Goal: Information Seeking & Learning: Learn about a topic

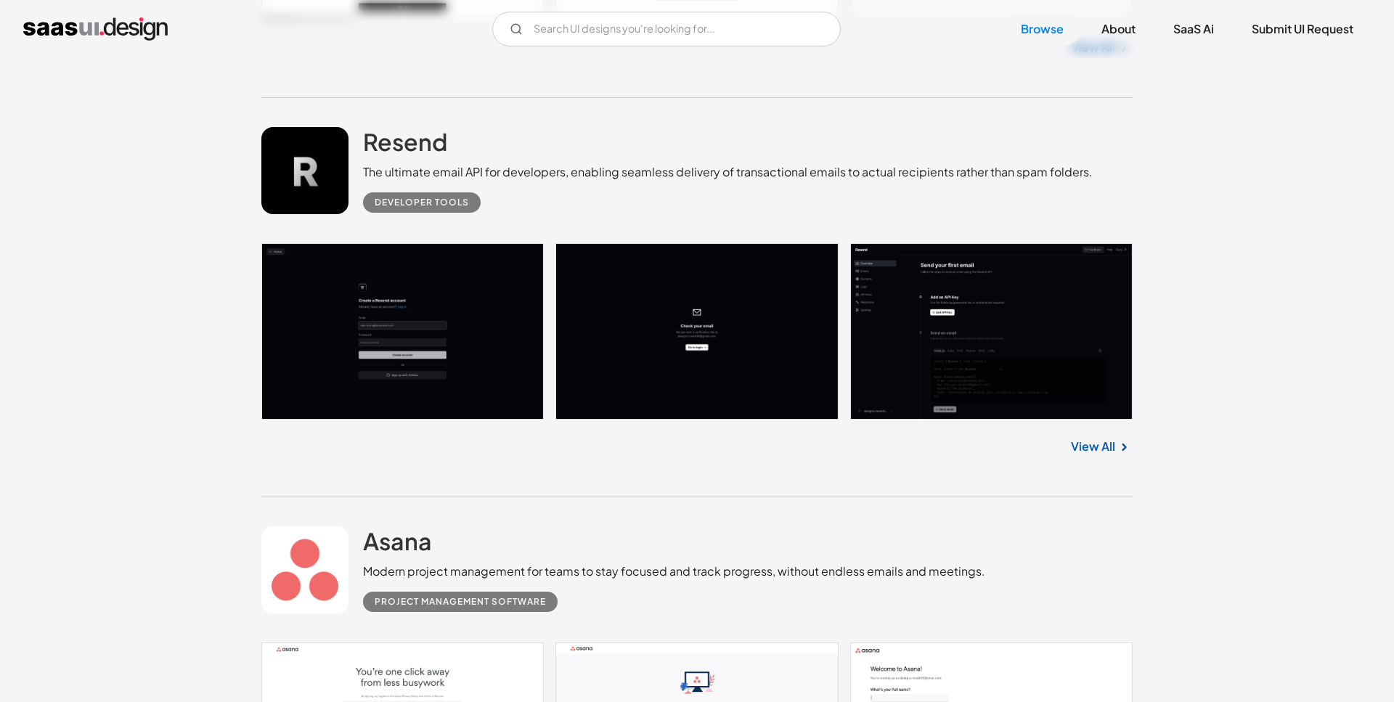
scroll to position [5405, 0]
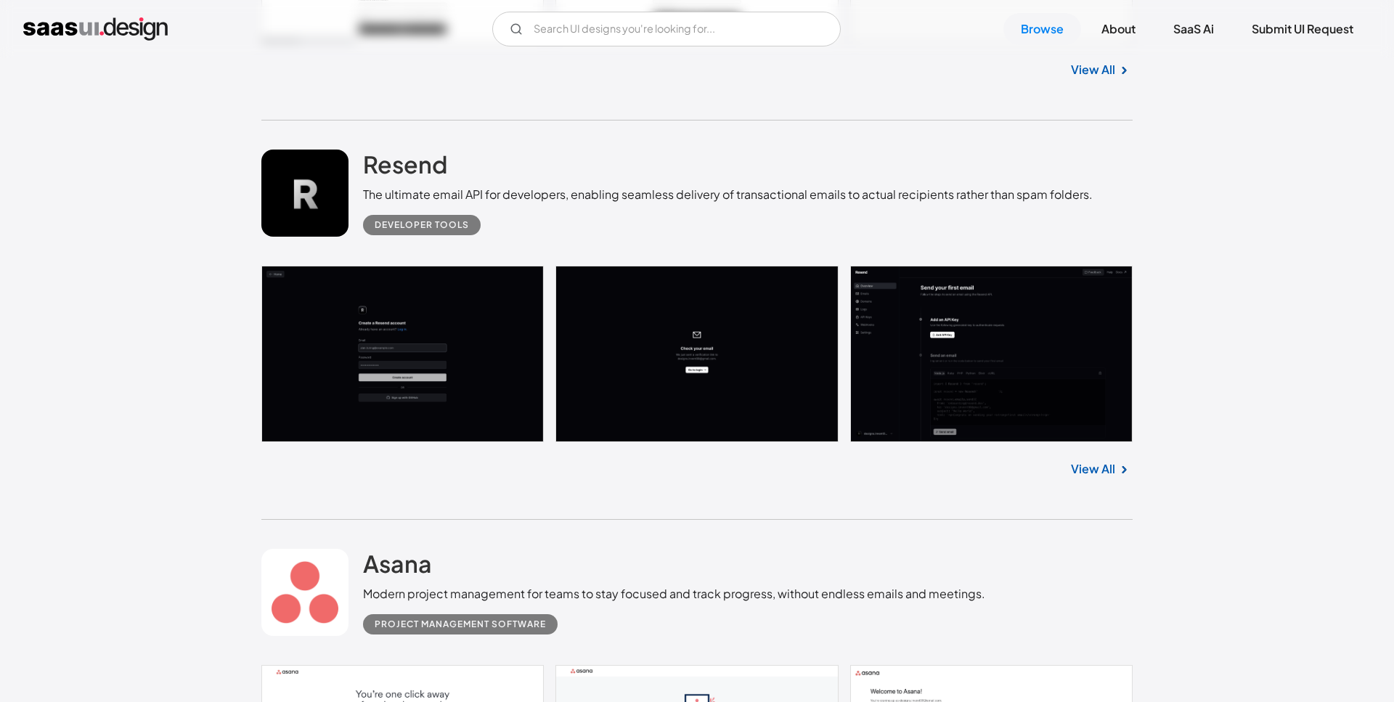
click at [974, 319] on link at bounding box center [696, 354] width 871 height 177
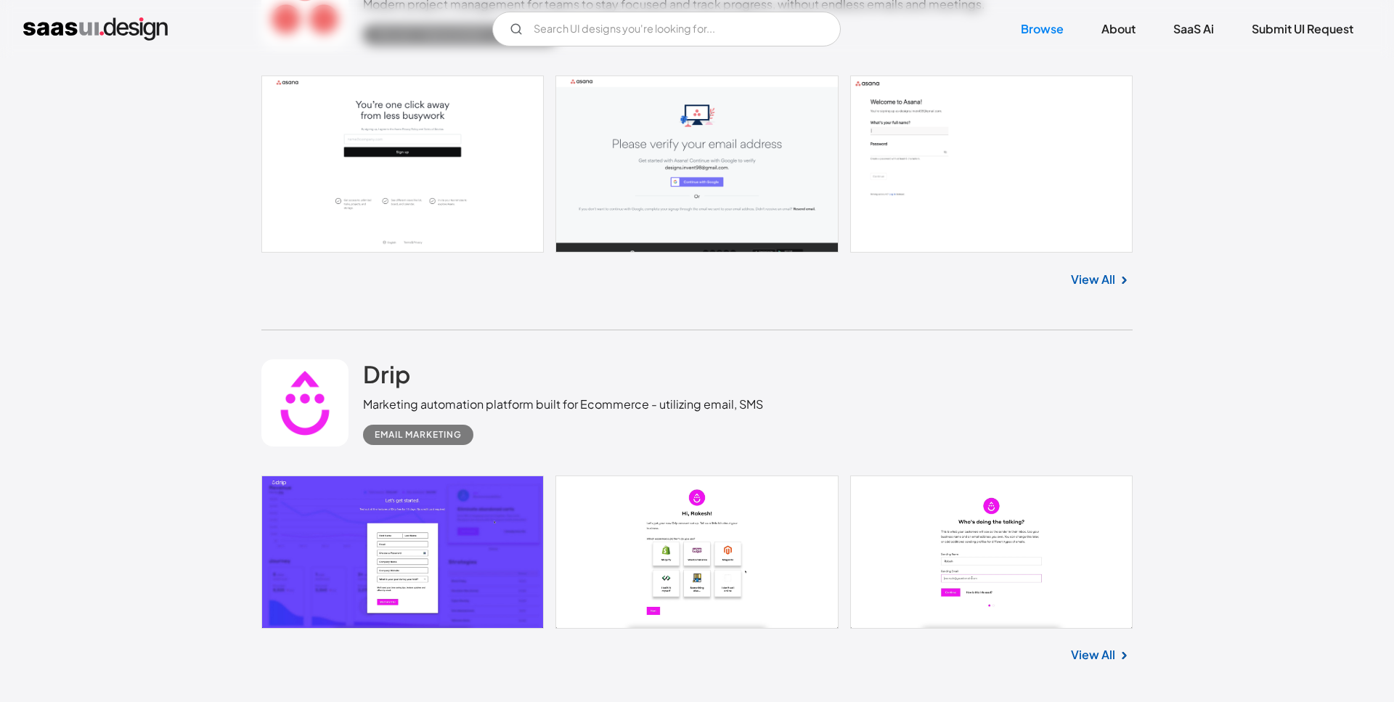
scroll to position [5775, 0]
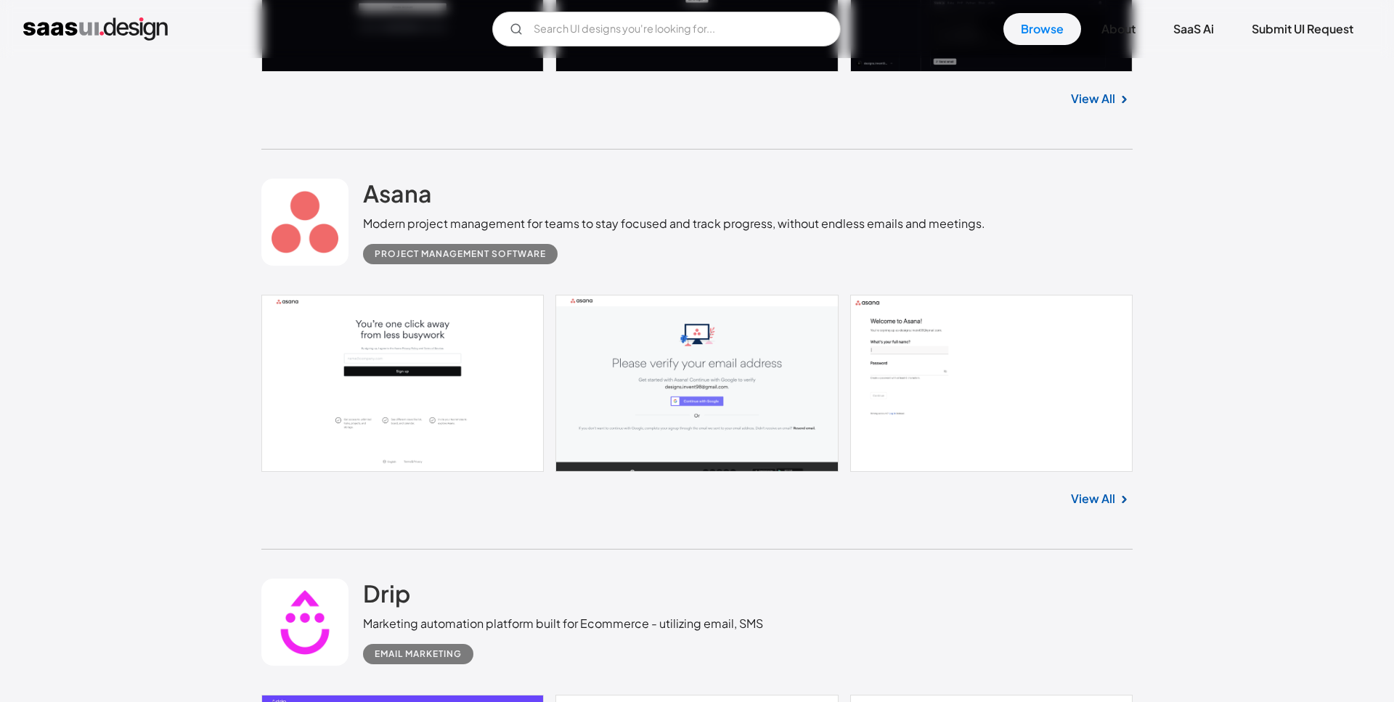
click at [430, 362] on link at bounding box center [696, 383] width 871 height 177
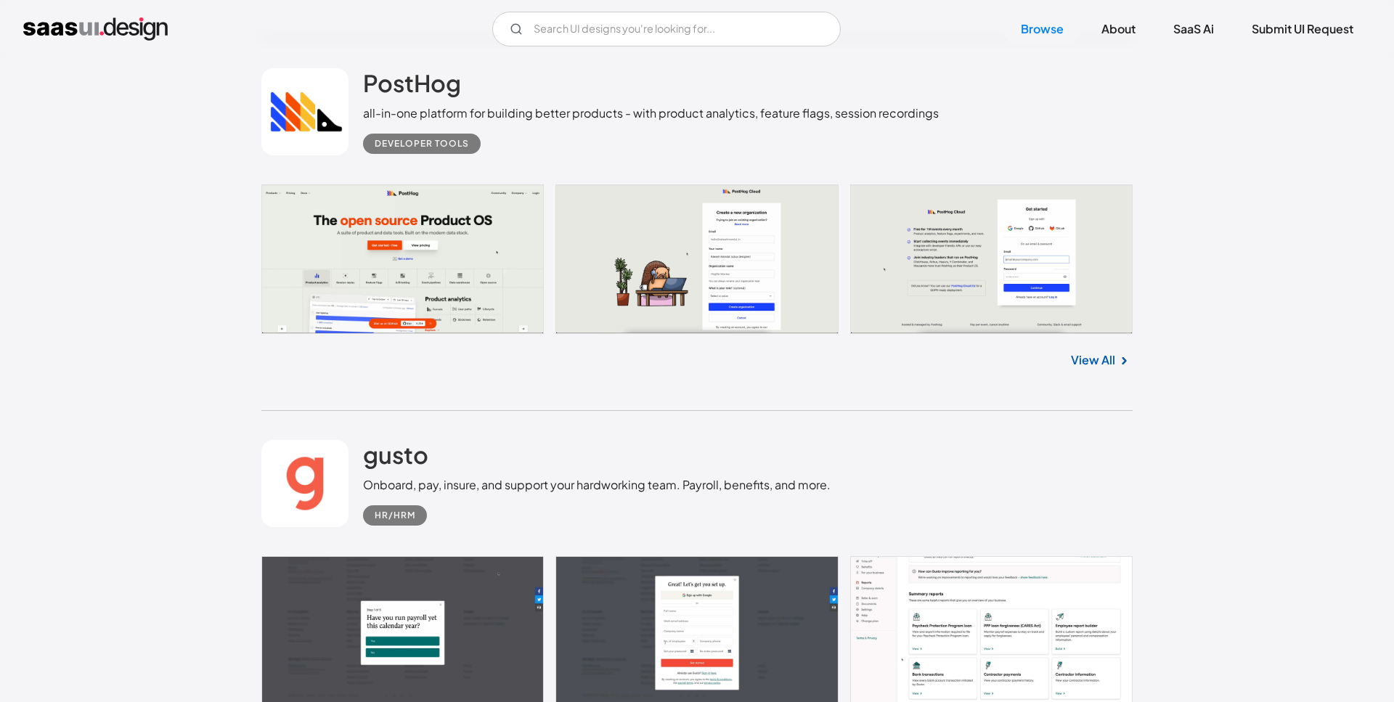
scroll to position [11032, 0]
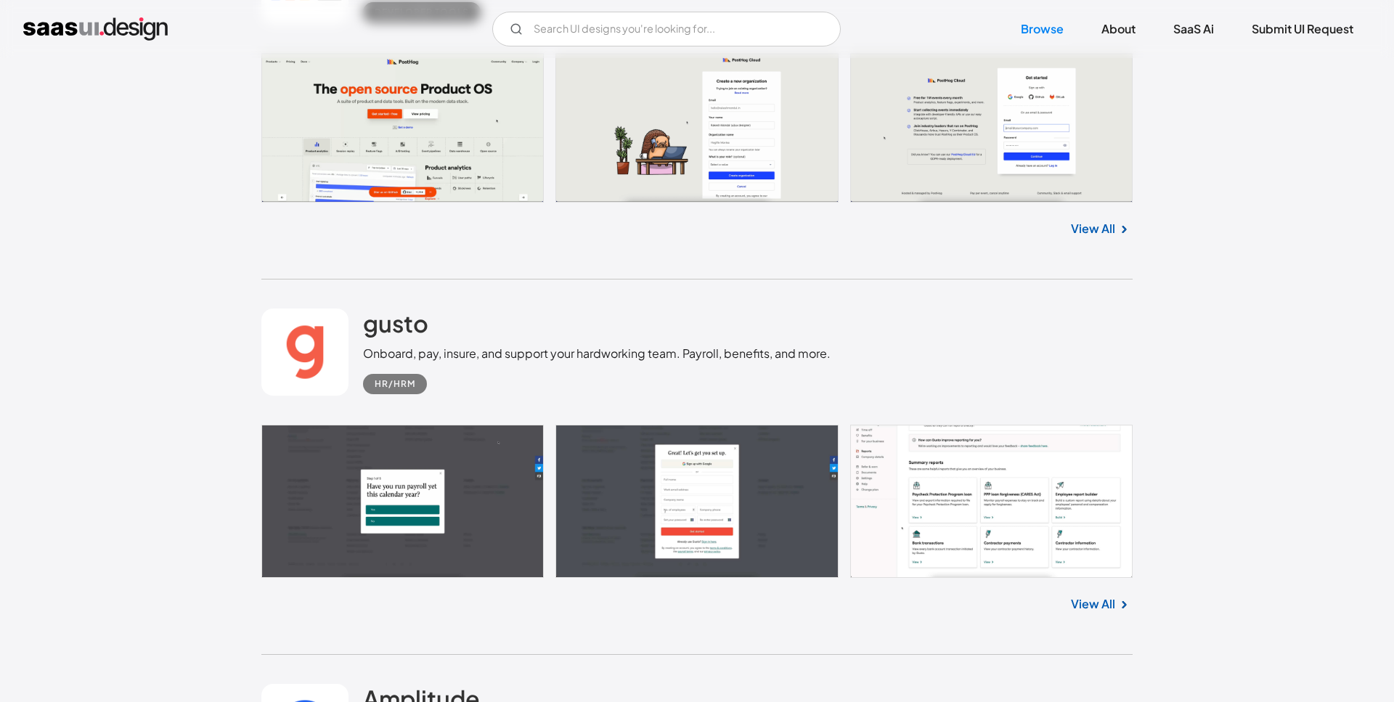
click at [936, 93] on link at bounding box center [696, 127] width 871 height 149
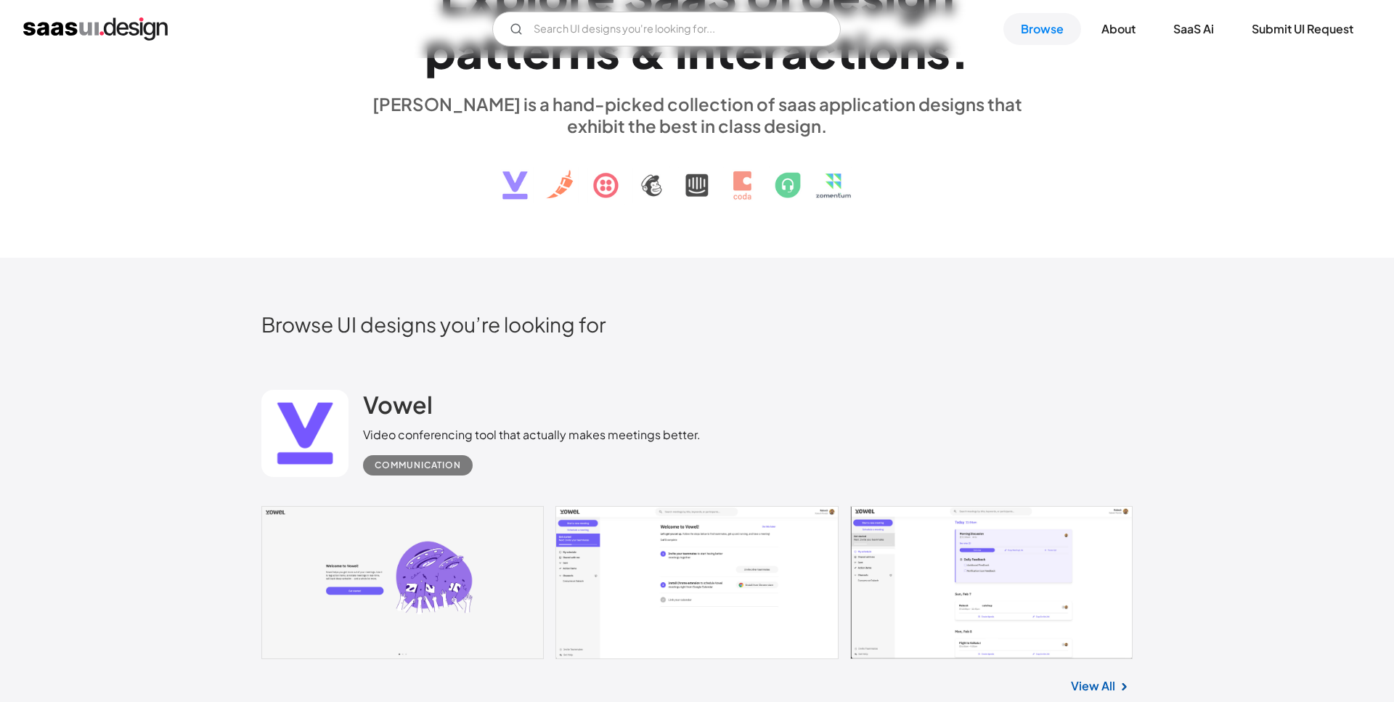
scroll to position [296, 0]
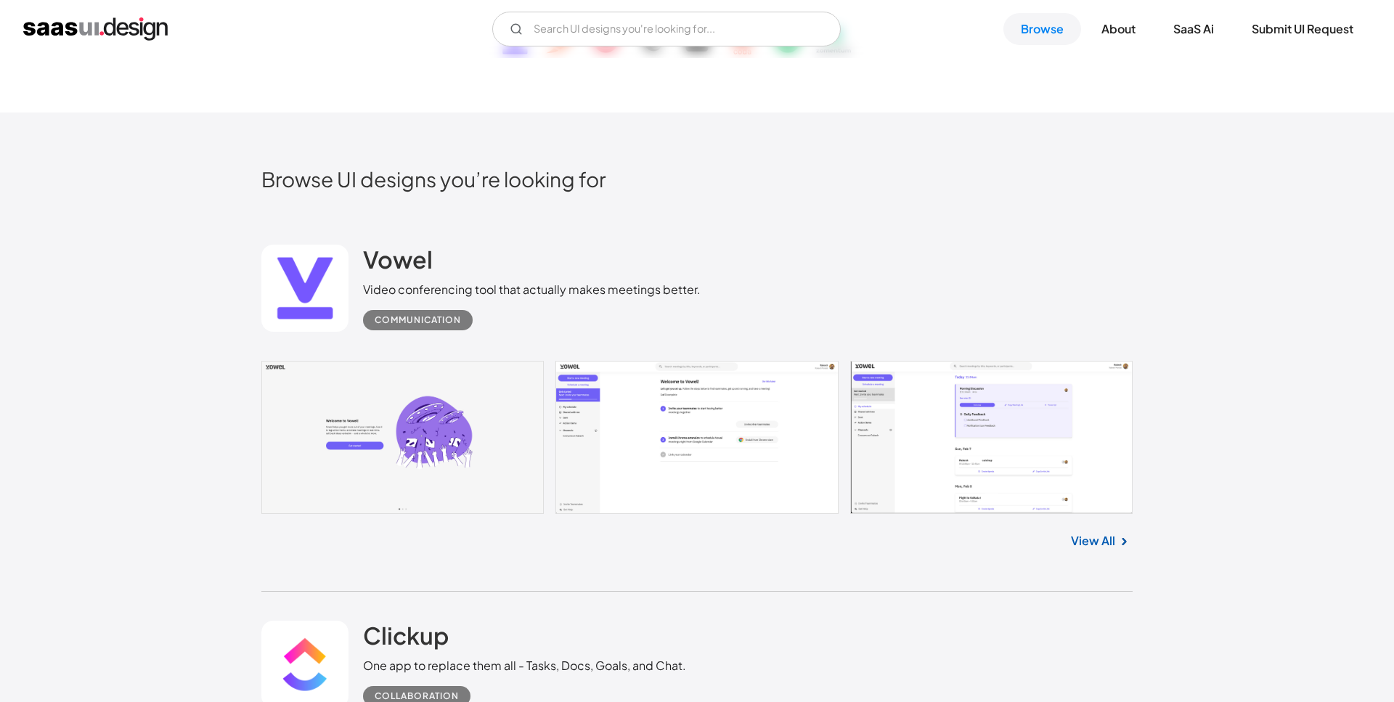
click at [1042, 406] on link at bounding box center [696, 437] width 871 height 153
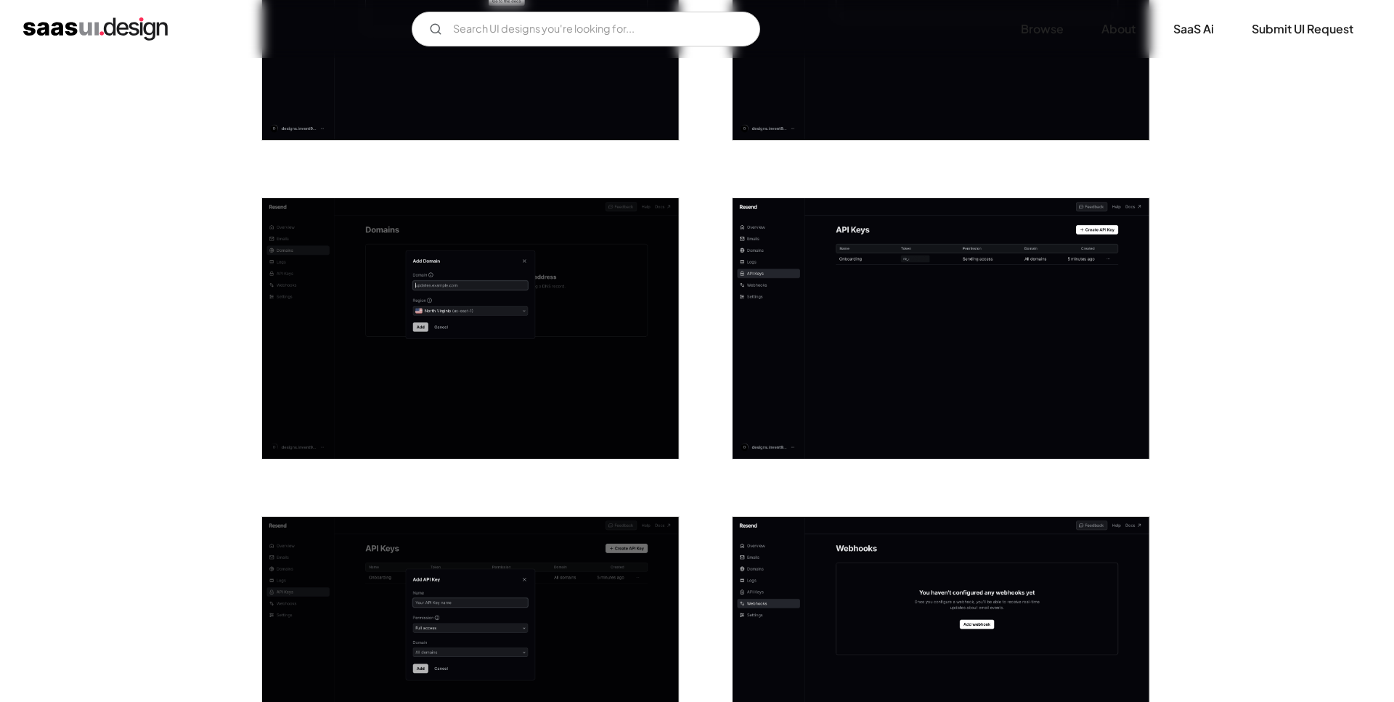
scroll to position [1111, 0]
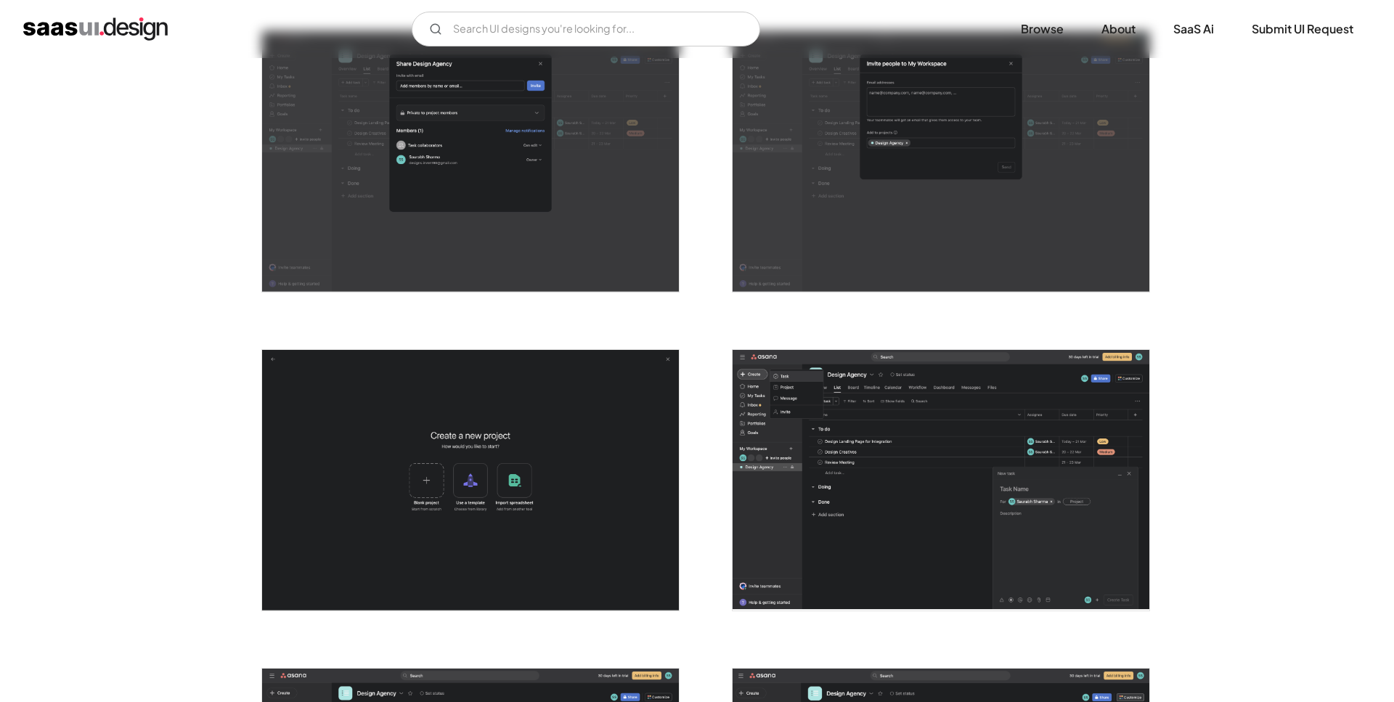
scroll to position [2666, 0]
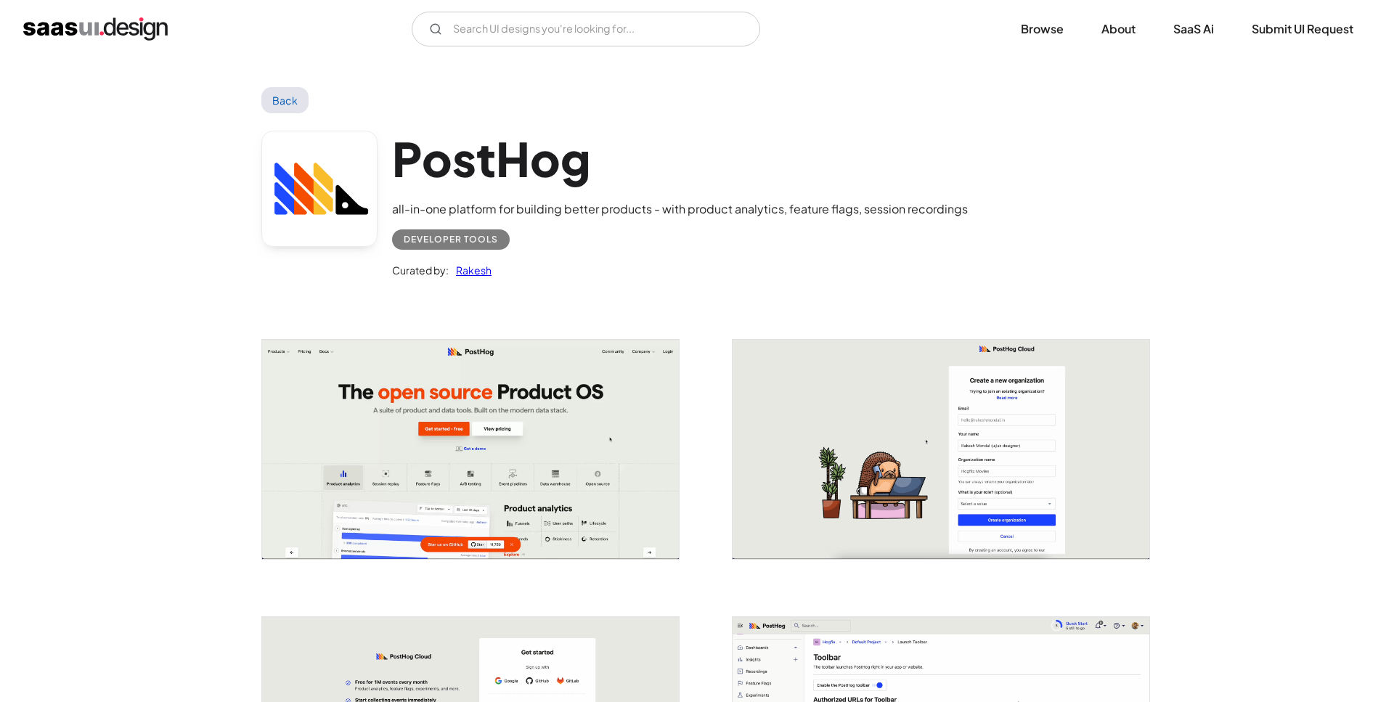
scroll to position [444, 0]
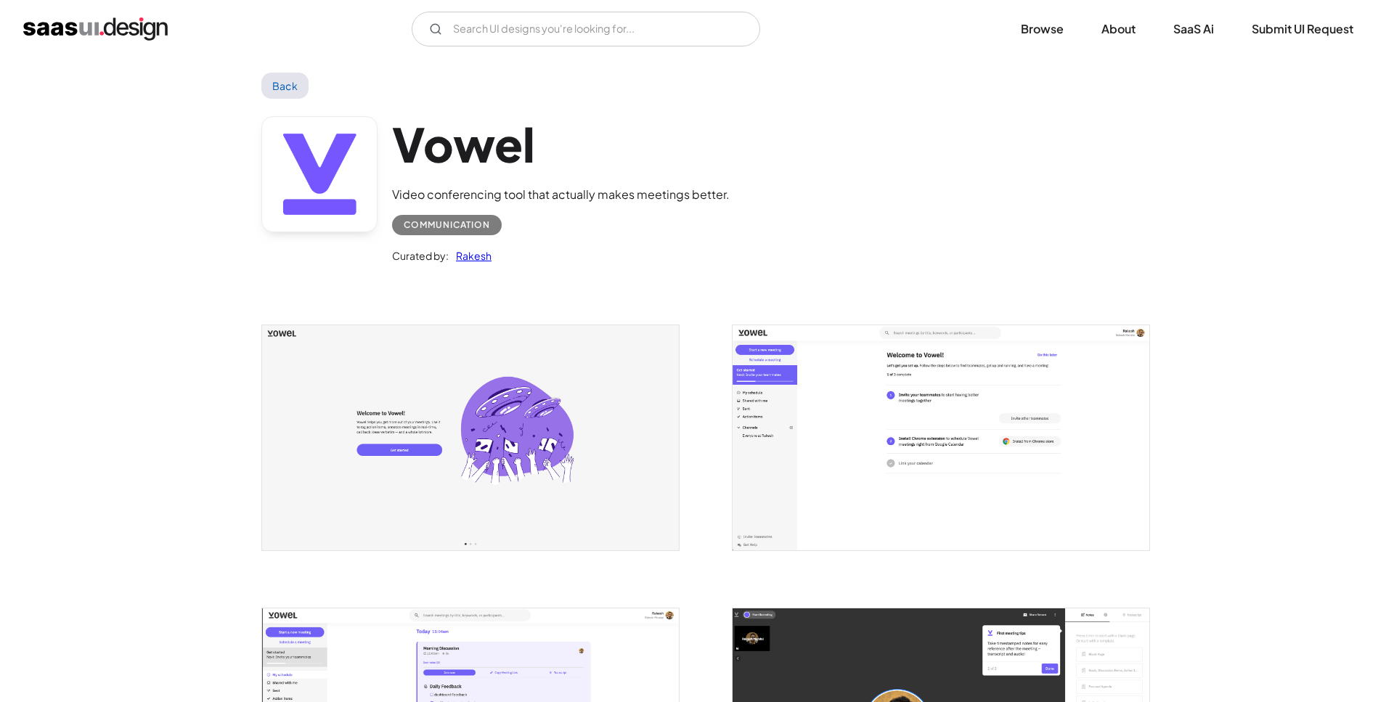
scroll to position [148, 0]
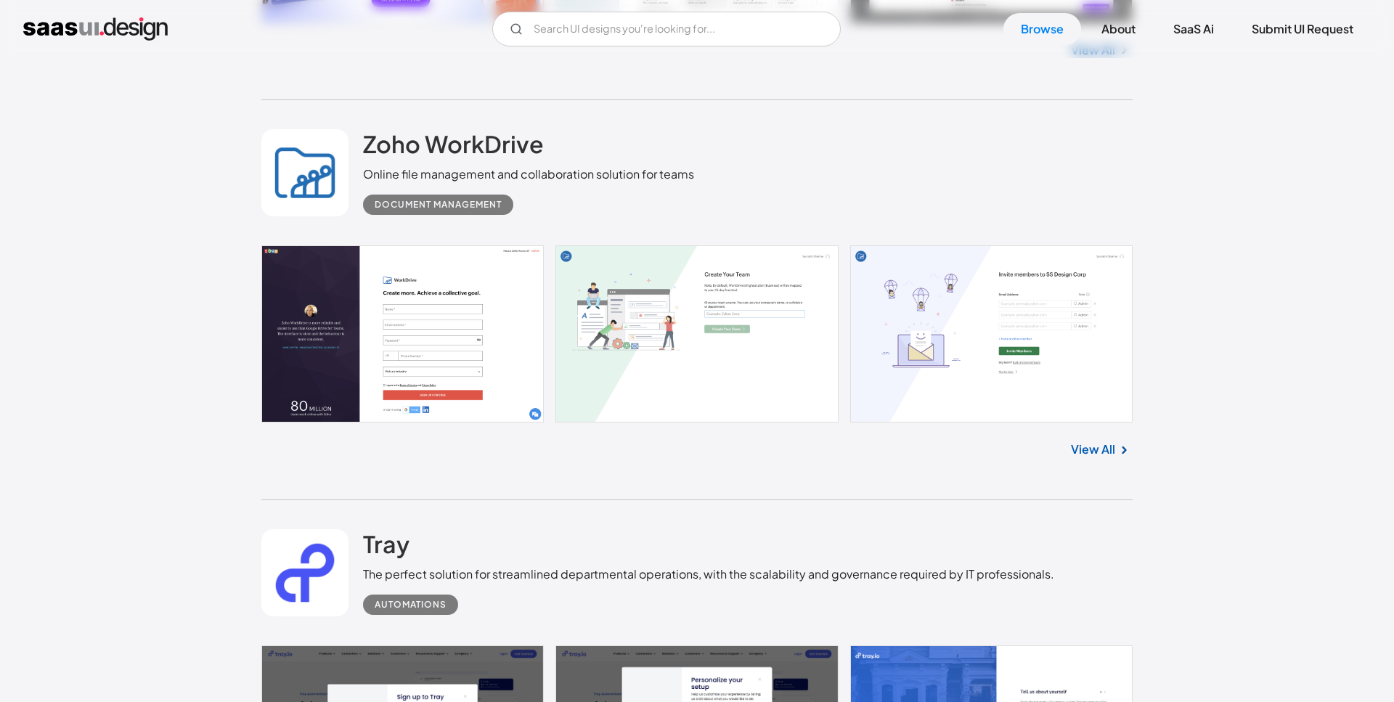
scroll to position [2471, 0]
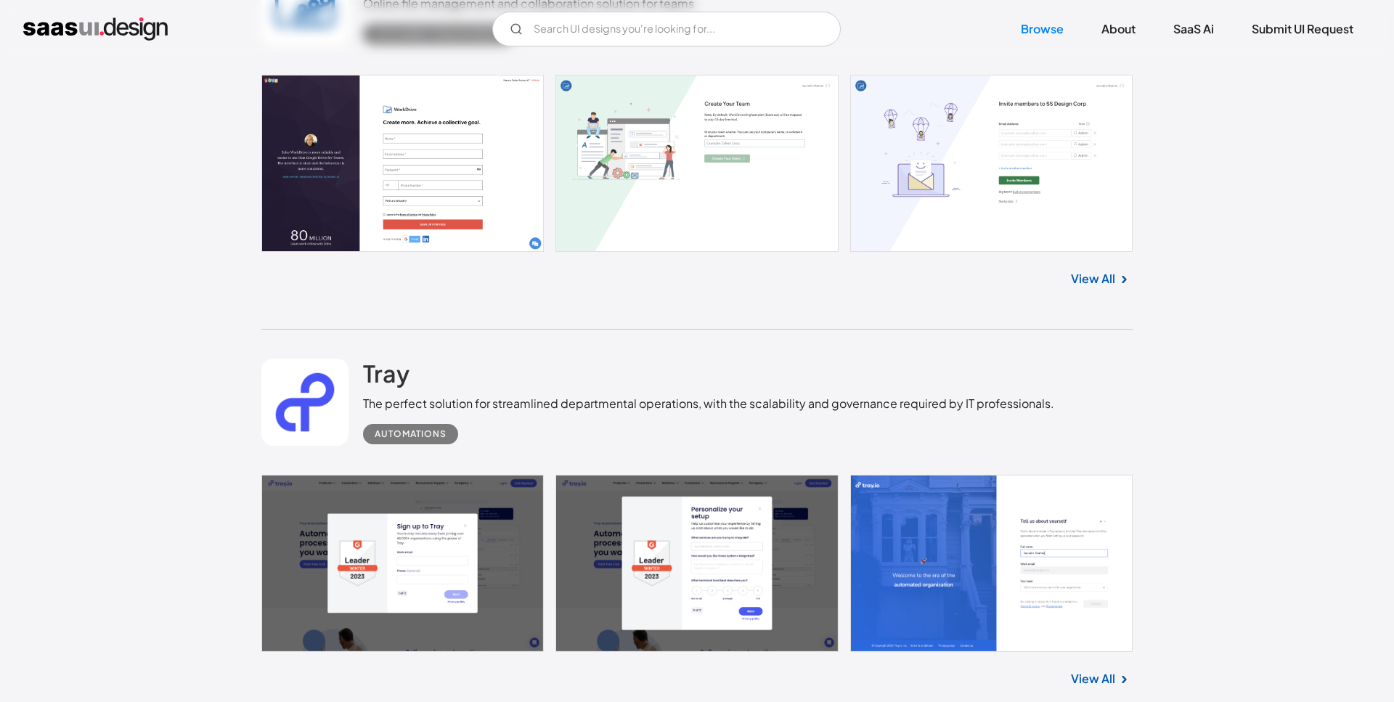
click at [896, 150] on link at bounding box center [696, 163] width 871 height 177
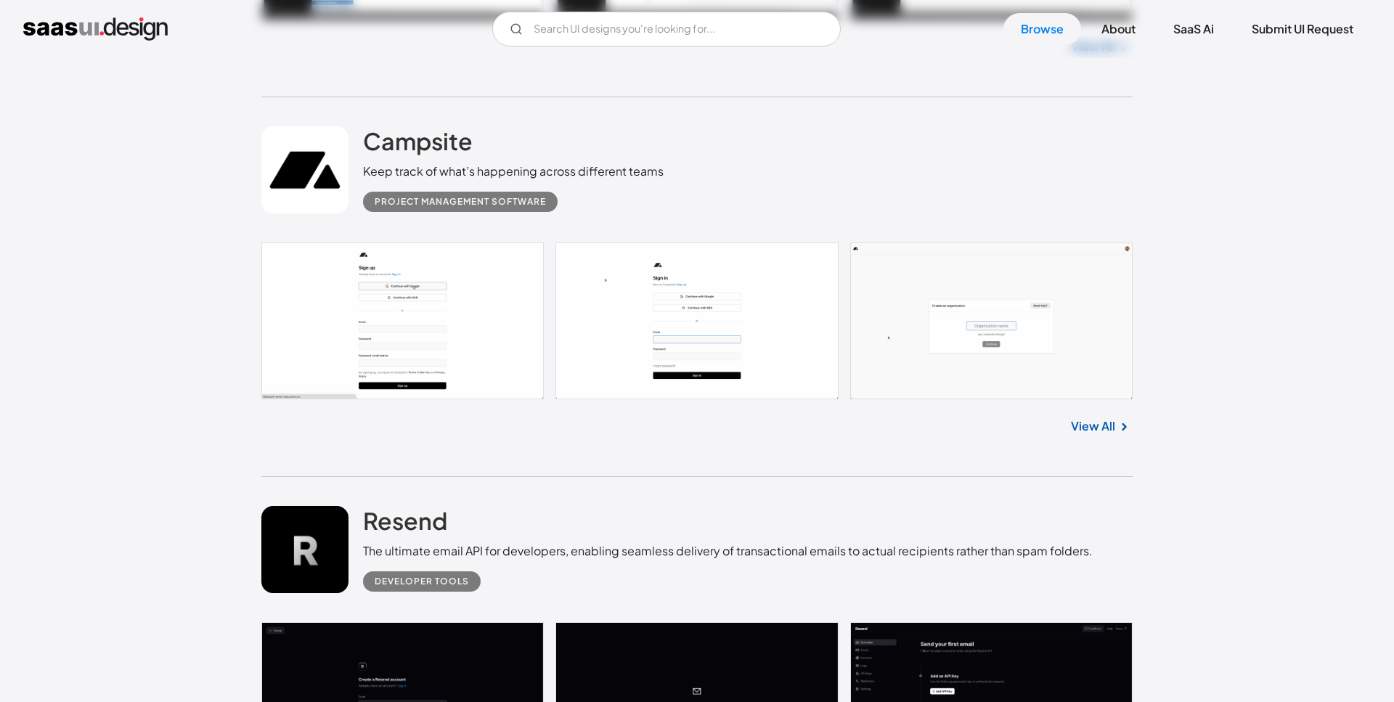
scroll to position [4988, 0]
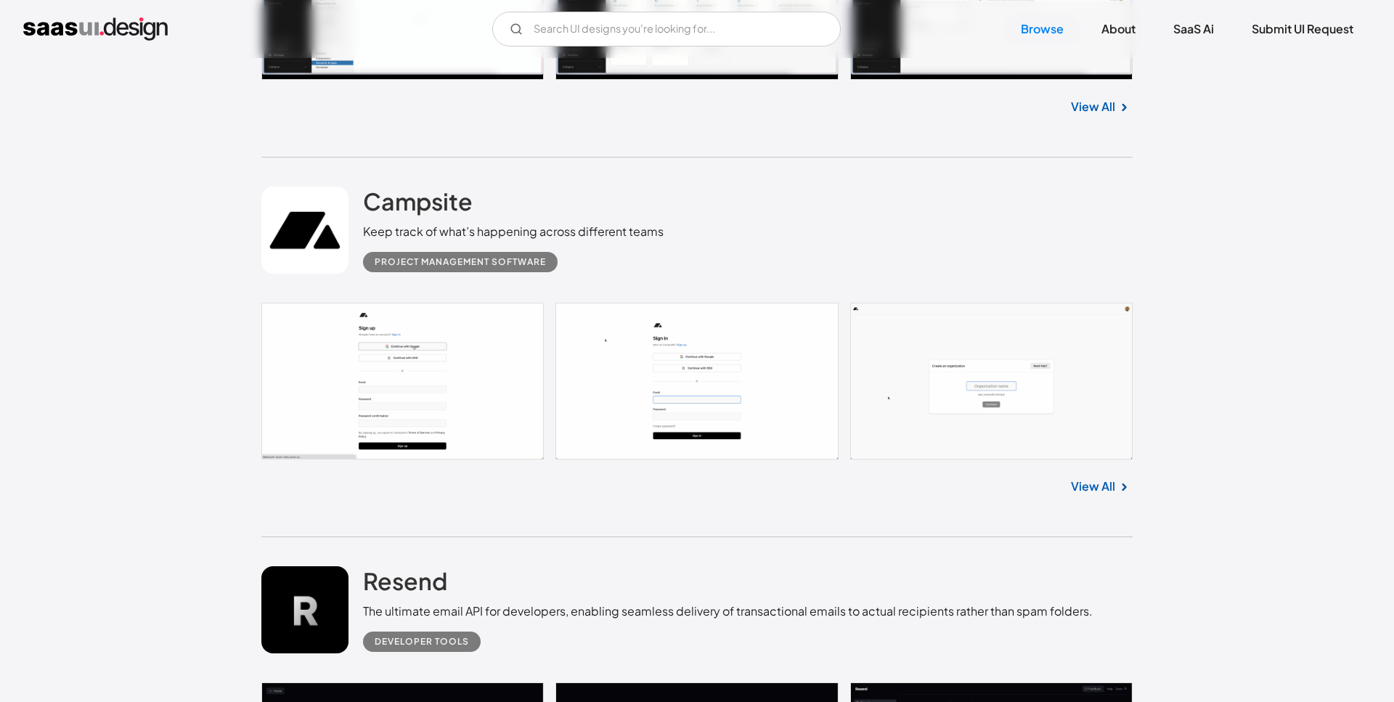
click at [1011, 380] on link at bounding box center [696, 381] width 871 height 157
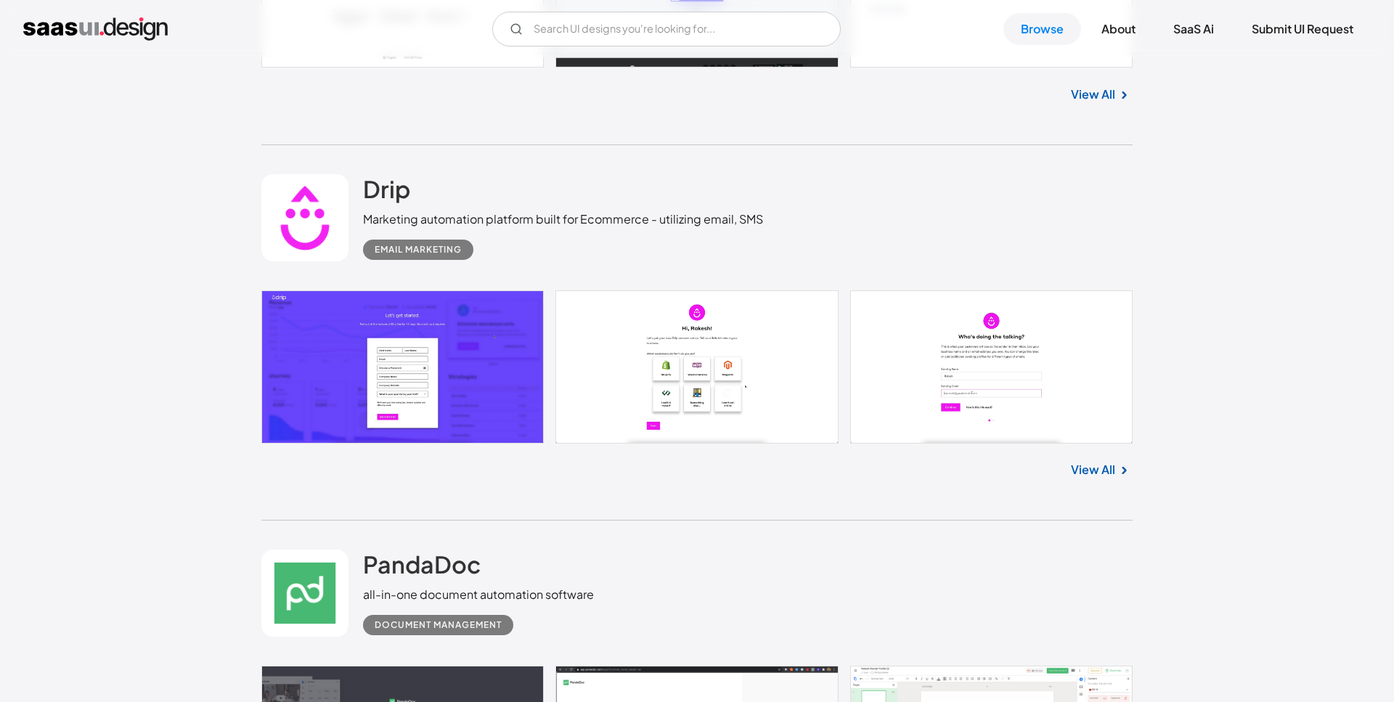
scroll to position [6321, 0]
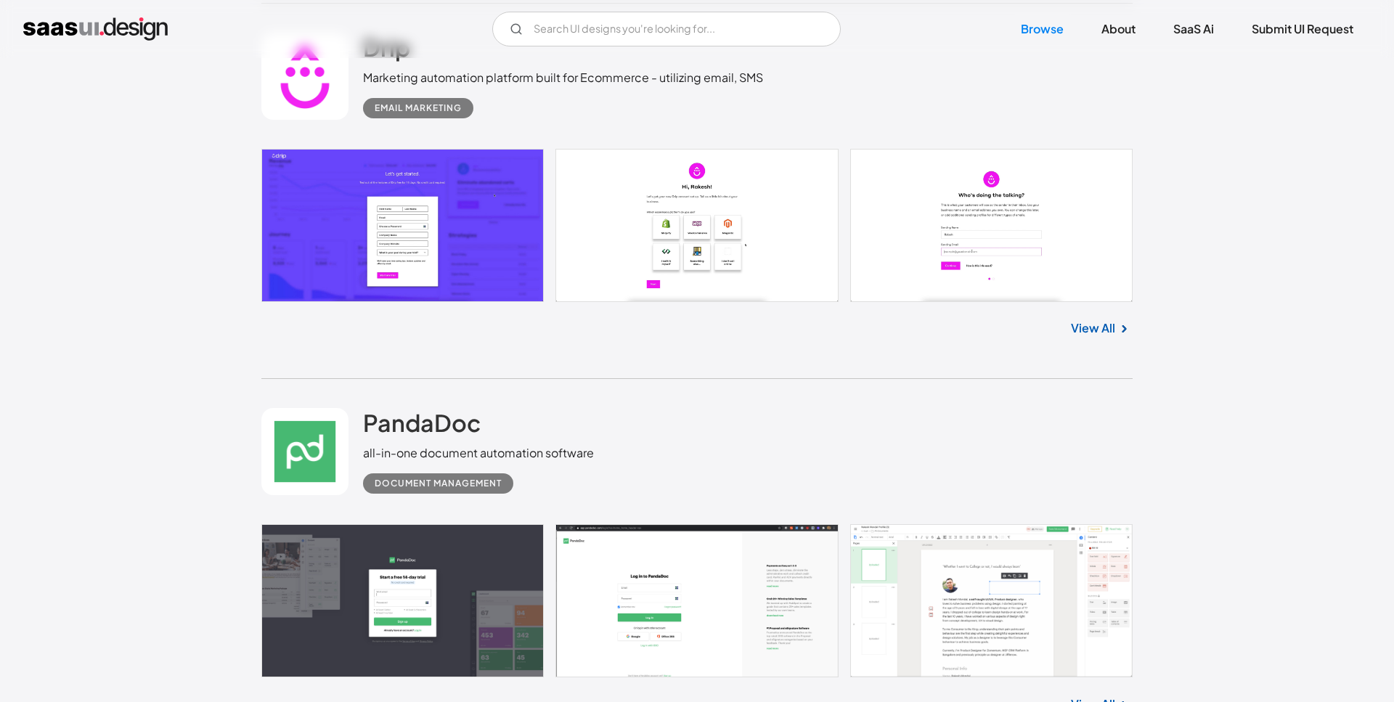
click at [975, 211] on link at bounding box center [696, 225] width 871 height 152
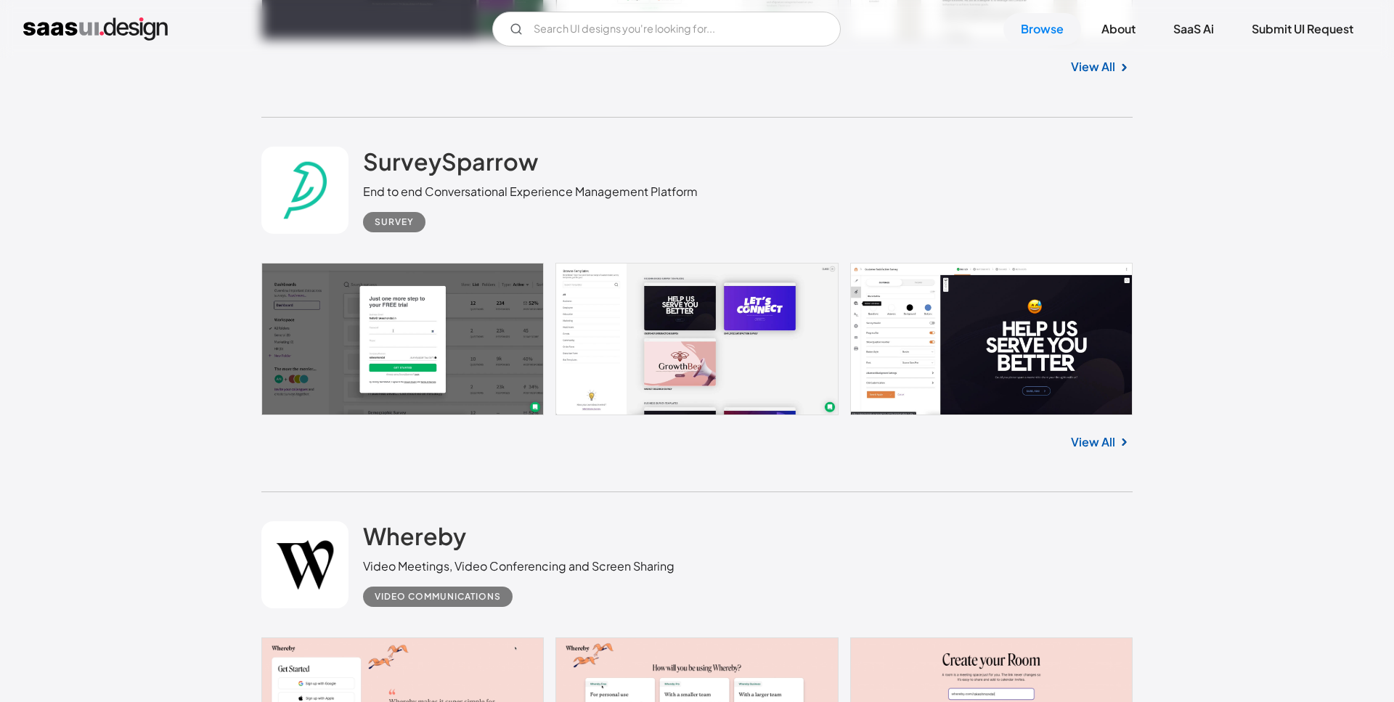
scroll to position [6914, 0]
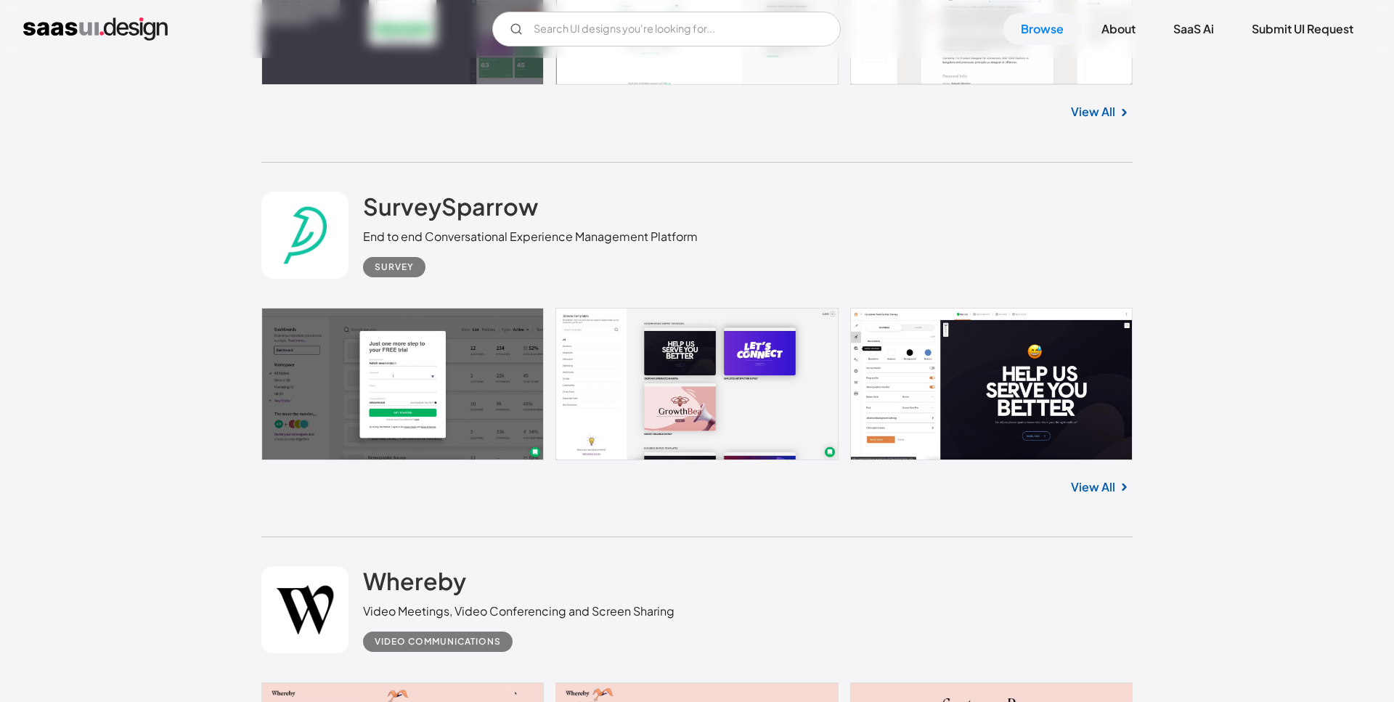
click at [942, 374] on link at bounding box center [696, 384] width 871 height 152
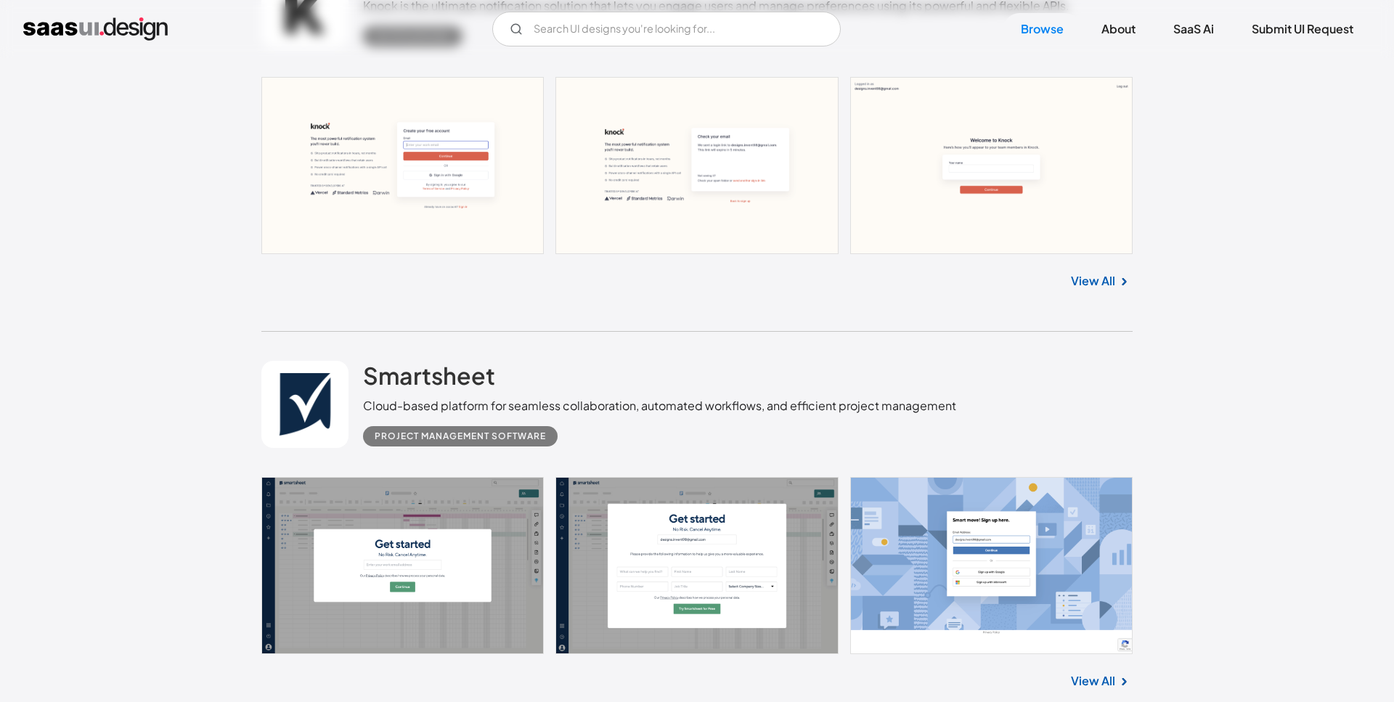
scroll to position [9135, 0]
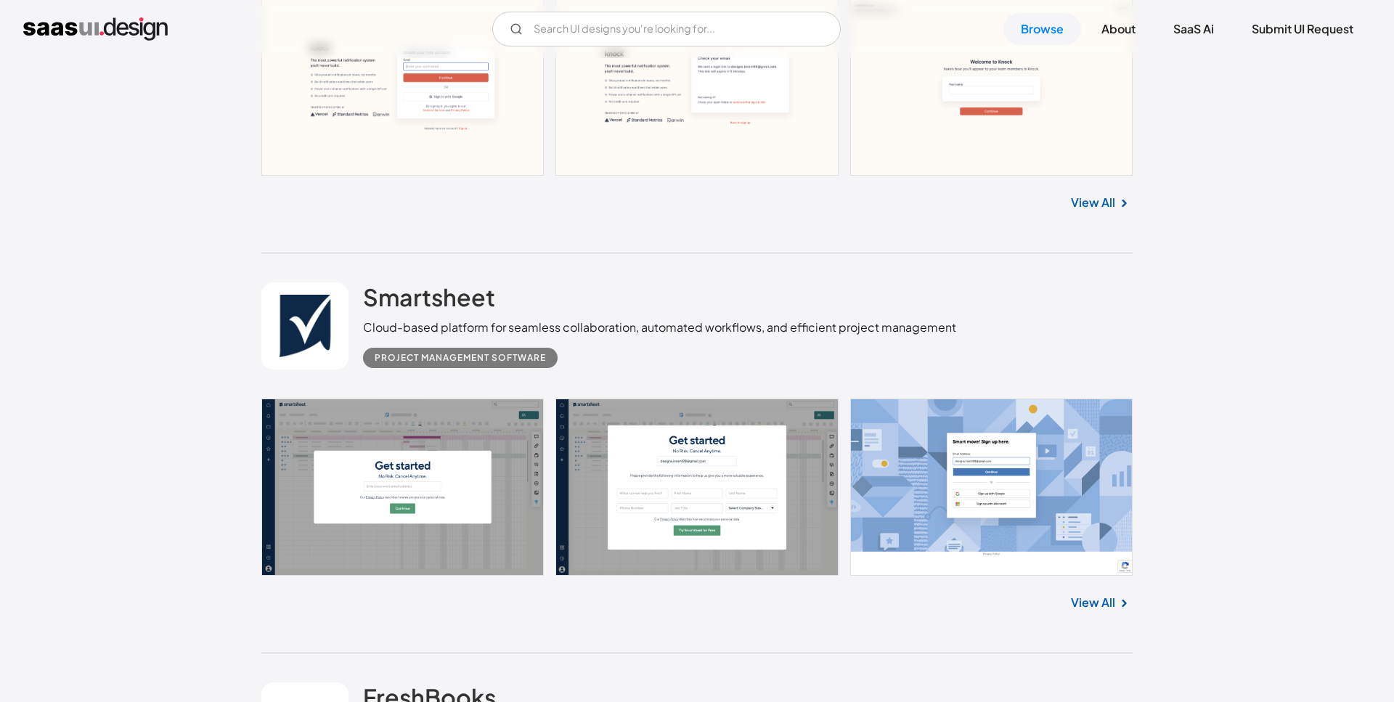
click at [489, 456] on link at bounding box center [696, 487] width 871 height 177
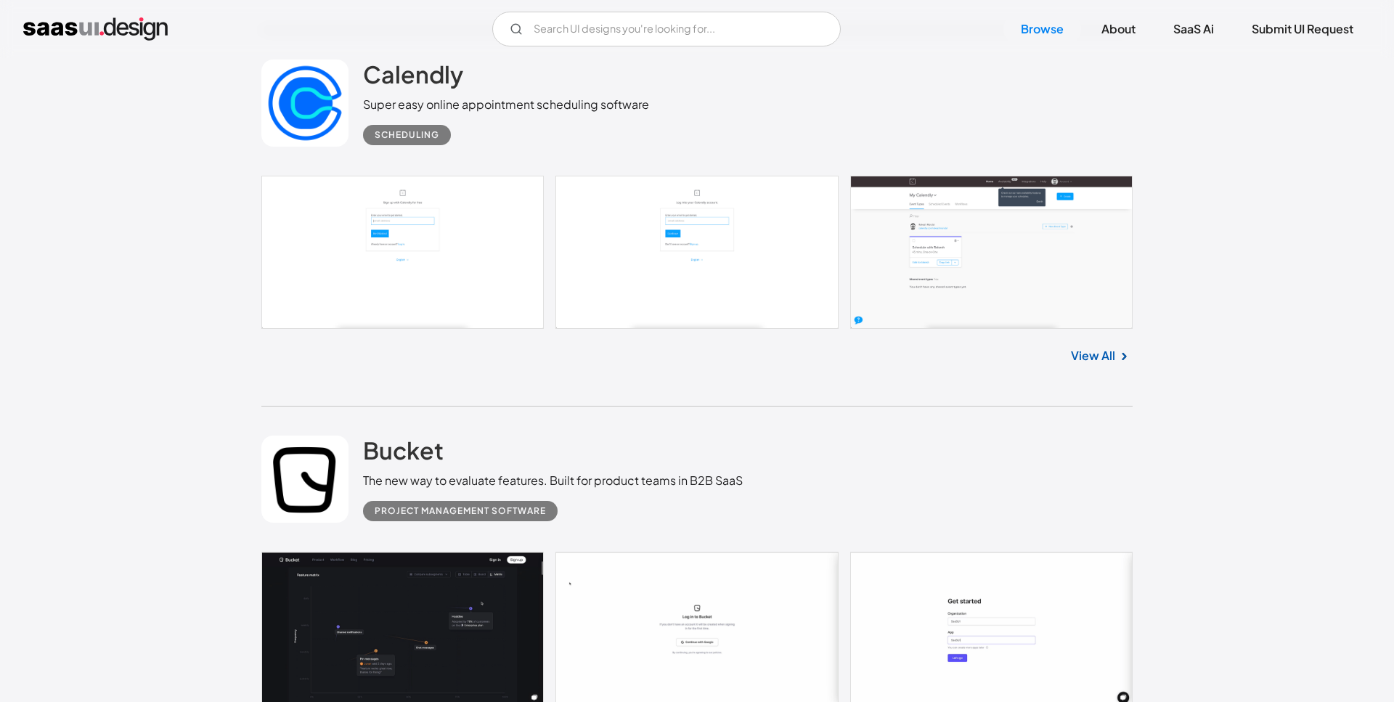
scroll to position [13651, 0]
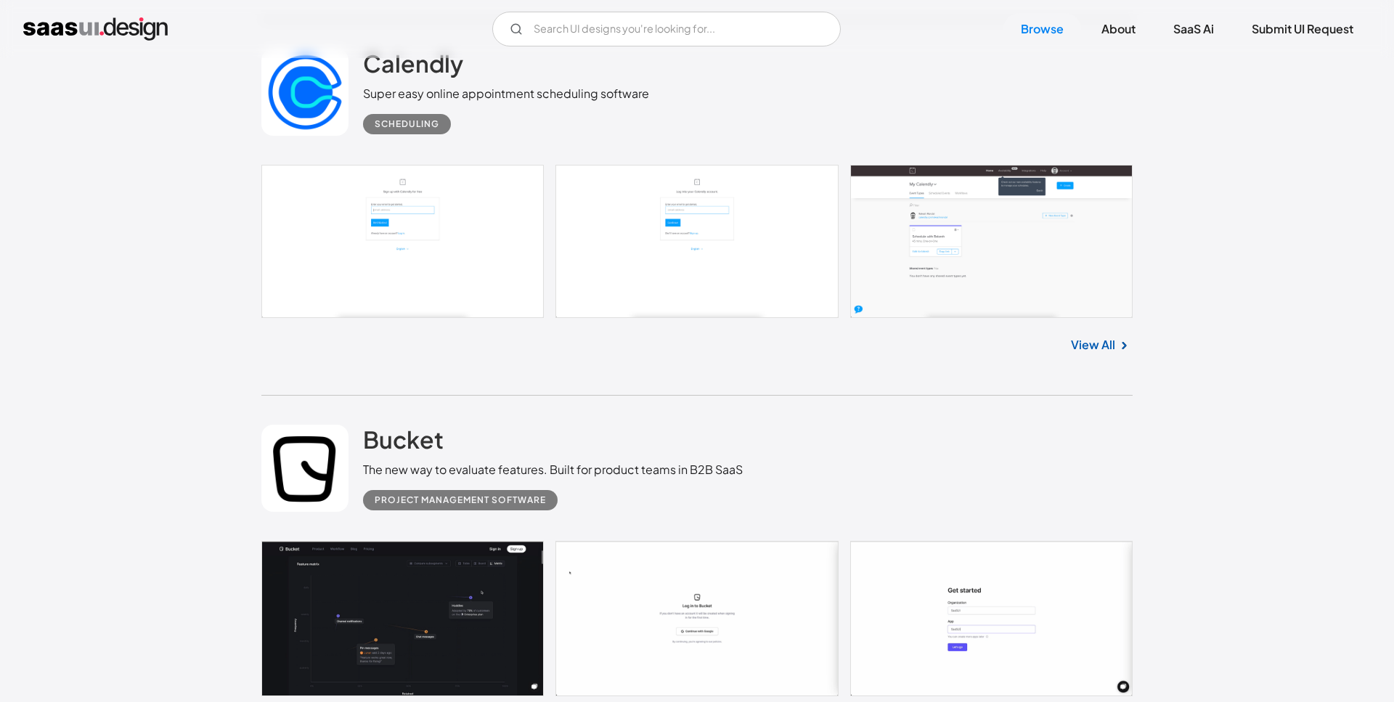
click at [907, 218] on link at bounding box center [696, 241] width 871 height 153
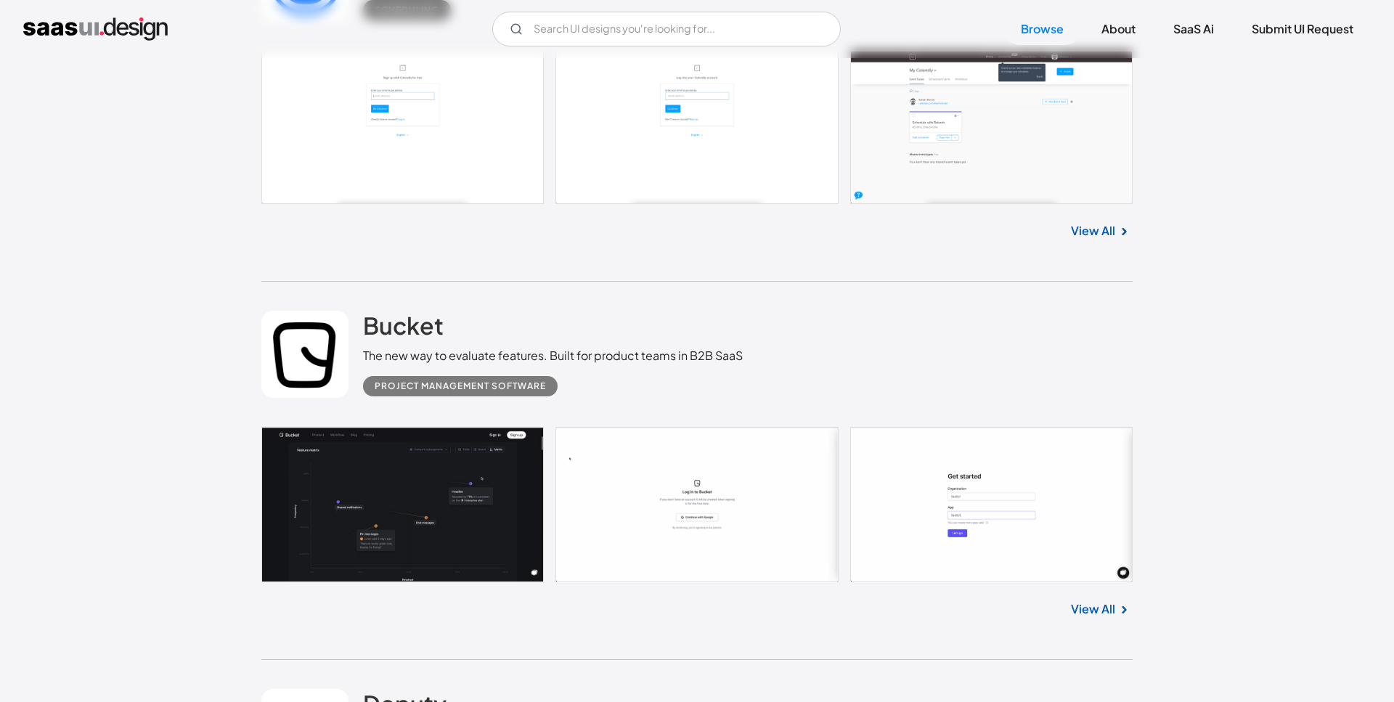
scroll to position [13948, 0]
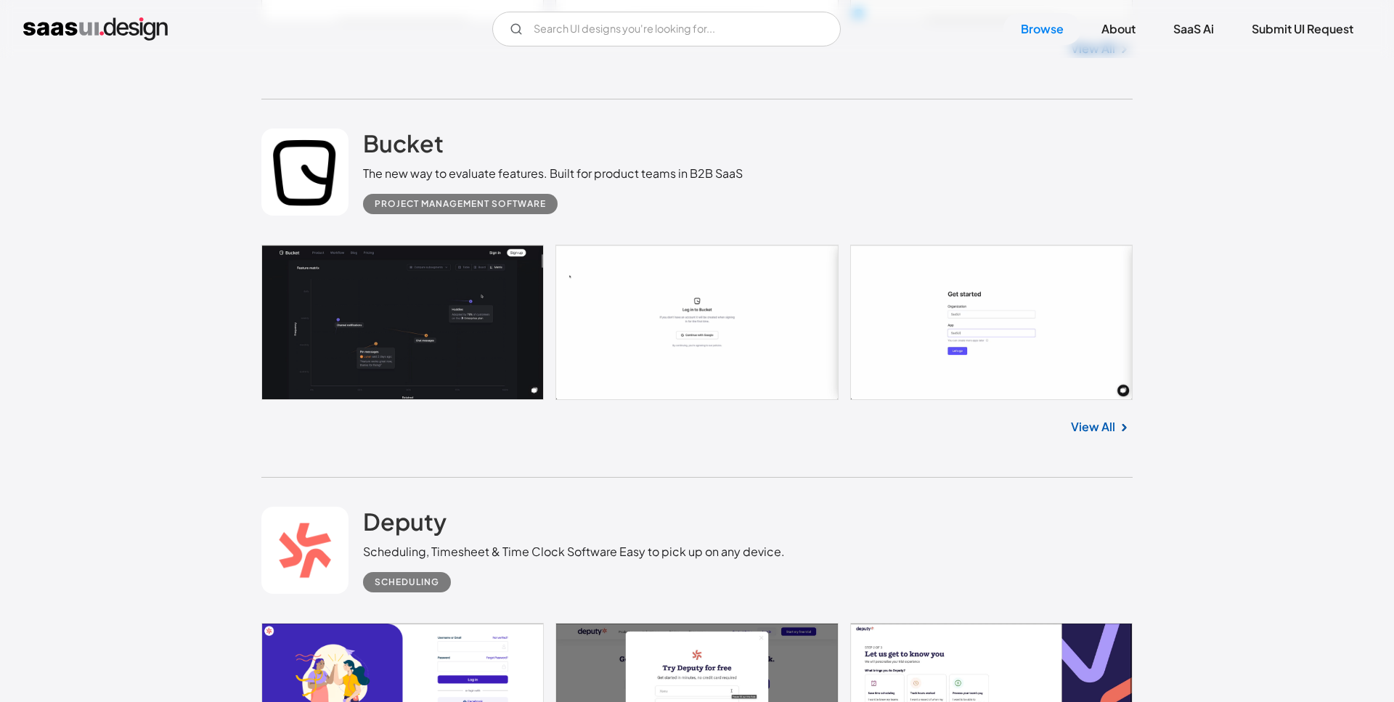
click at [332, 306] on link at bounding box center [696, 322] width 871 height 155
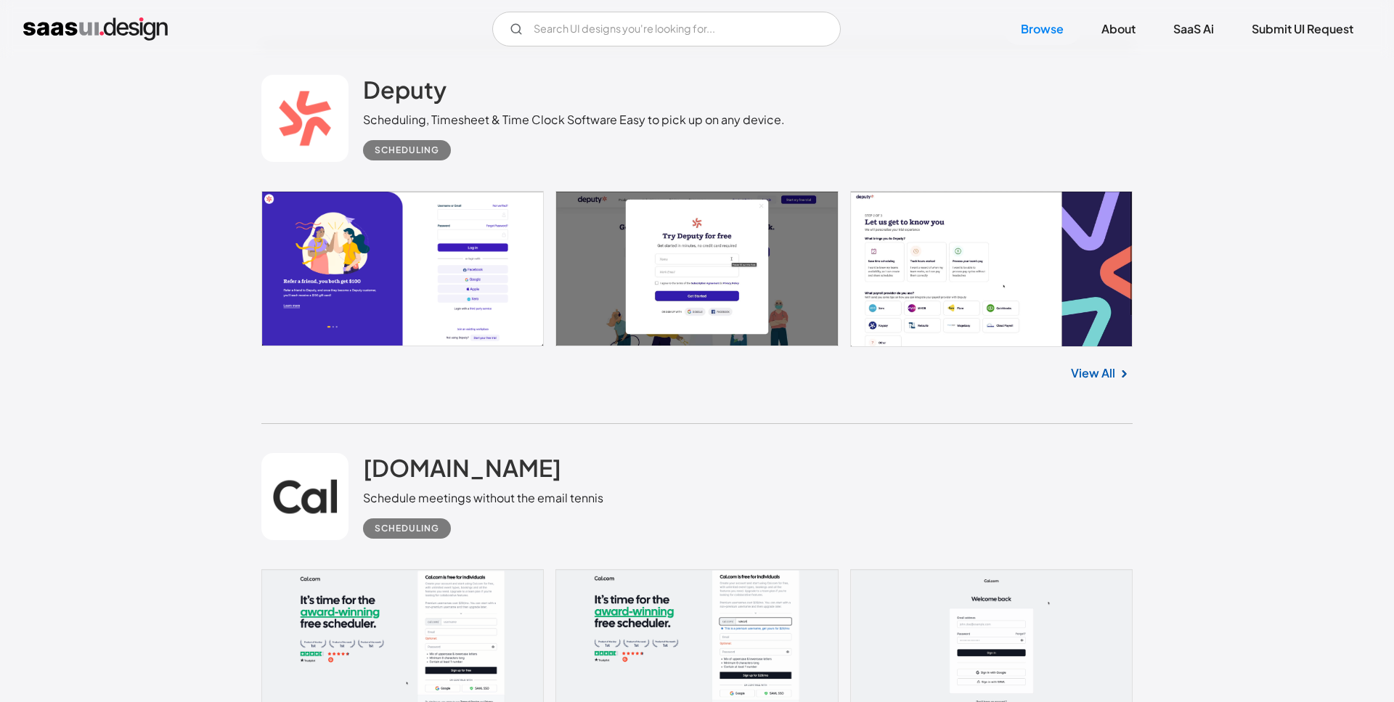
scroll to position [14392, 0]
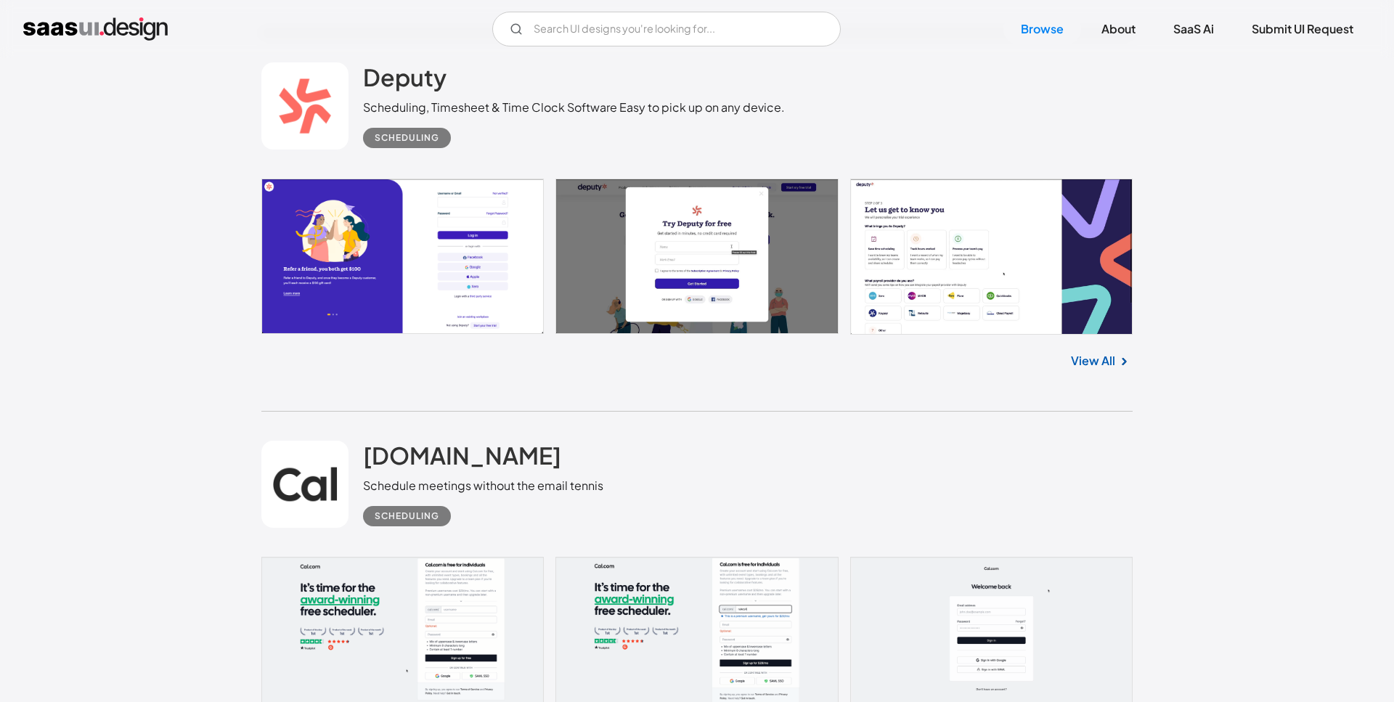
click at [1049, 235] on link at bounding box center [696, 257] width 871 height 156
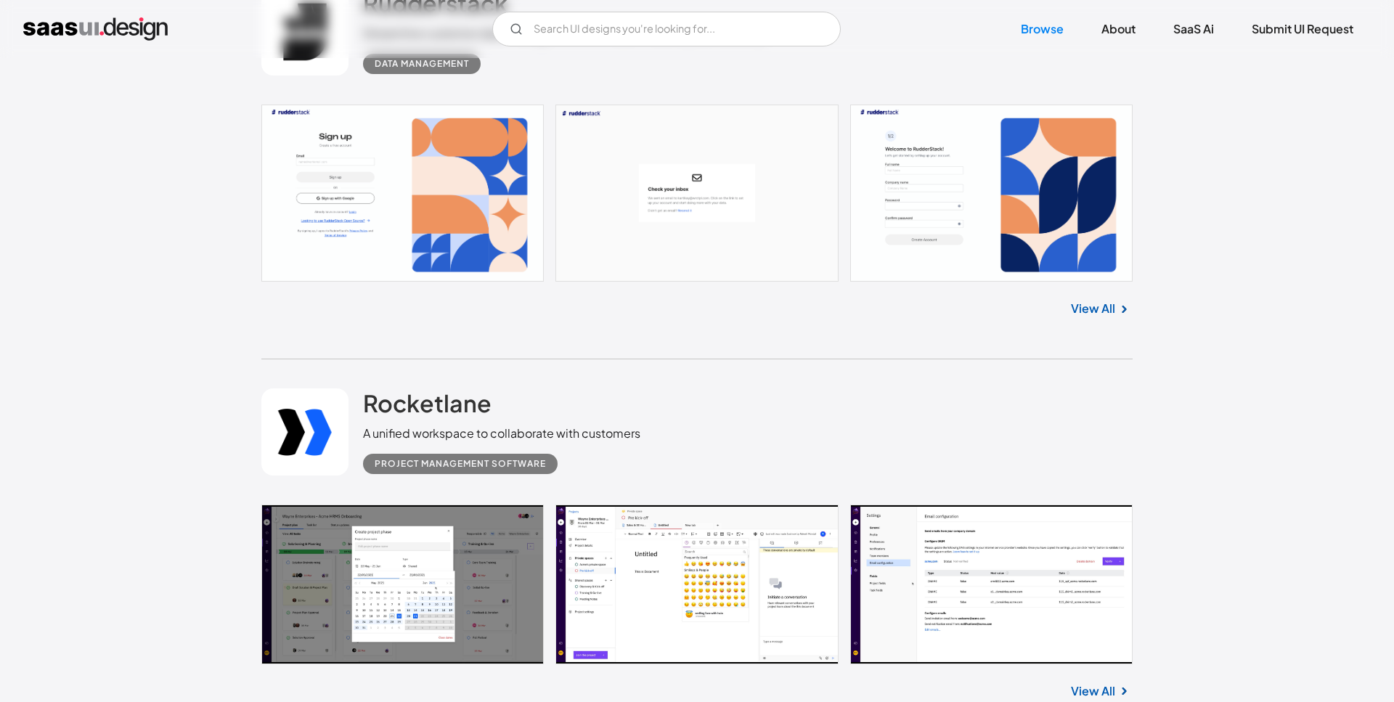
scroll to position [15354, 0]
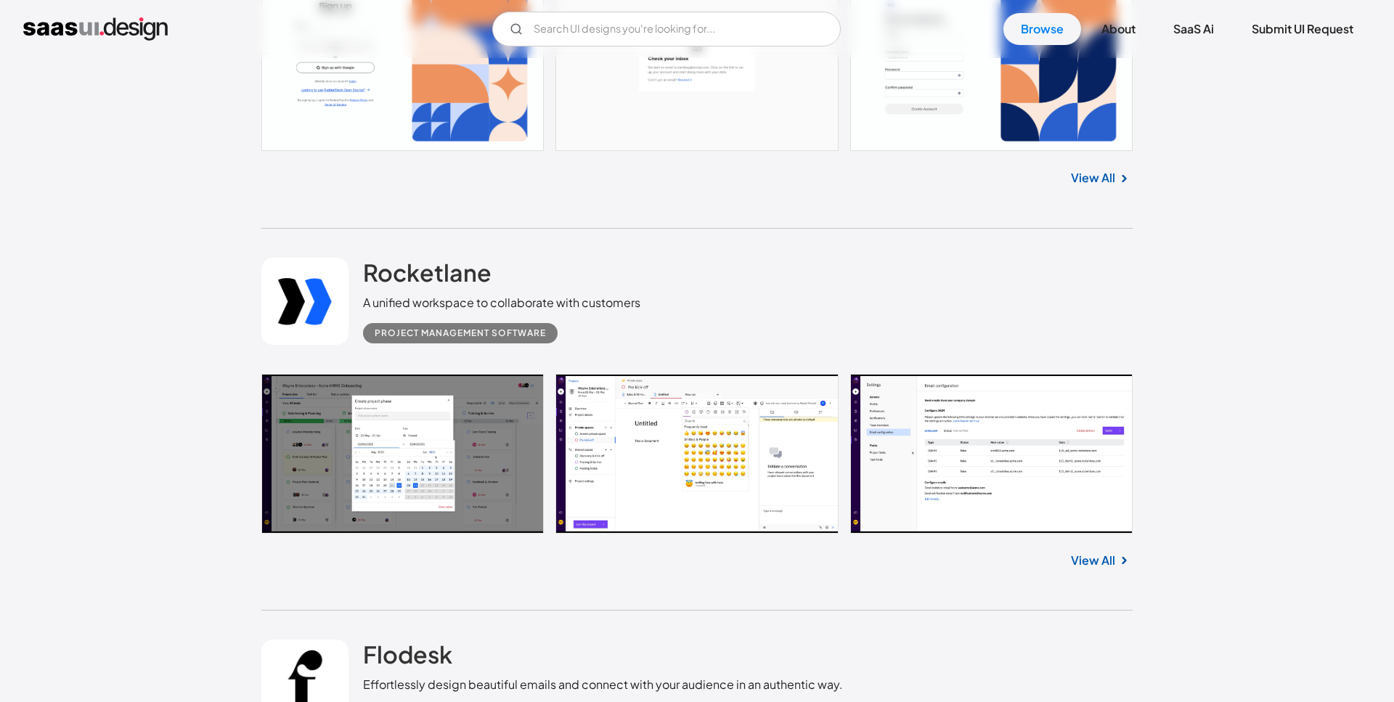
click at [1088, 86] on link at bounding box center [696, 62] width 871 height 177
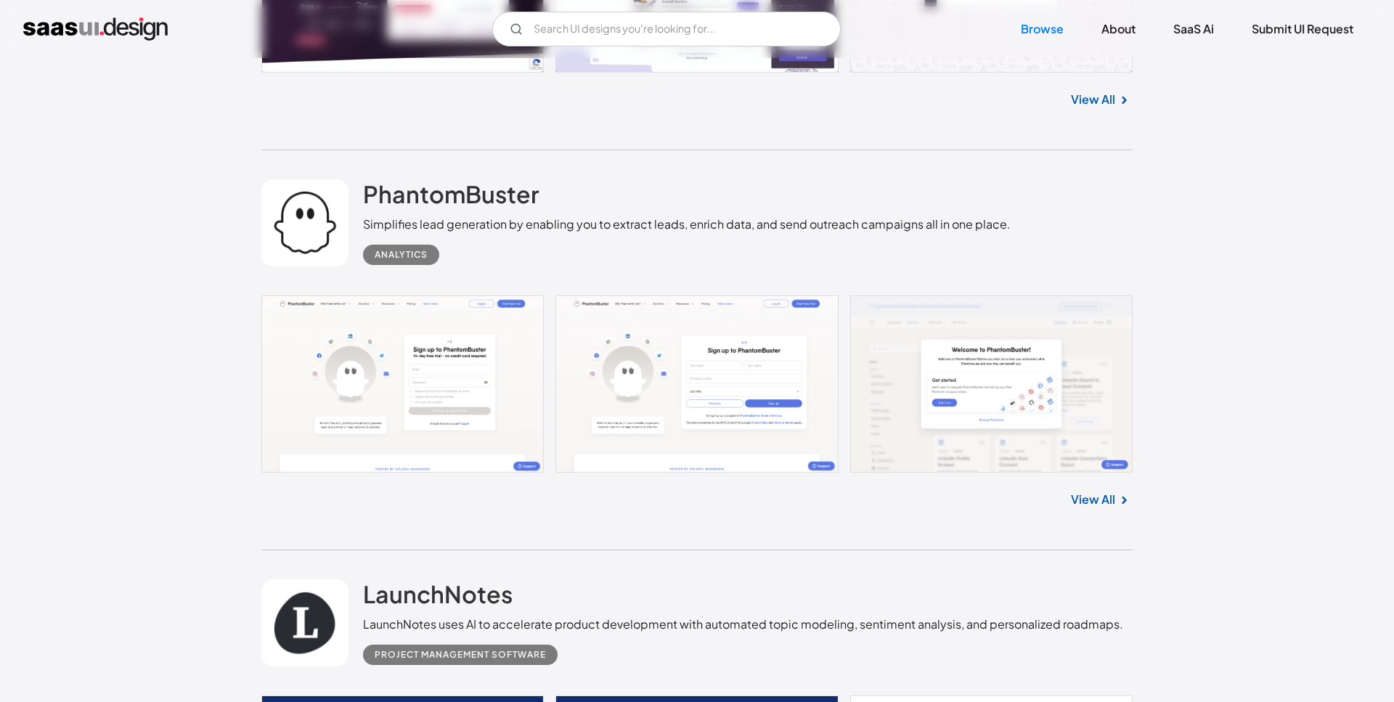
scroll to position [17724, 0]
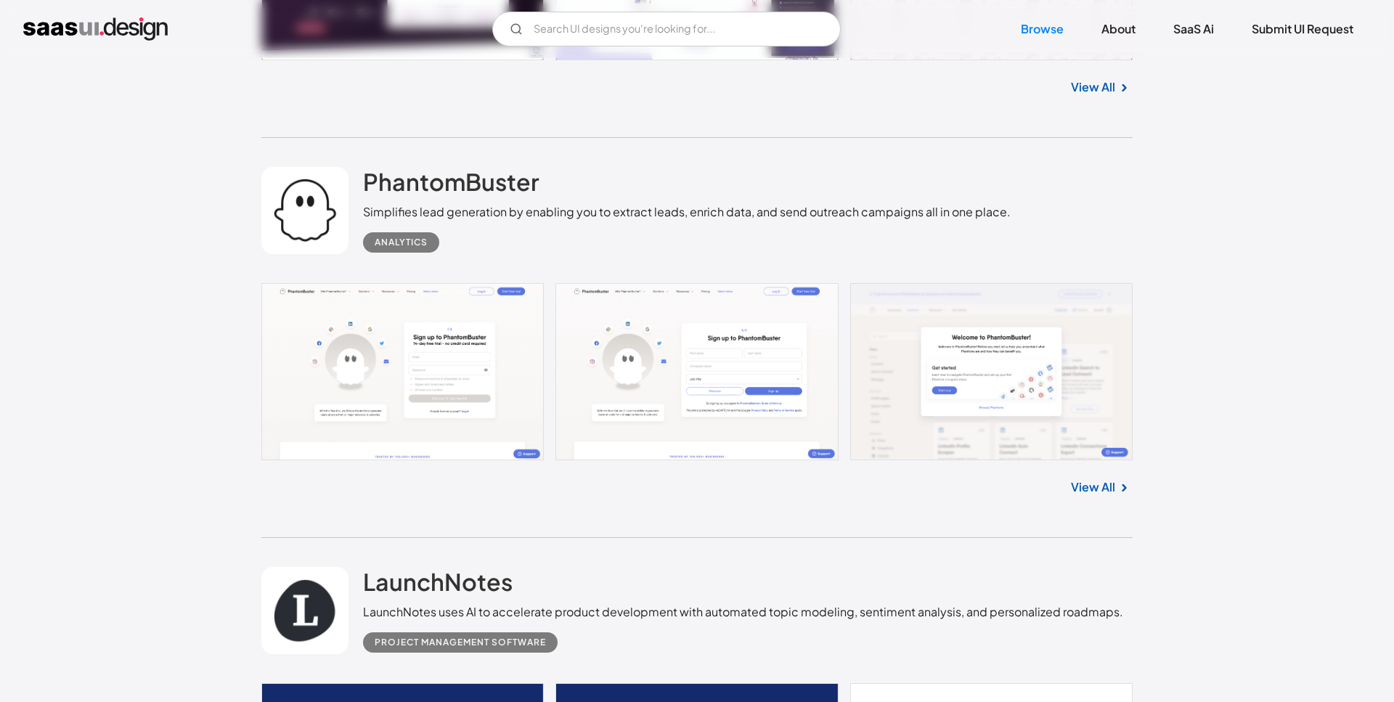
click at [703, 354] on link at bounding box center [696, 371] width 871 height 177
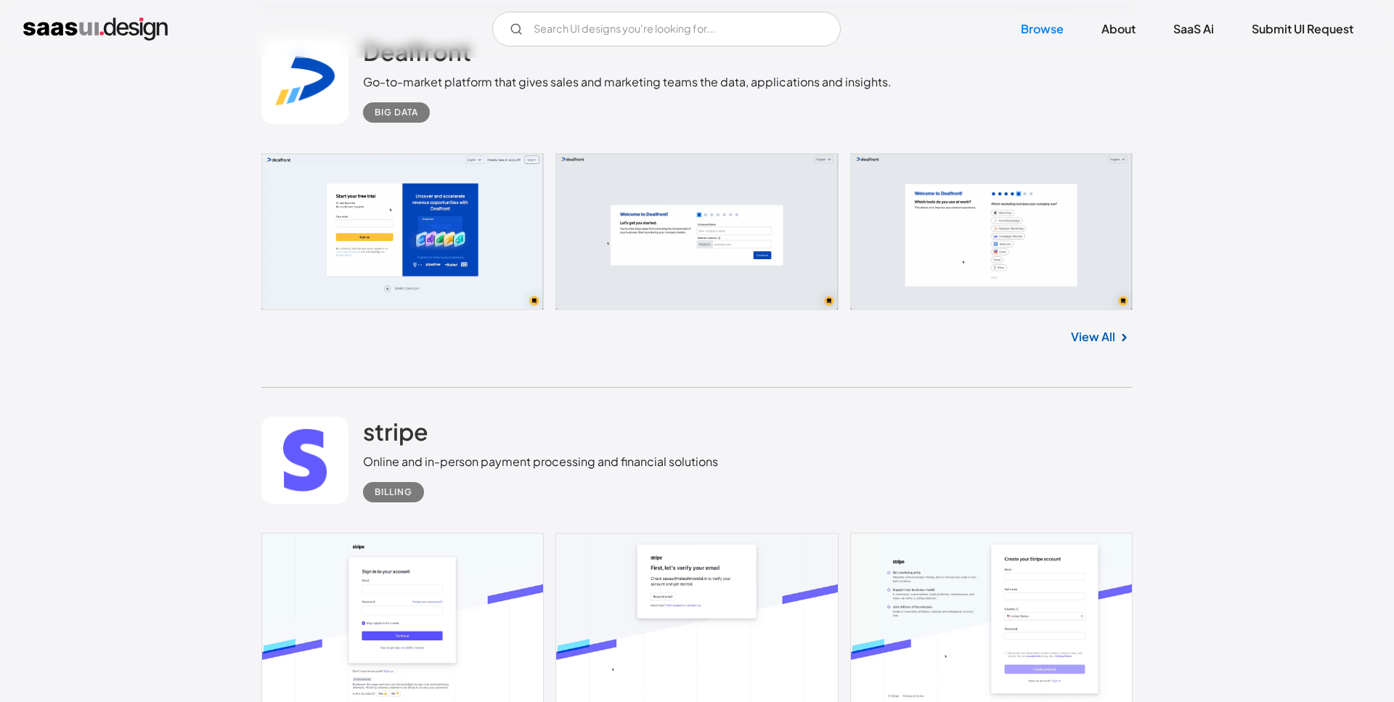
scroll to position [24017, 0]
click at [446, 232] on link at bounding box center [696, 230] width 871 height 157
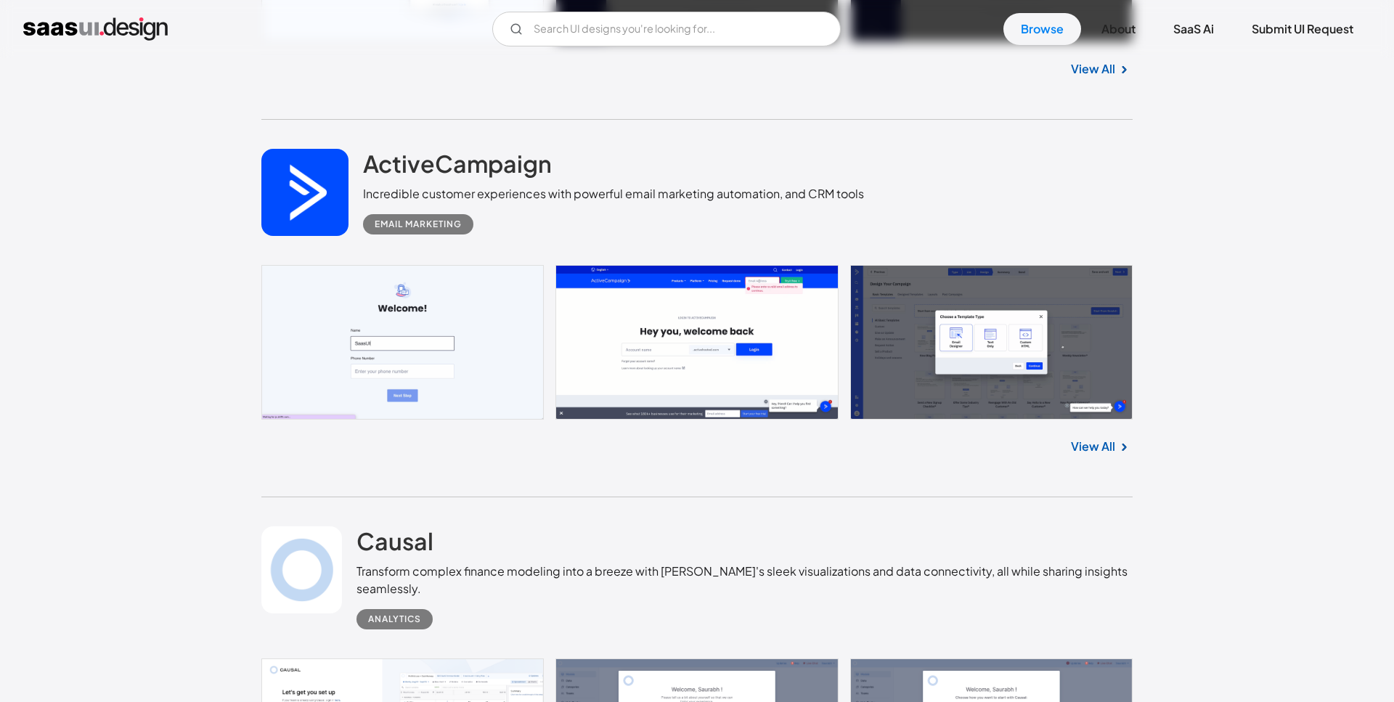
scroll to position [26609, 0]
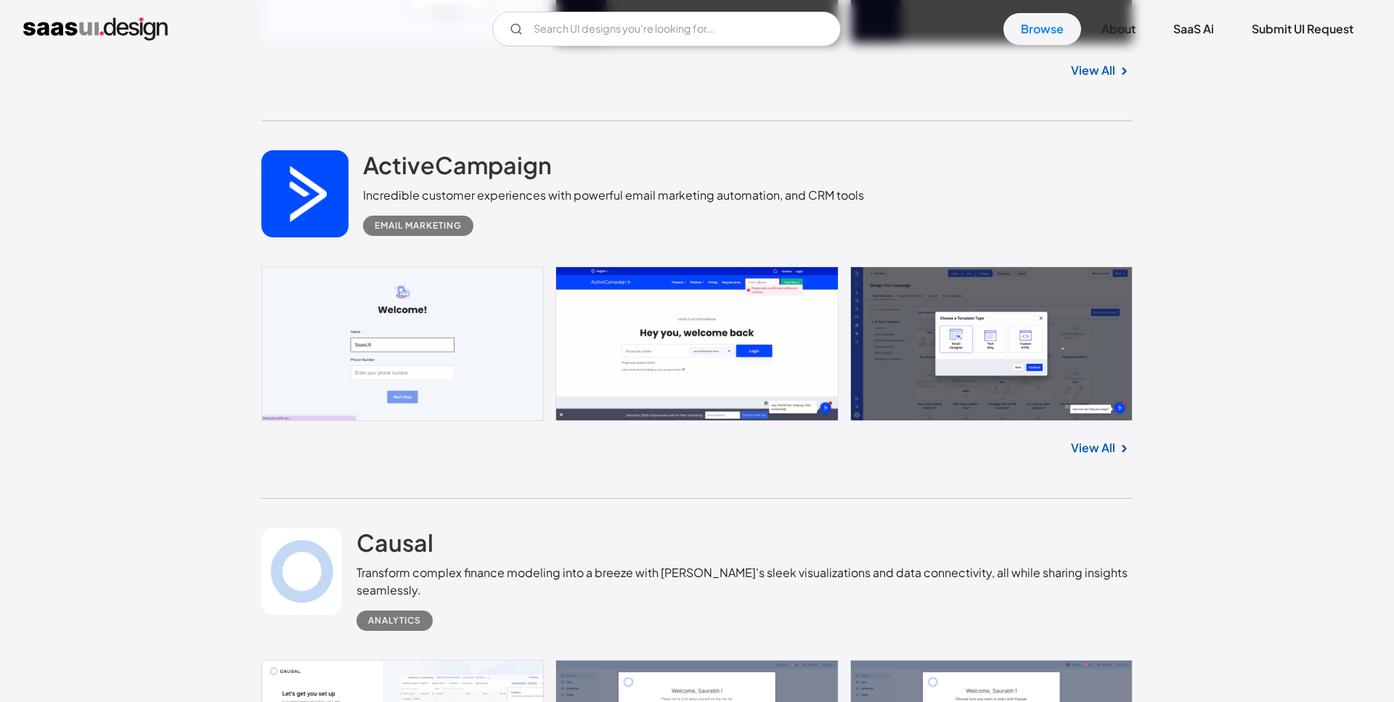
click at [1055, 330] on link at bounding box center [696, 343] width 871 height 155
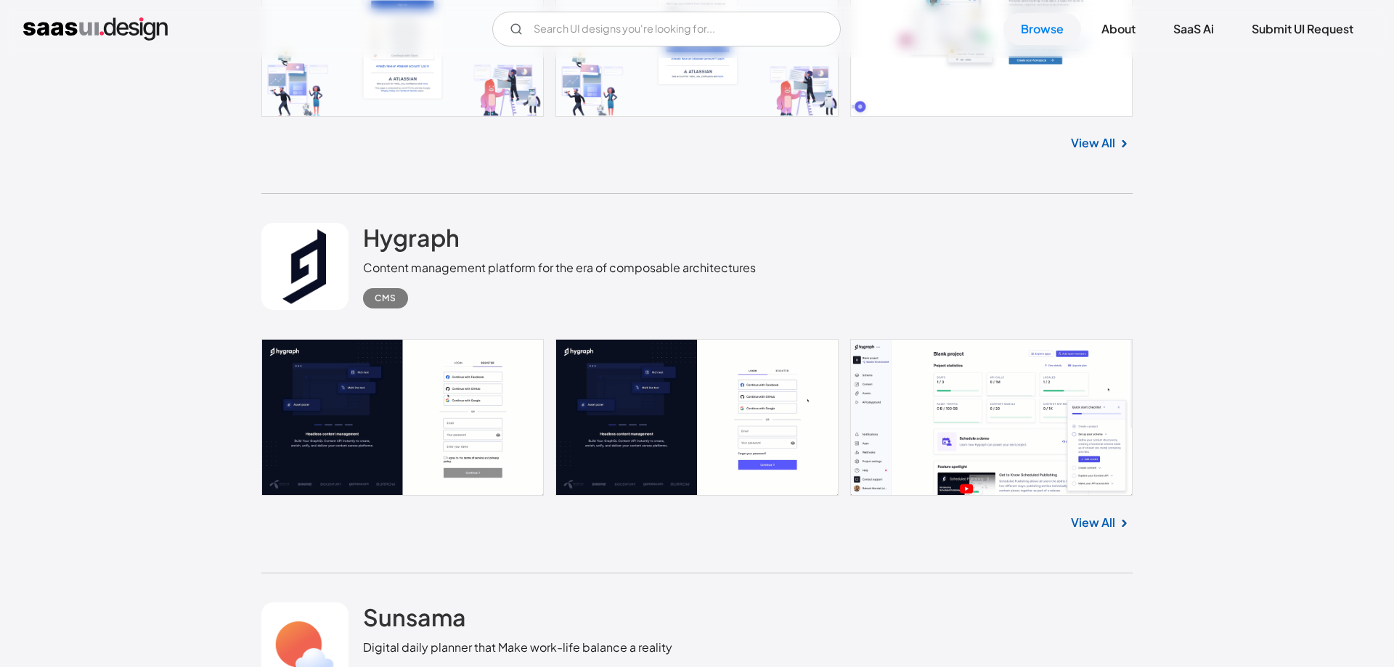
scroll to position [31348, 0]
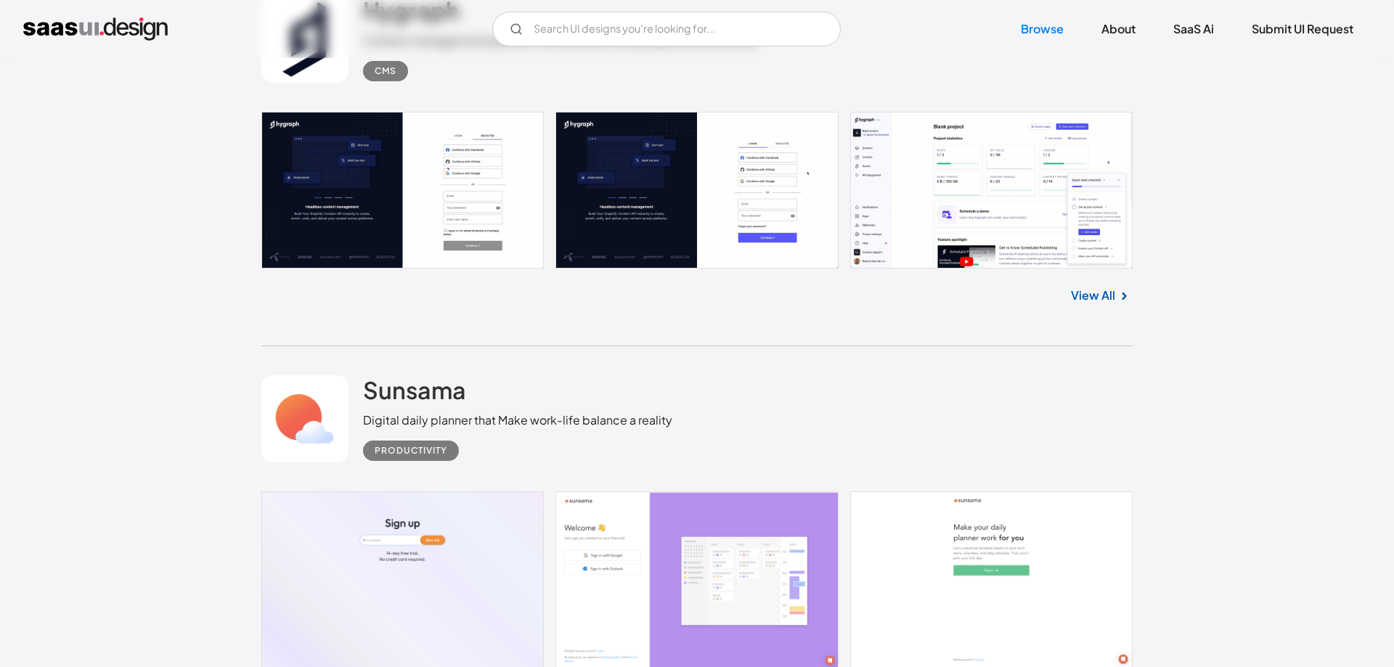
click at [668, 192] on link at bounding box center [696, 190] width 871 height 157
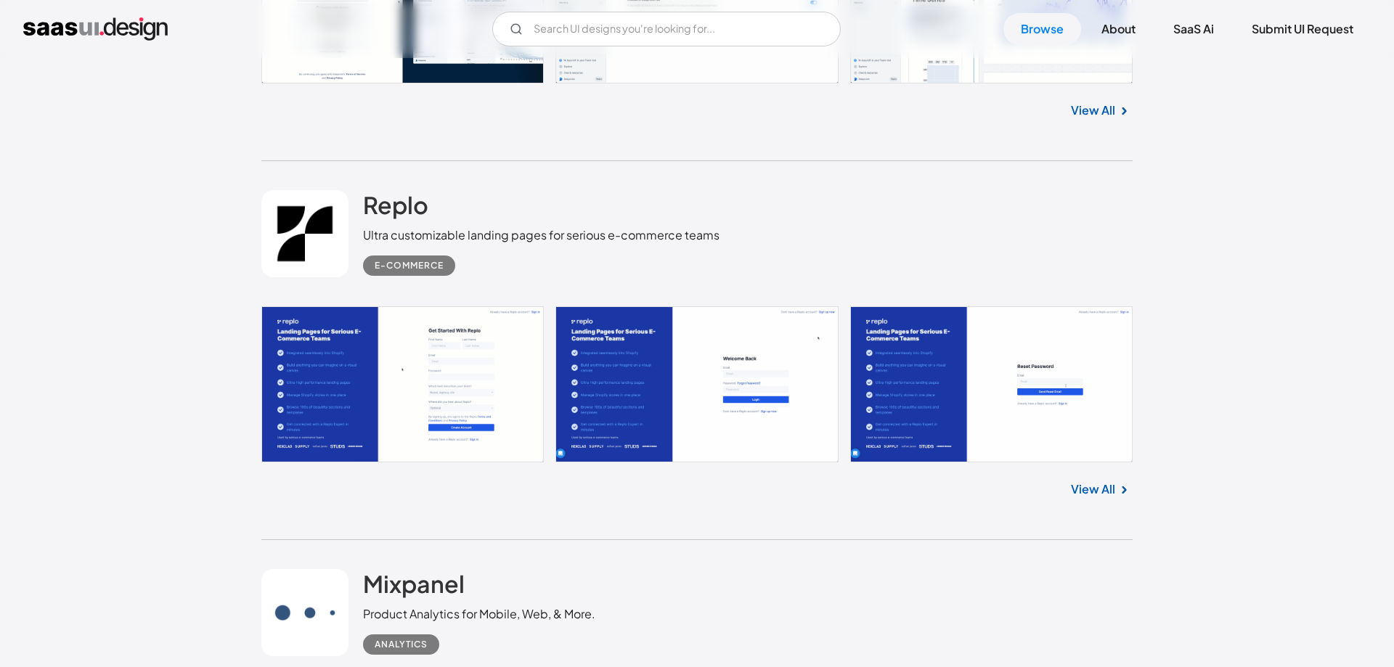
scroll to position [35791, 0]
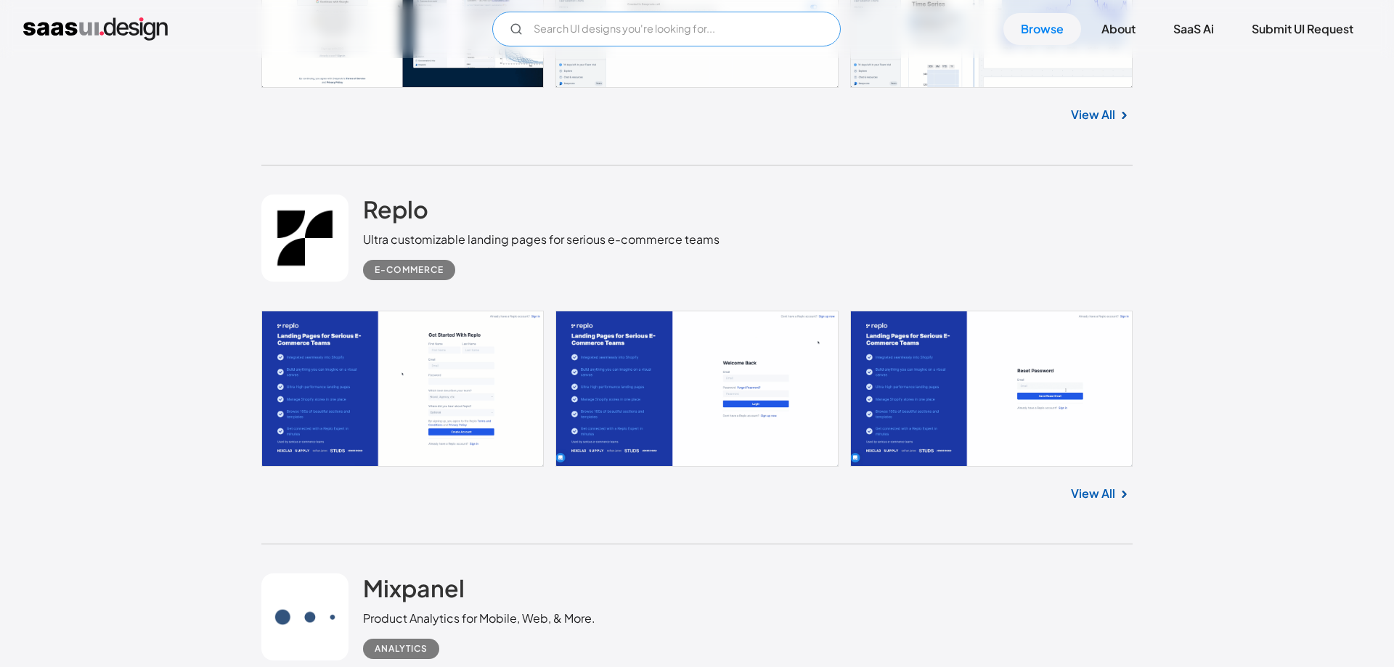
drag, startPoint x: 679, startPoint y: 26, endPoint x: 677, endPoint y: 35, distance: 9.0
click at [677, 33] on input "Email Form" at bounding box center [666, 29] width 348 height 35
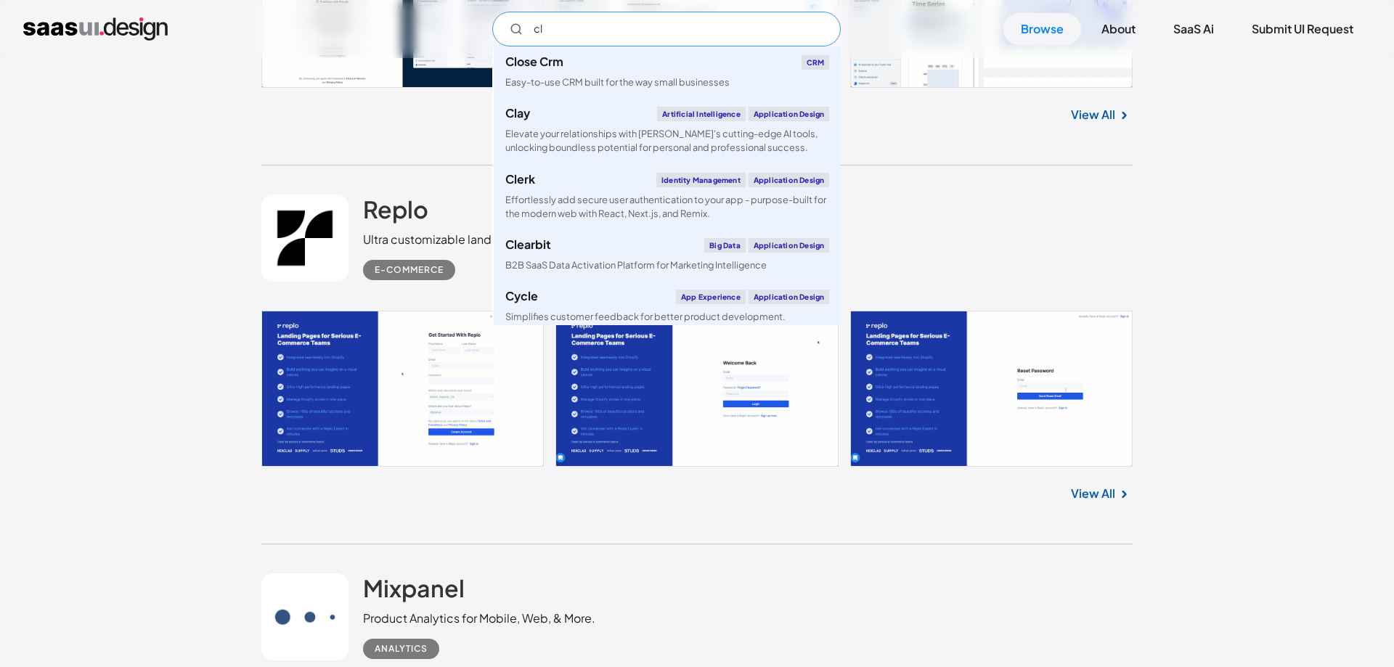
type input "c"
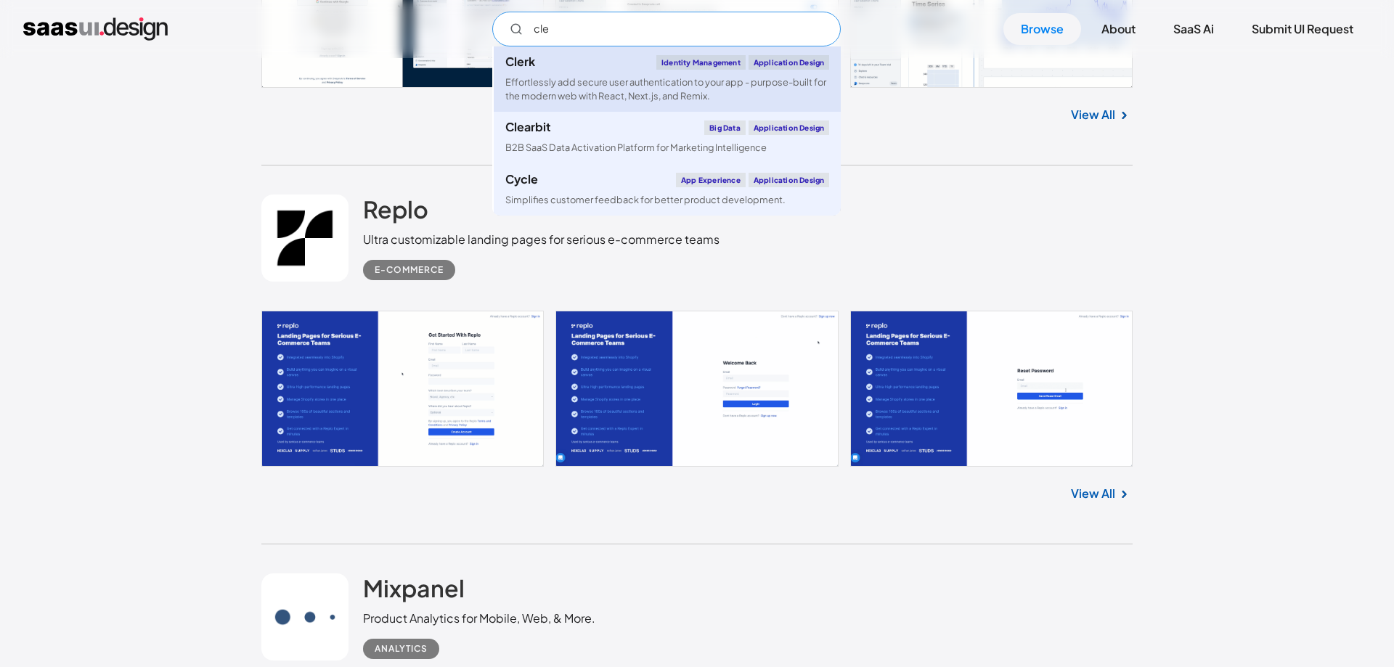
click at [594, 62] on div "Clerk Identity Management Application Design" at bounding box center [667, 62] width 324 height 15
type input "cle"
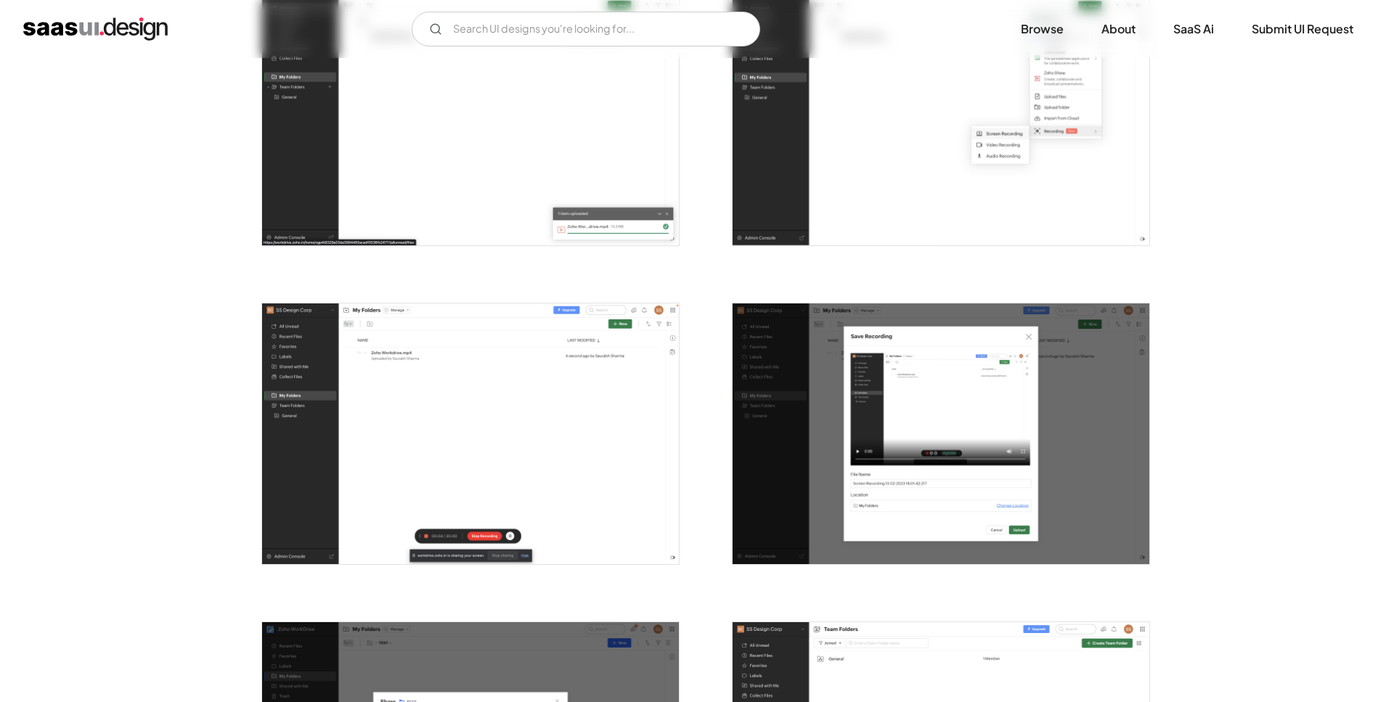
scroll to position [2073, 0]
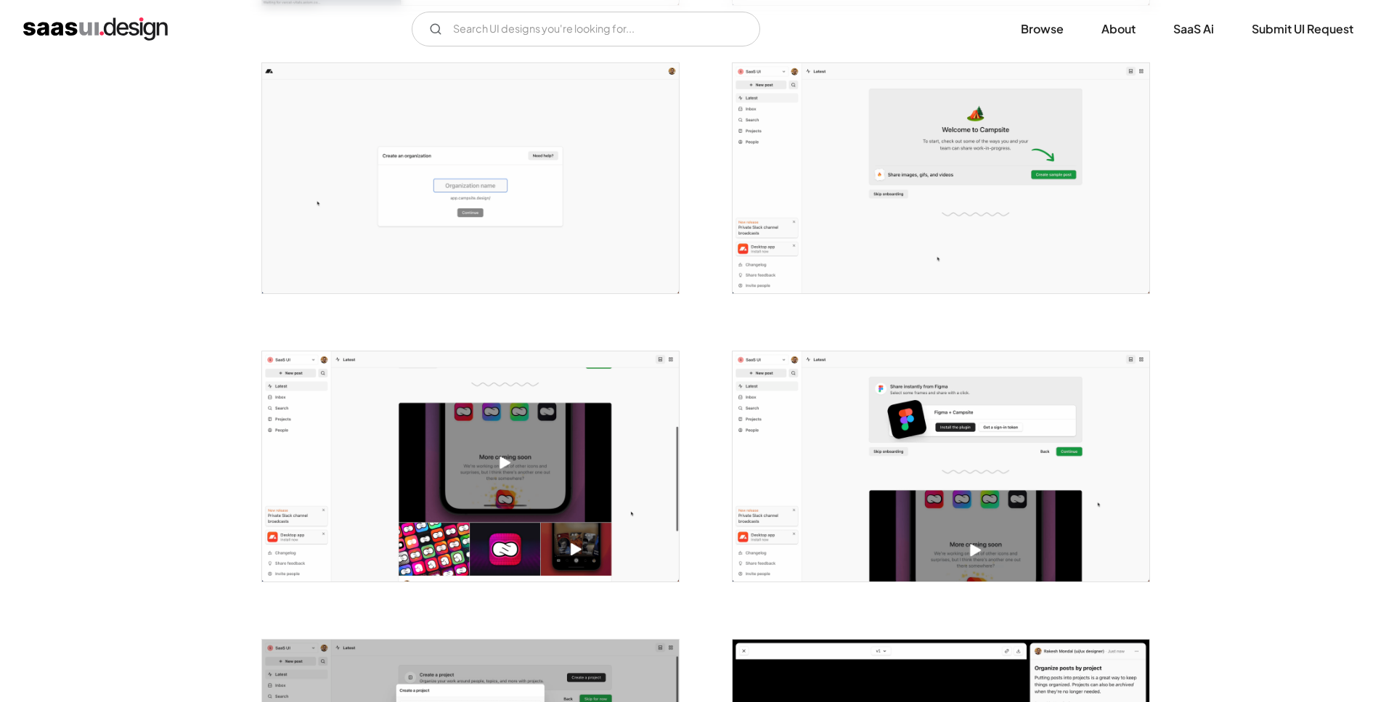
scroll to position [740, 0]
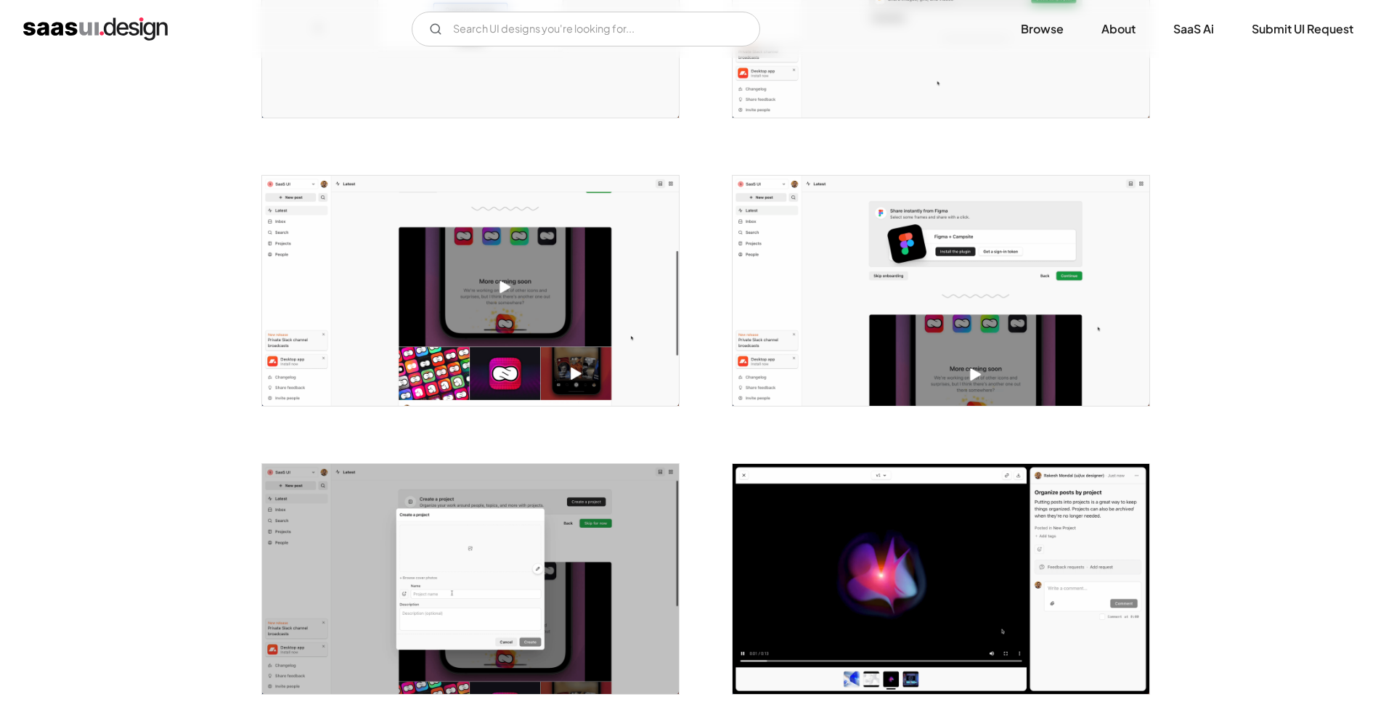
click at [909, 298] on img "open lightbox" at bounding box center [940, 291] width 417 height 230
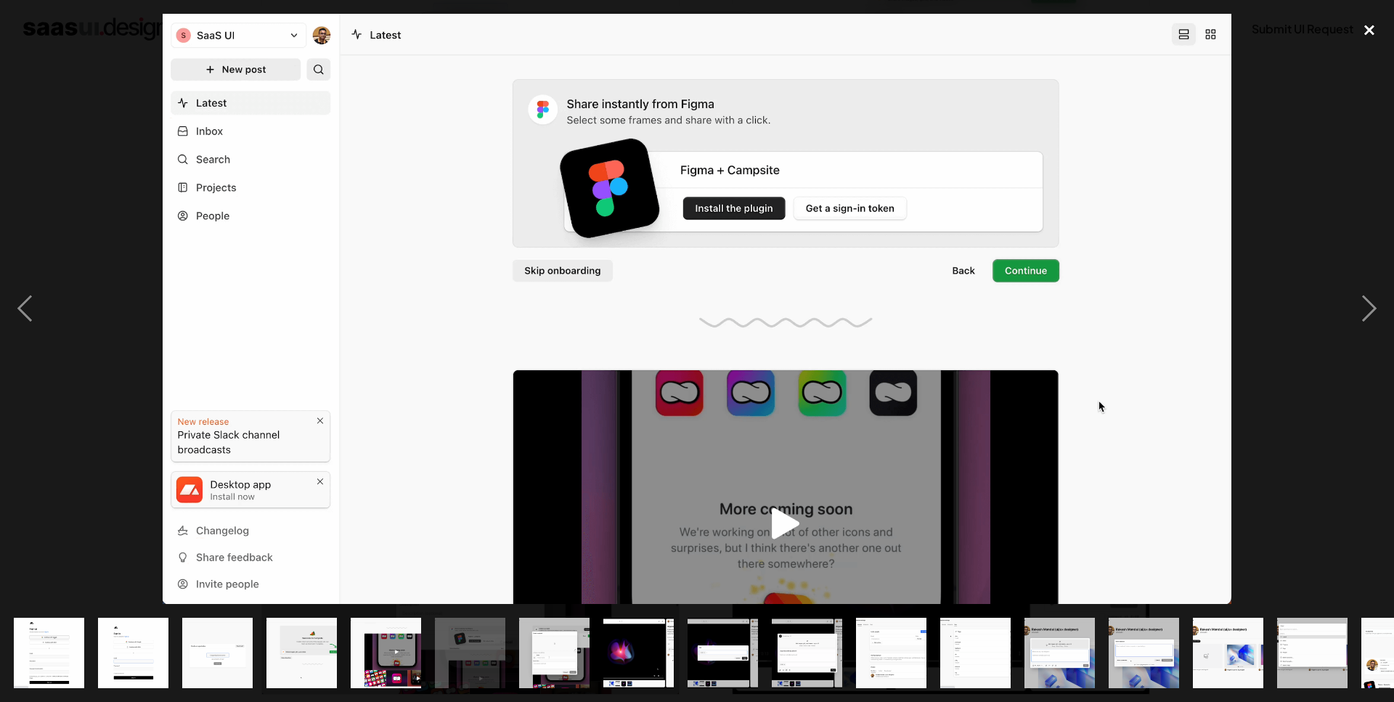
click at [1366, 29] on div "close lightbox" at bounding box center [1368, 30] width 49 height 32
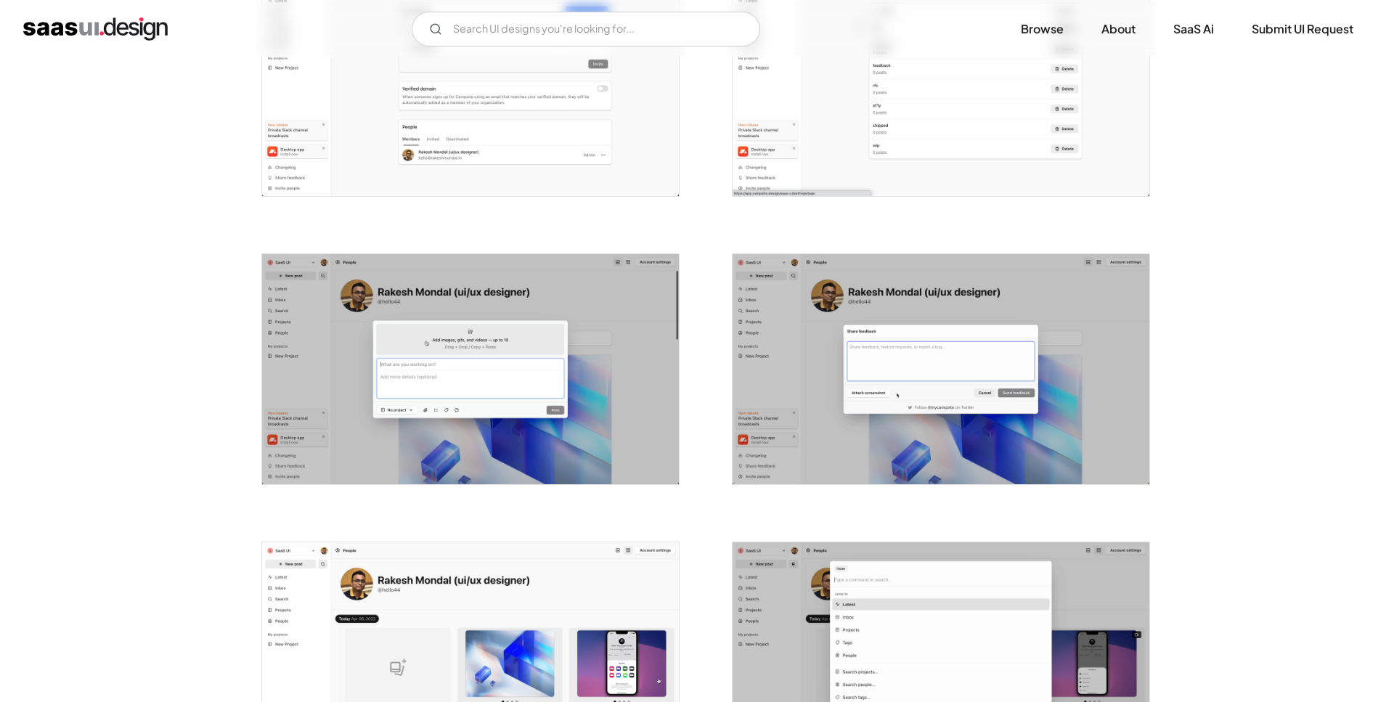
scroll to position [1925, 0]
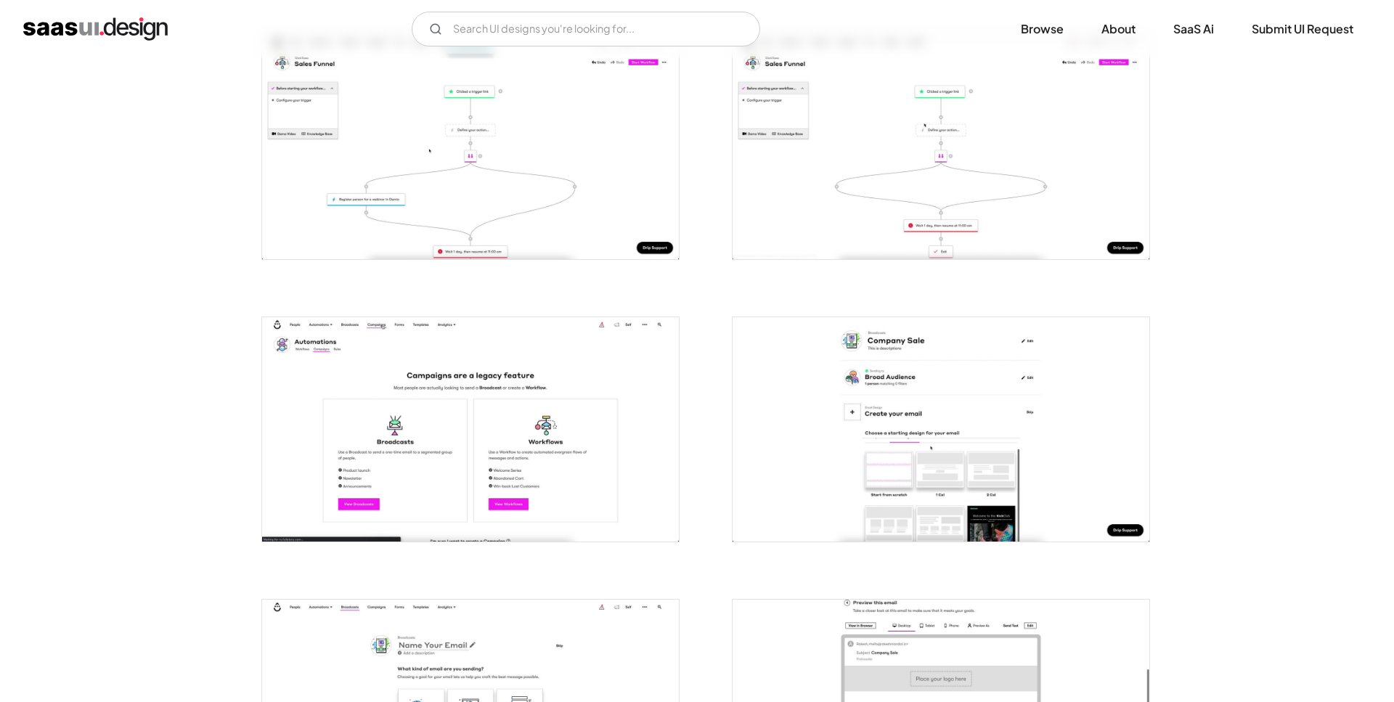
scroll to position [2814, 0]
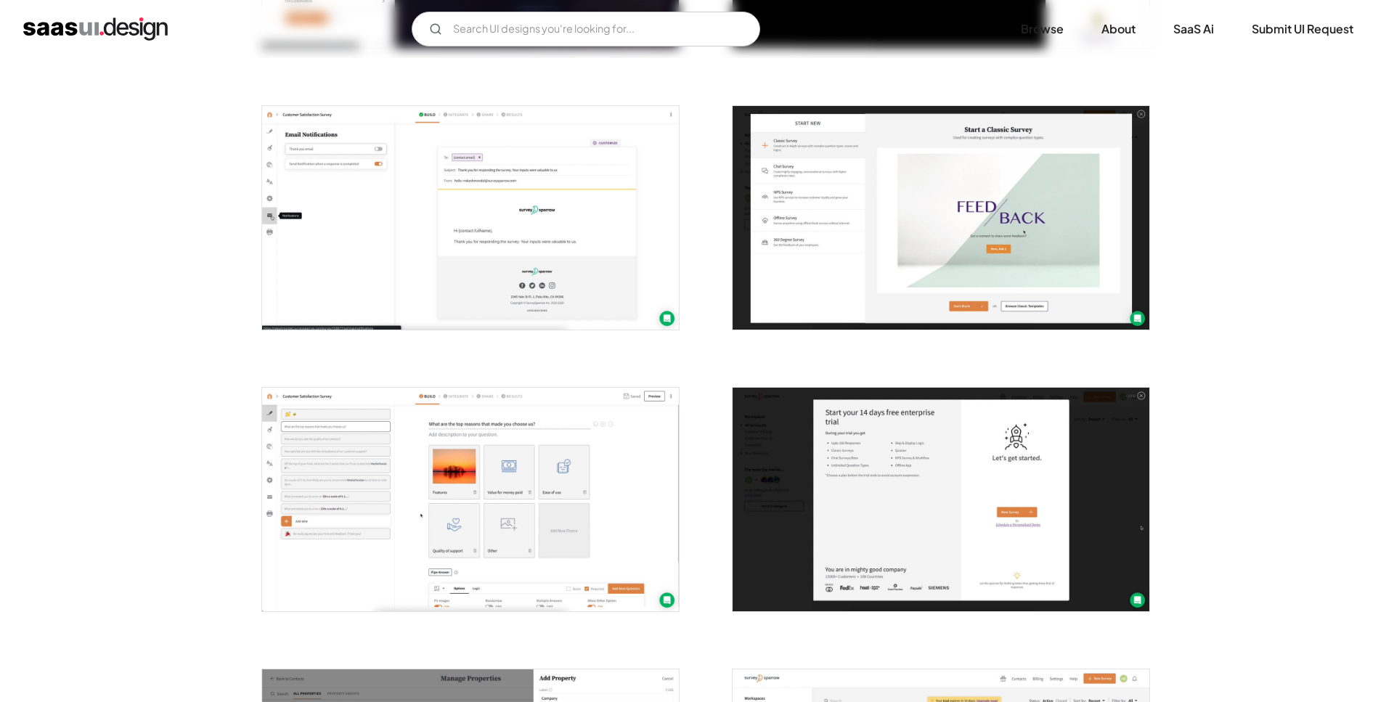
scroll to position [1037, 0]
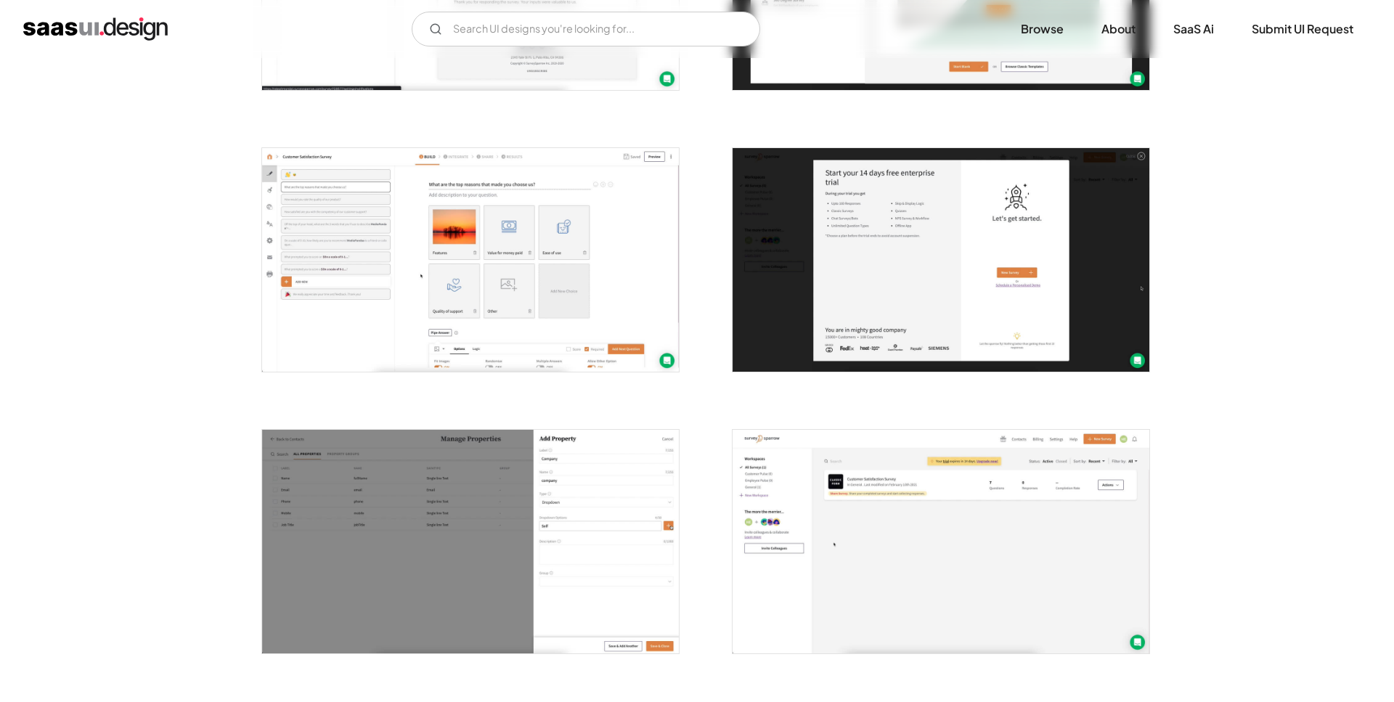
click at [457, 211] on img "open lightbox" at bounding box center [470, 260] width 417 height 224
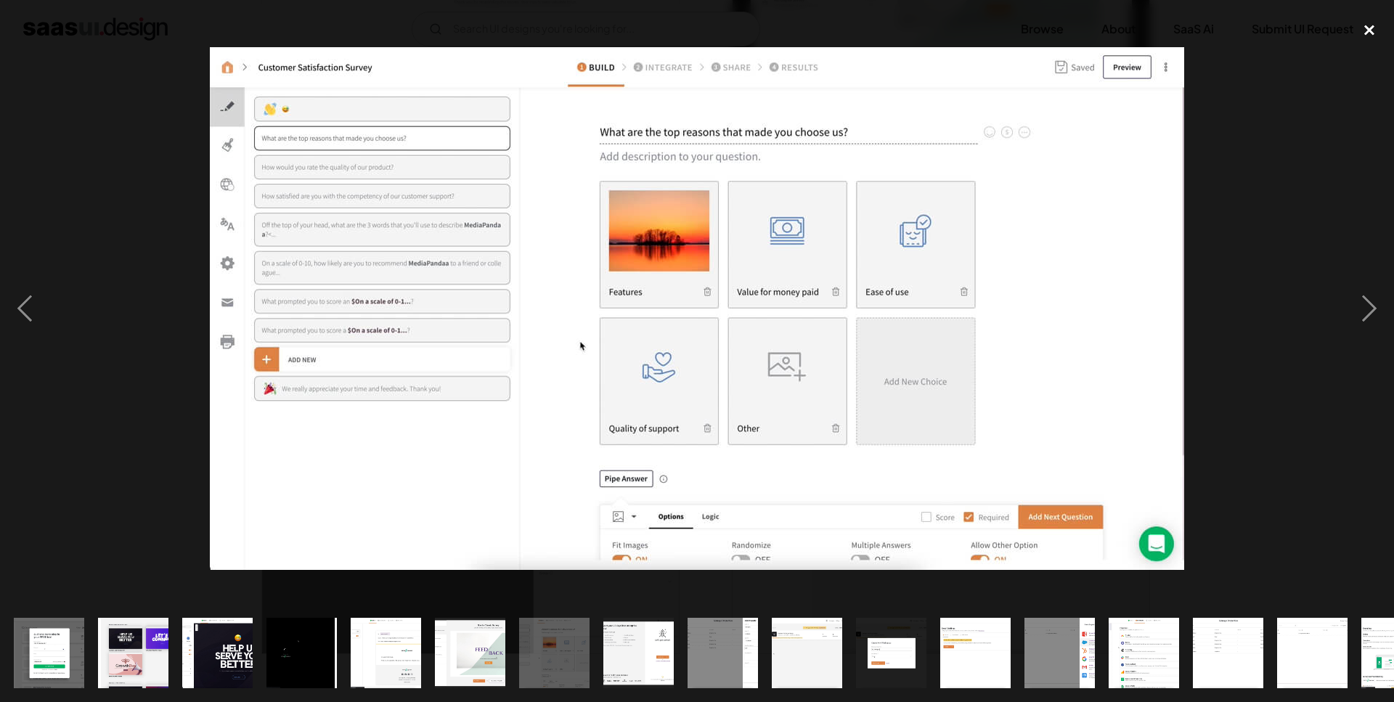
click at [1353, 23] on div "close lightbox" at bounding box center [1368, 30] width 49 height 32
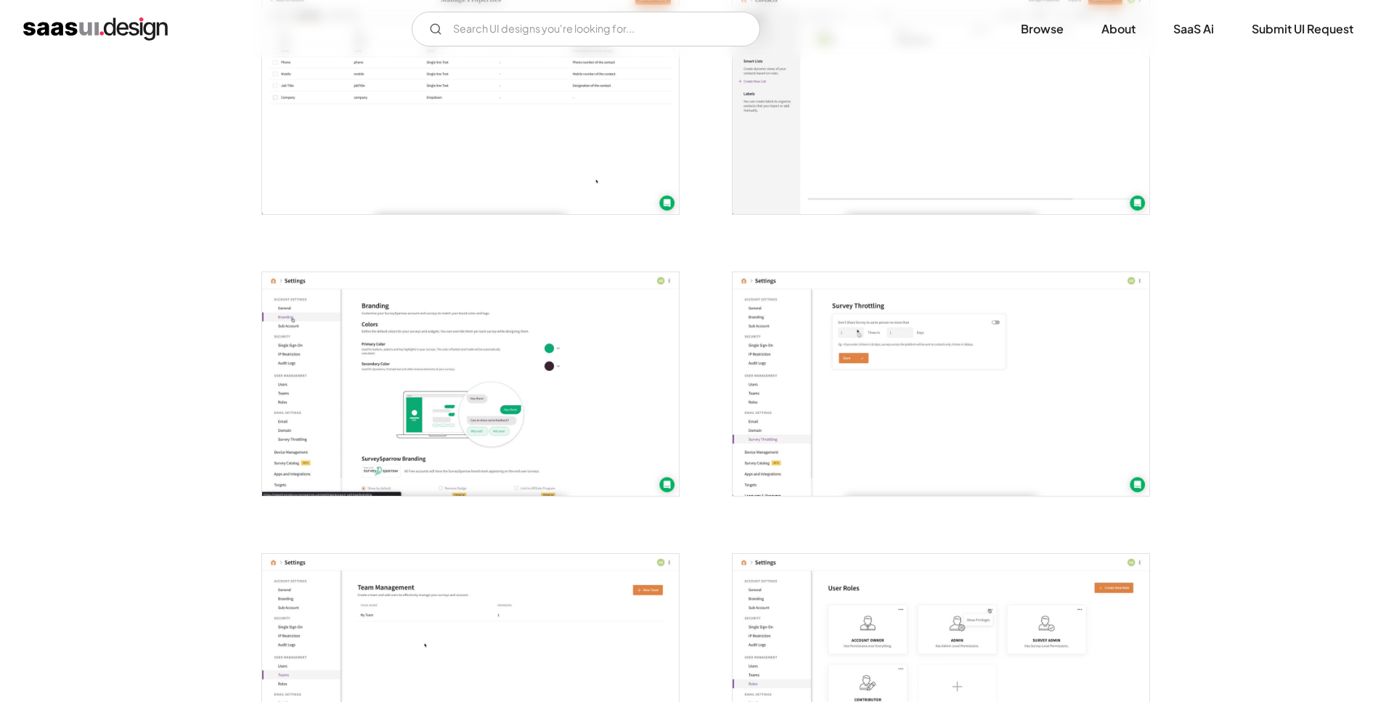
scroll to position [2369, 0]
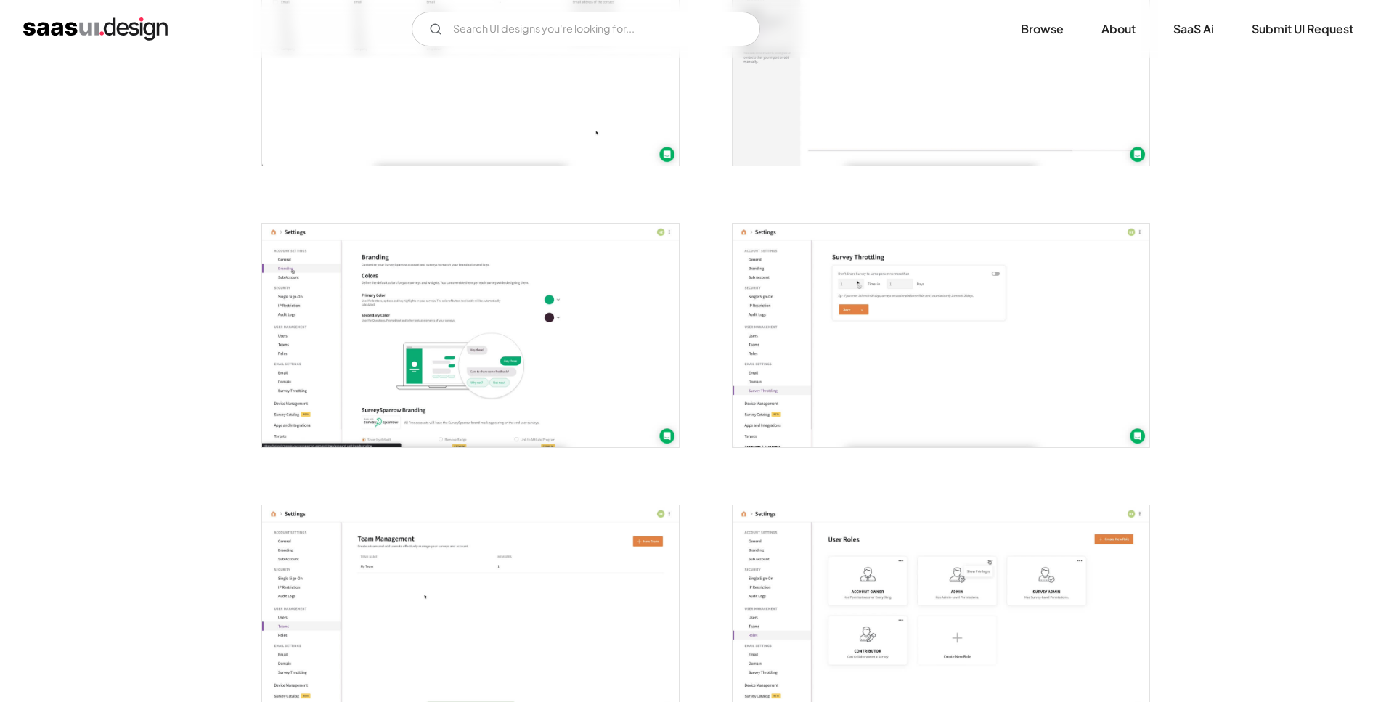
click at [483, 313] on img "open lightbox" at bounding box center [470, 336] width 417 height 224
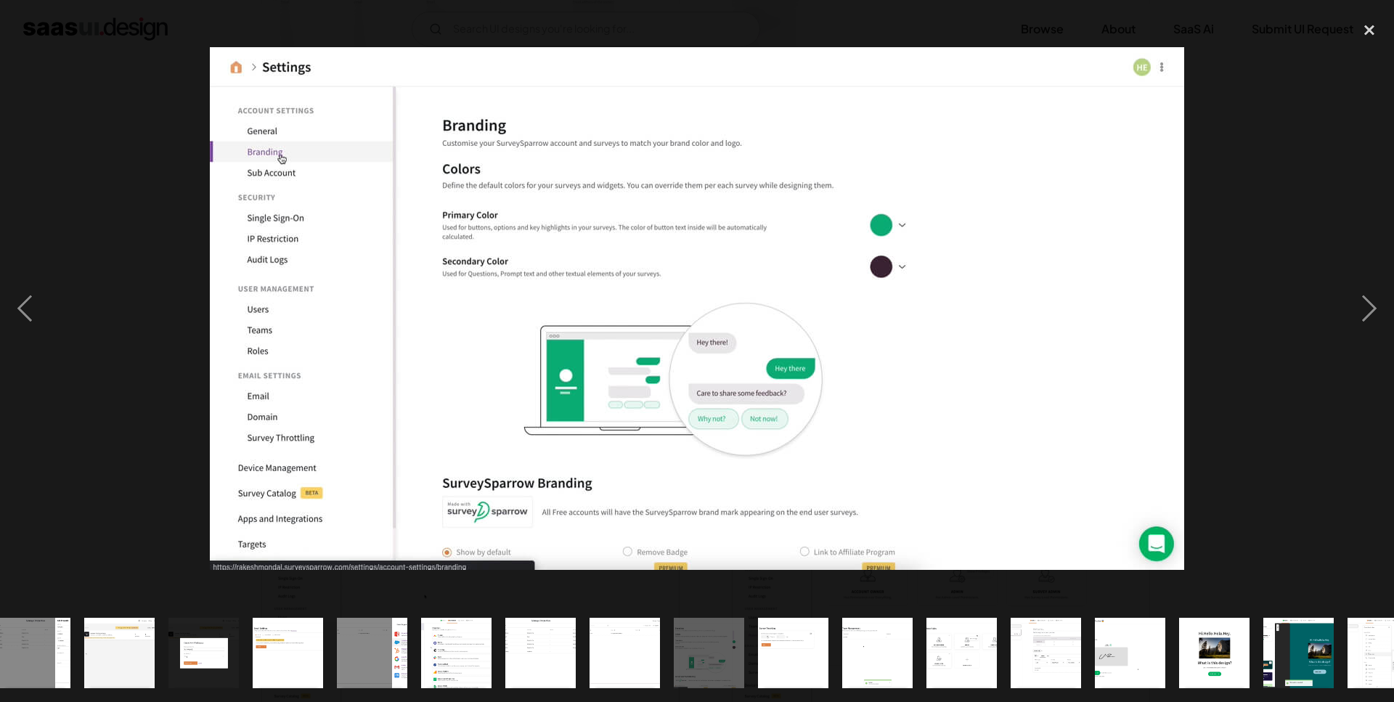
scroll to position [0, 726]
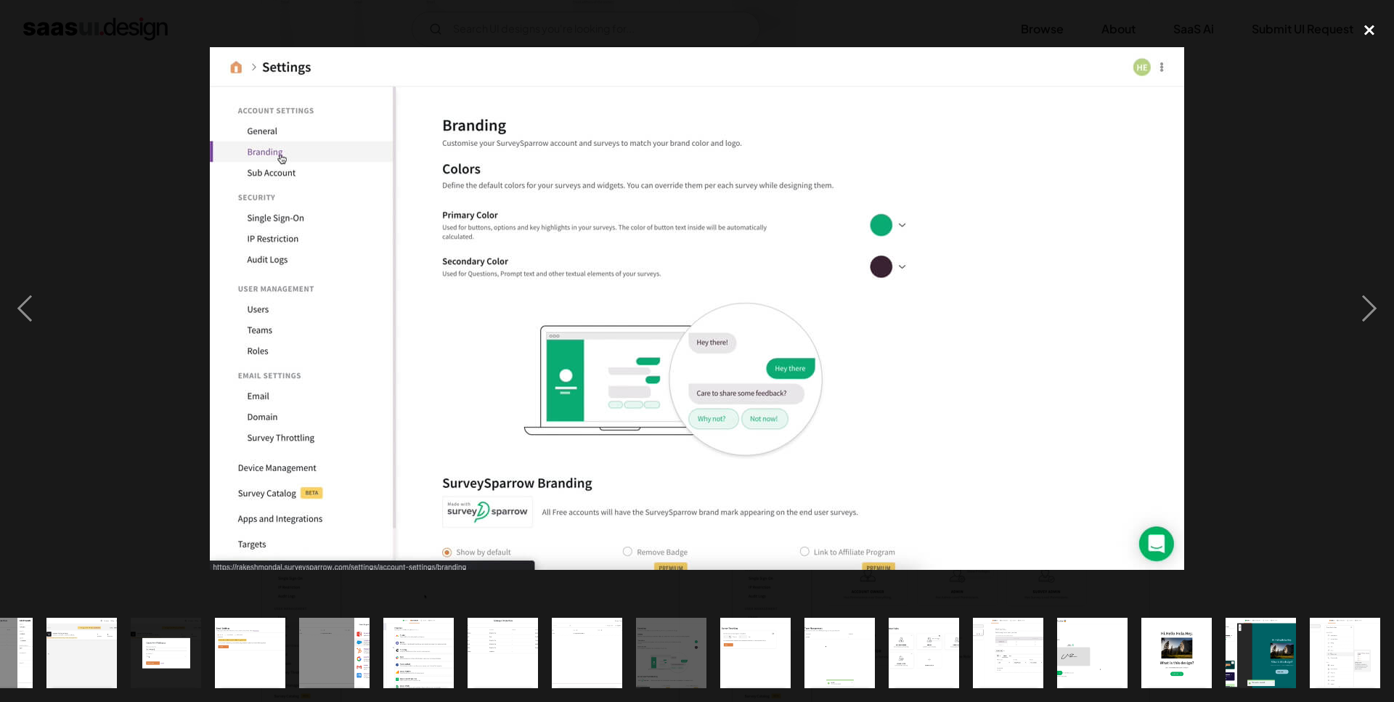
click at [1370, 30] on div "close lightbox" at bounding box center [1368, 30] width 49 height 32
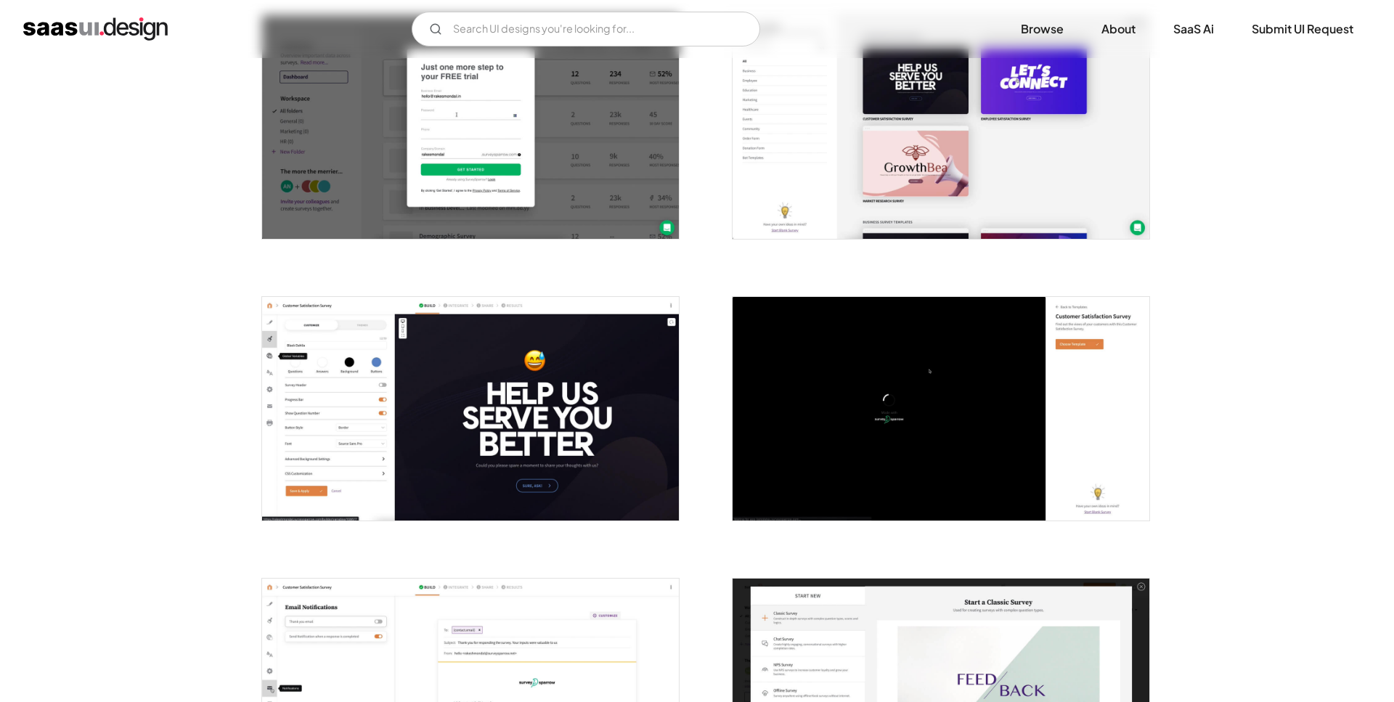
scroll to position [240, 0]
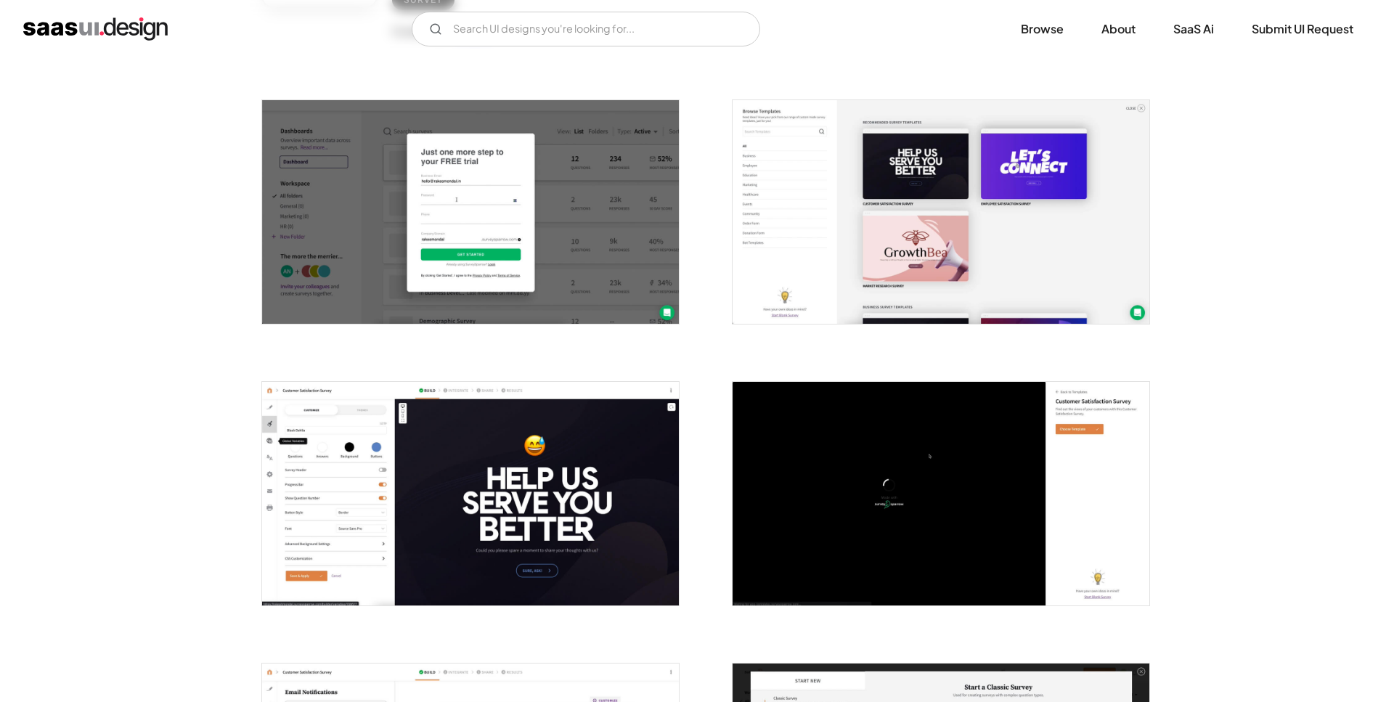
click at [387, 465] on img "open lightbox" at bounding box center [470, 494] width 417 height 224
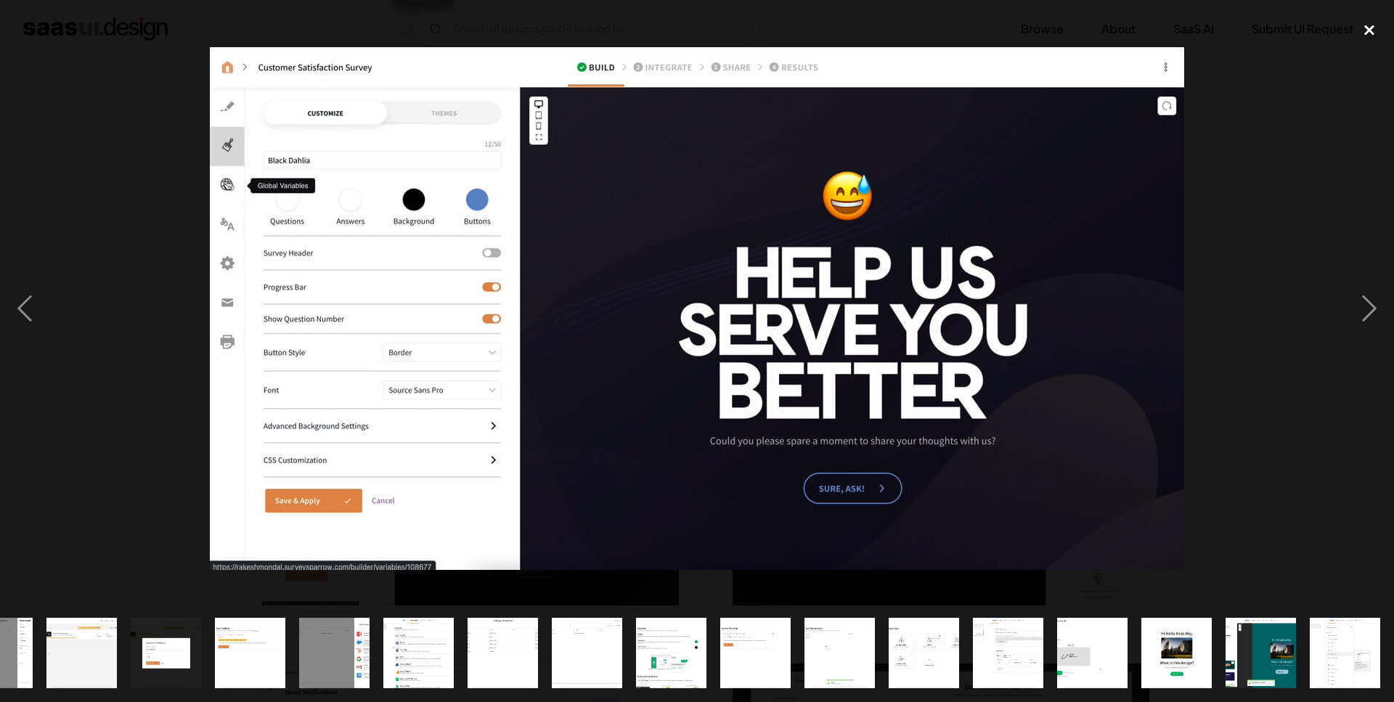
click at [1374, 23] on div "close lightbox" at bounding box center [1368, 30] width 49 height 32
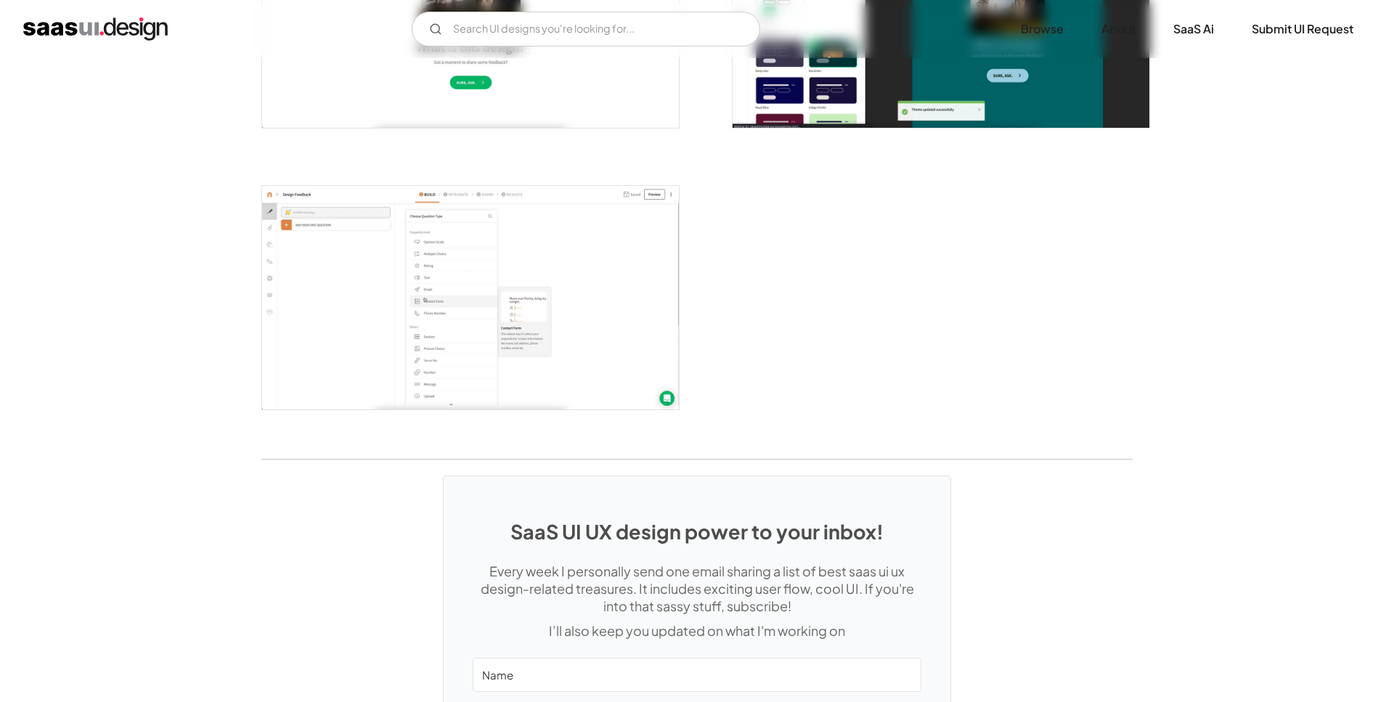
scroll to position [3646, 0]
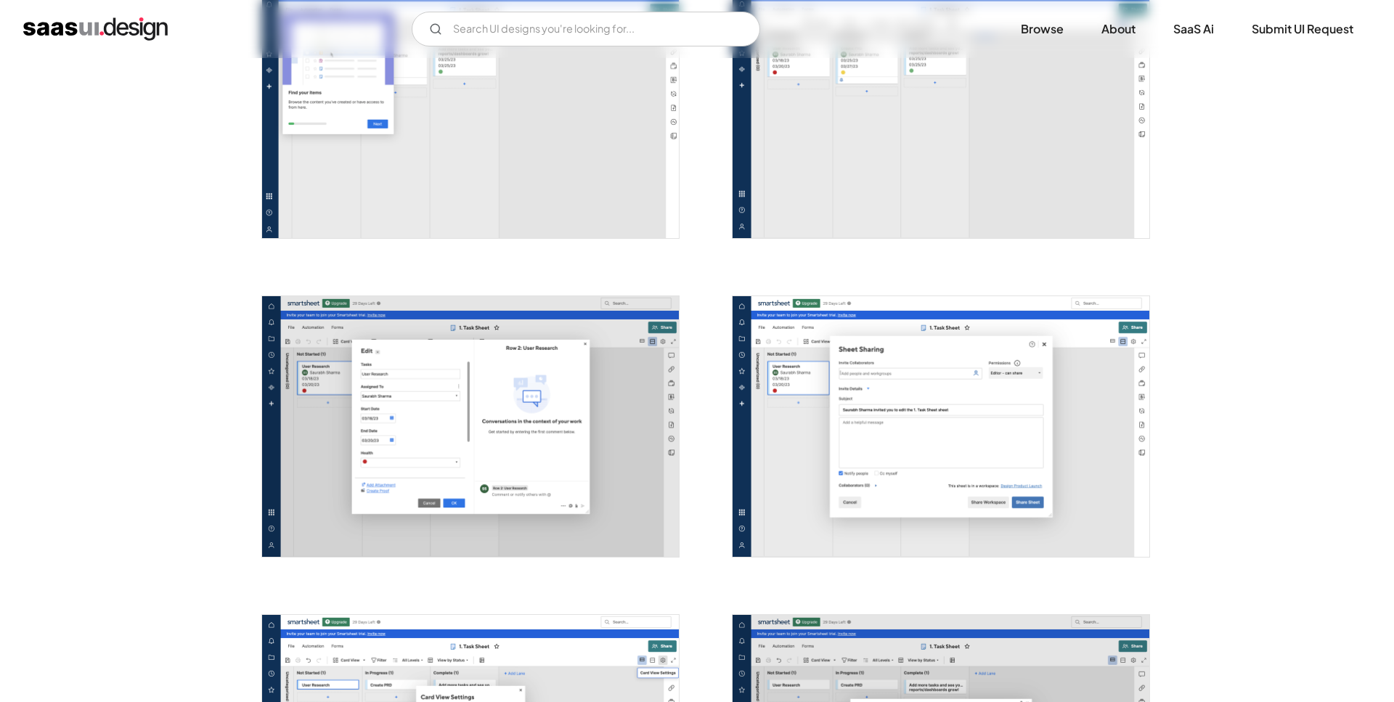
scroll to position [2888, 0]
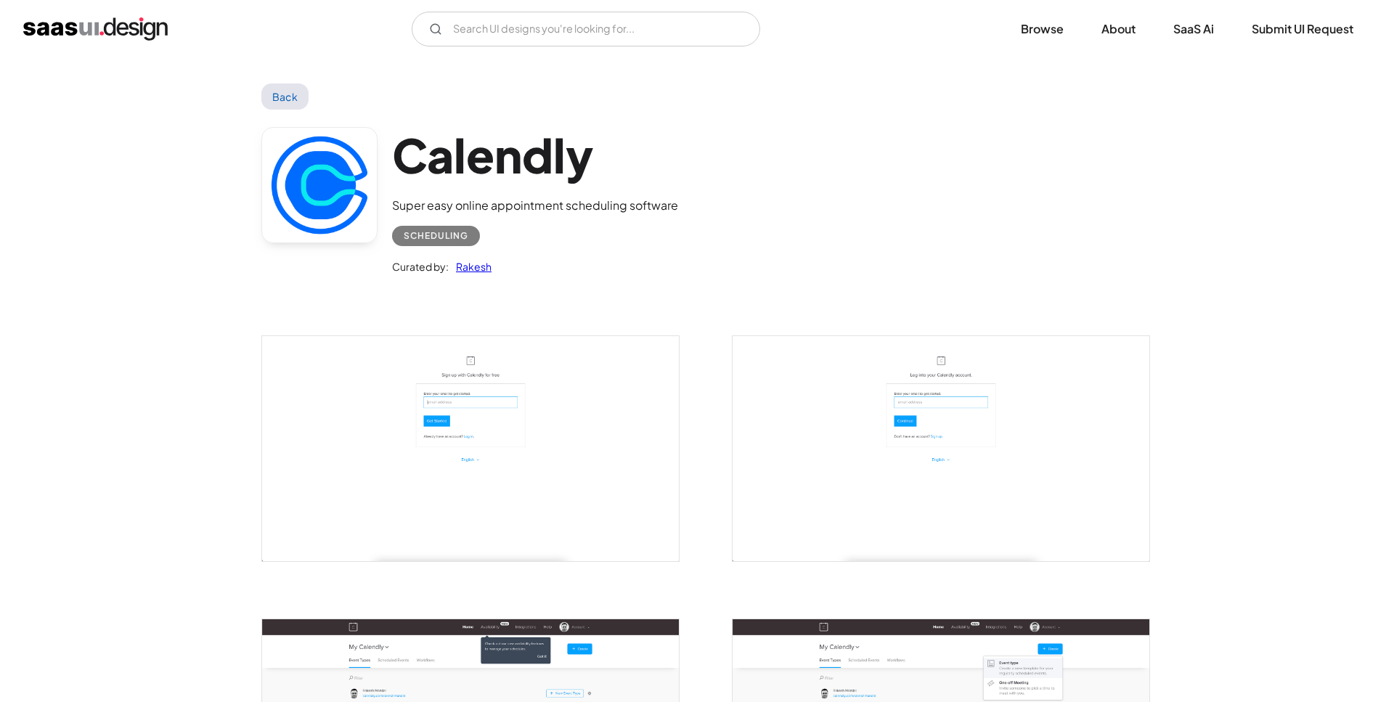
scroll to position [444, 0]
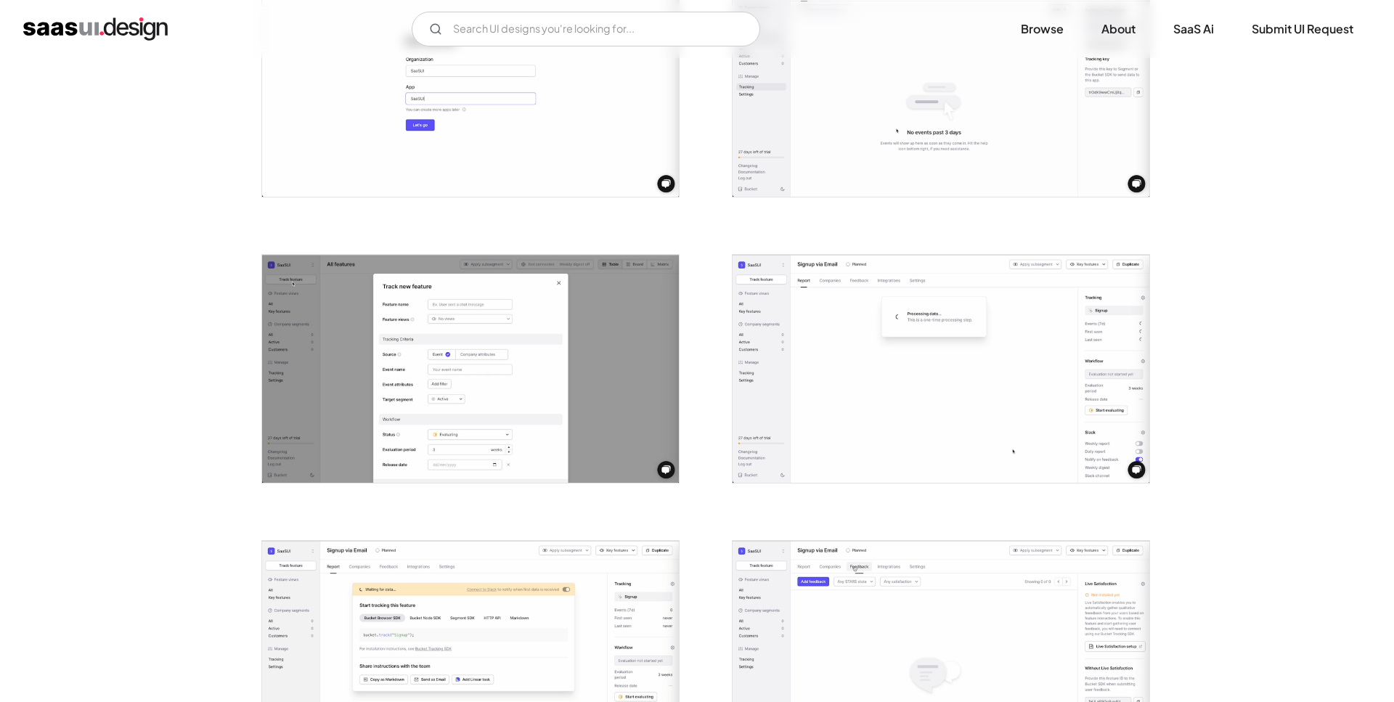
scroll to position [518, 0]
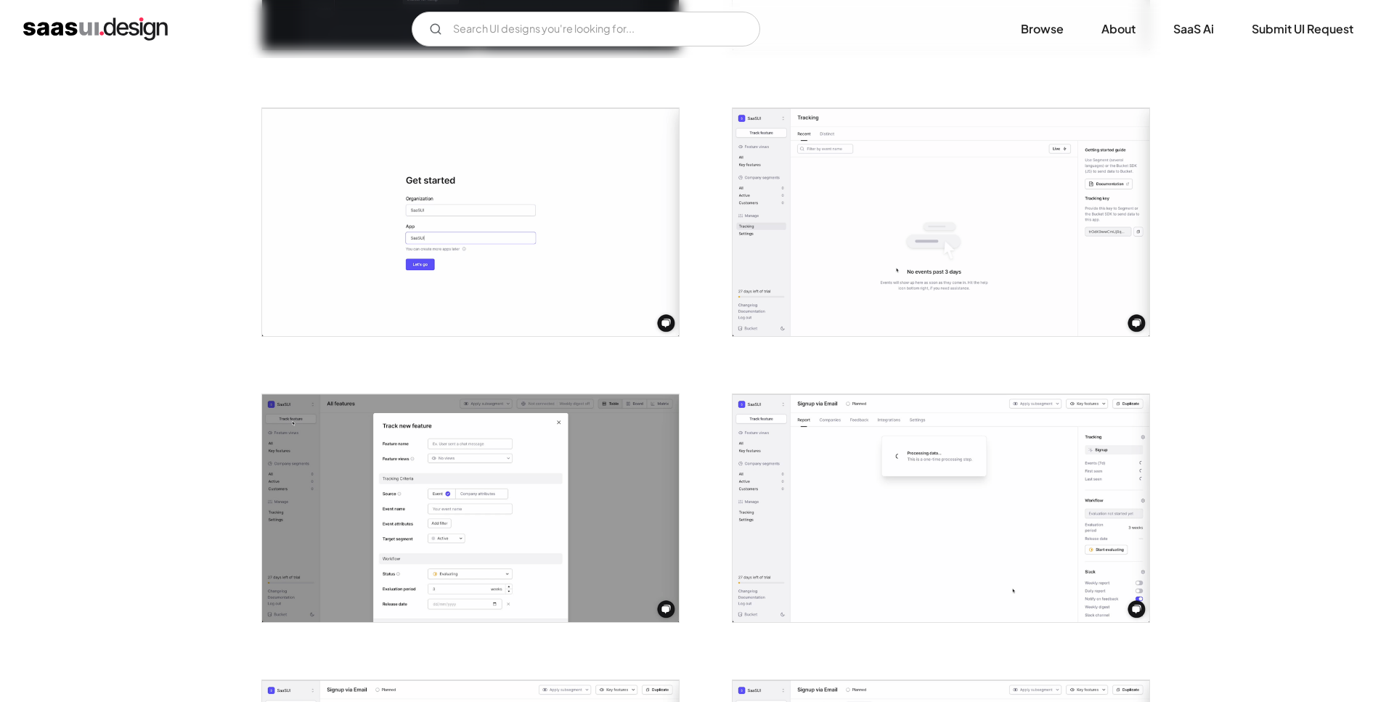
click at [899, 184] on img "open lightbox" at bounding box center [940, 222] width 417 height 228
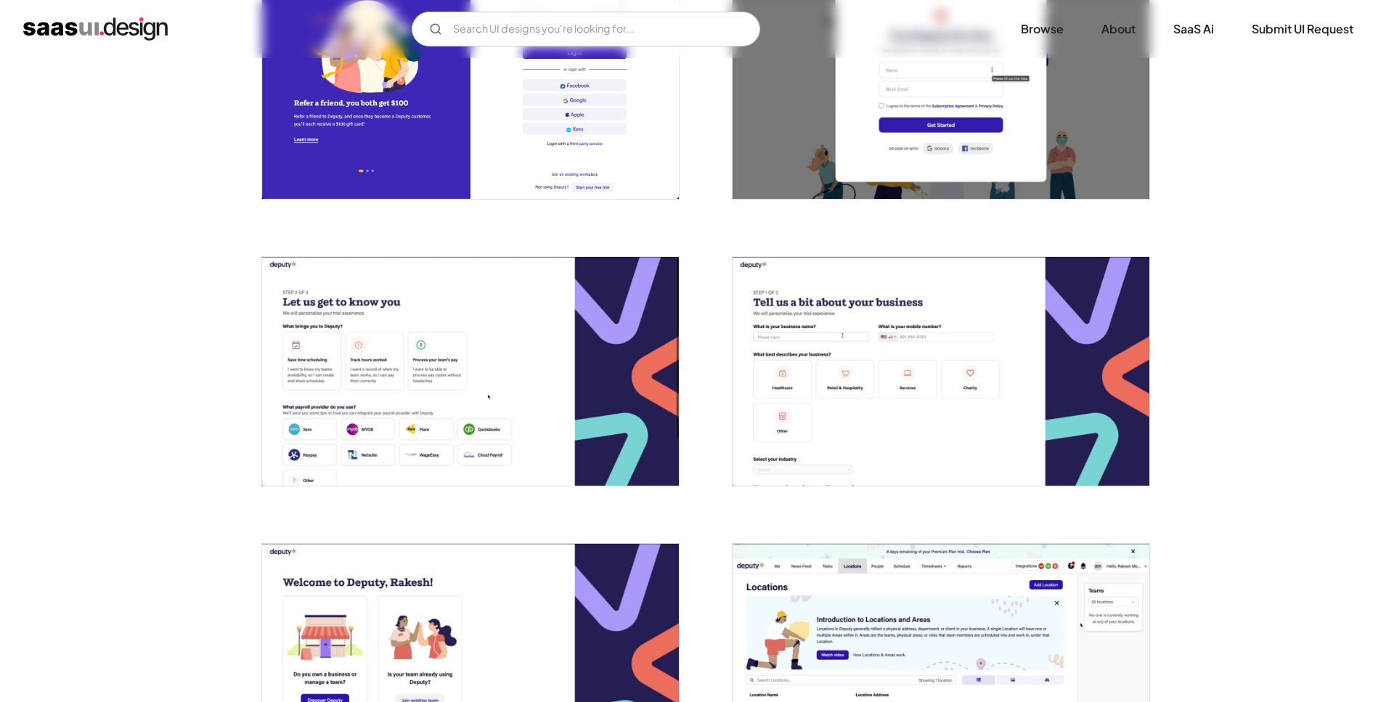
scroll to position [814, 0]
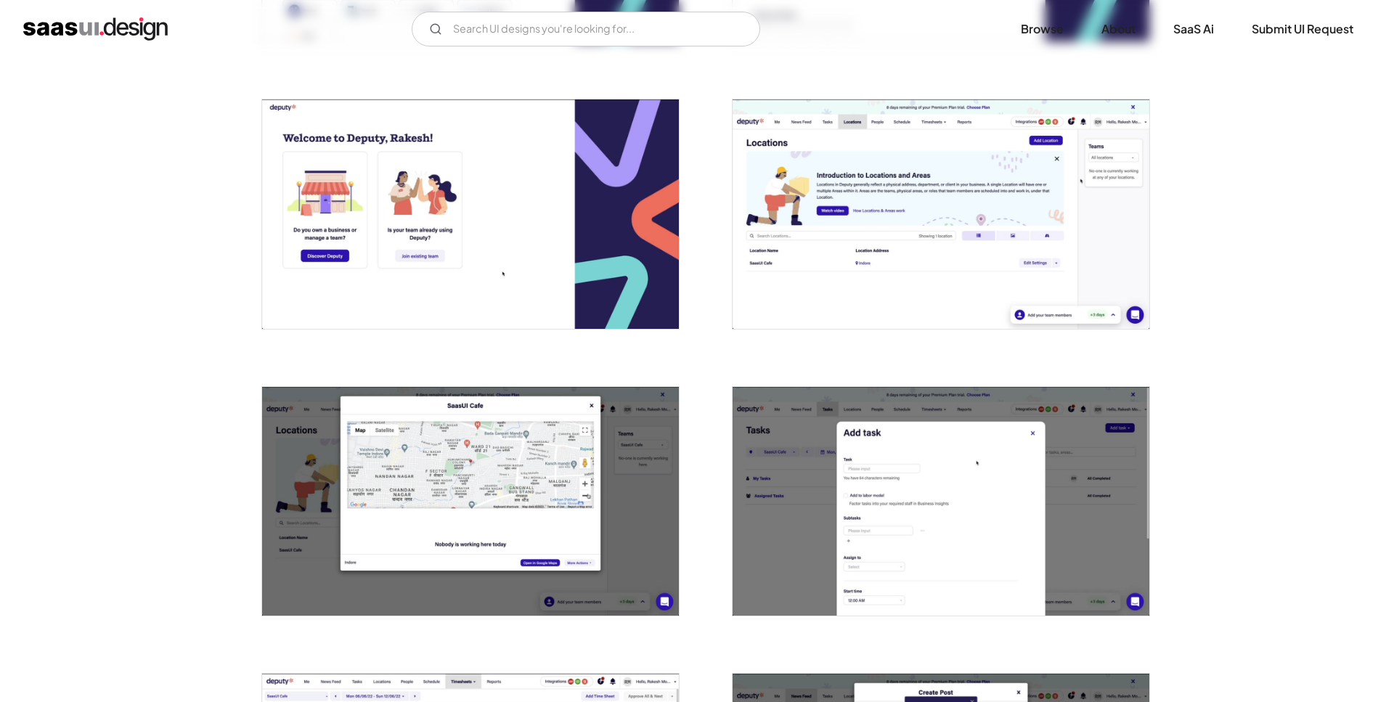
click at [895, 224] on img "open lightbox" at bounding box center [940, 213] width 417 height 229
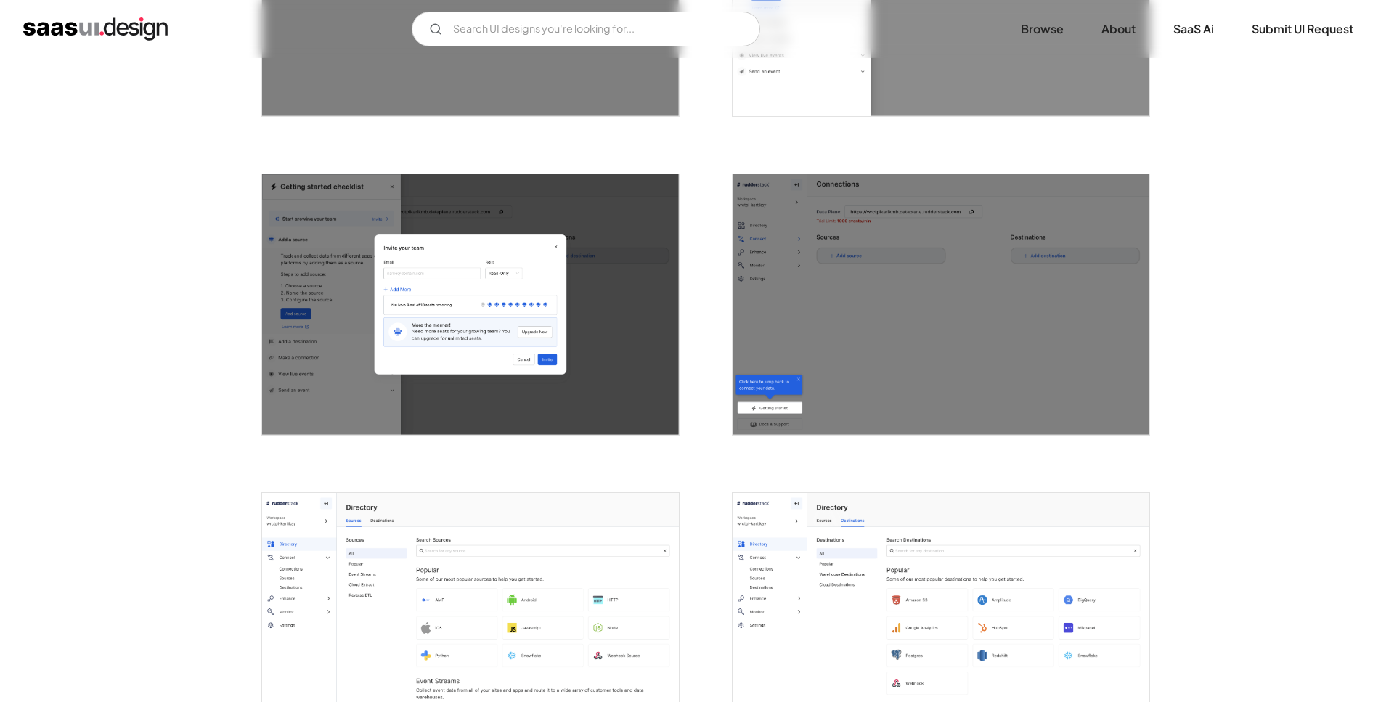
scroll to position [1407, 0]
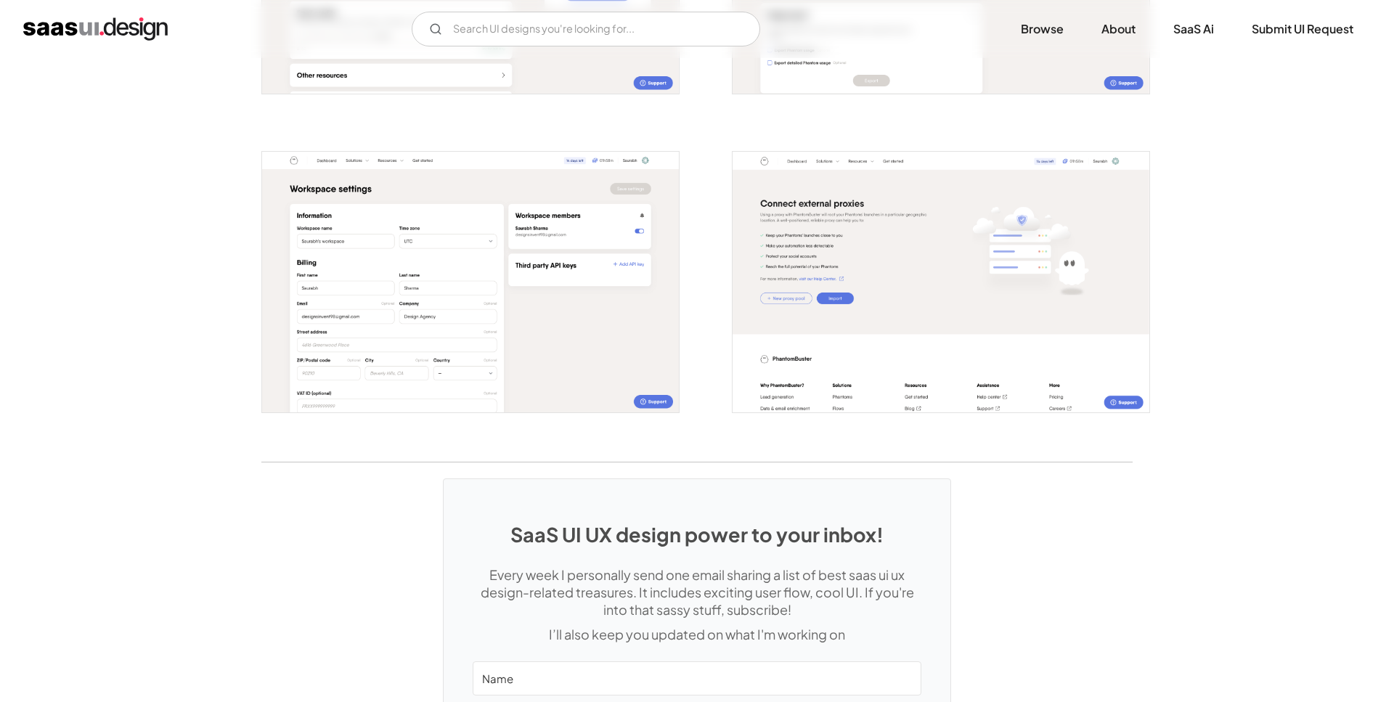
scroll to position [2740, 0]
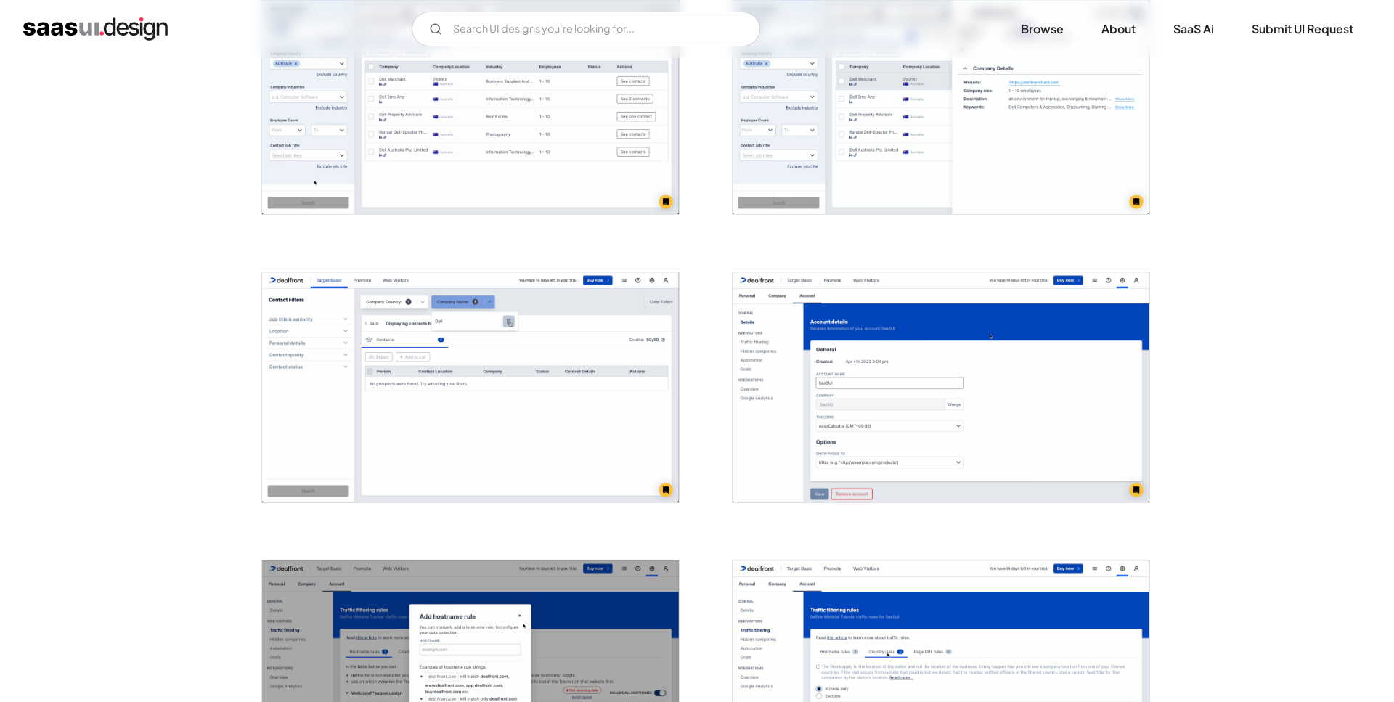
scroll to position [1259, 0]
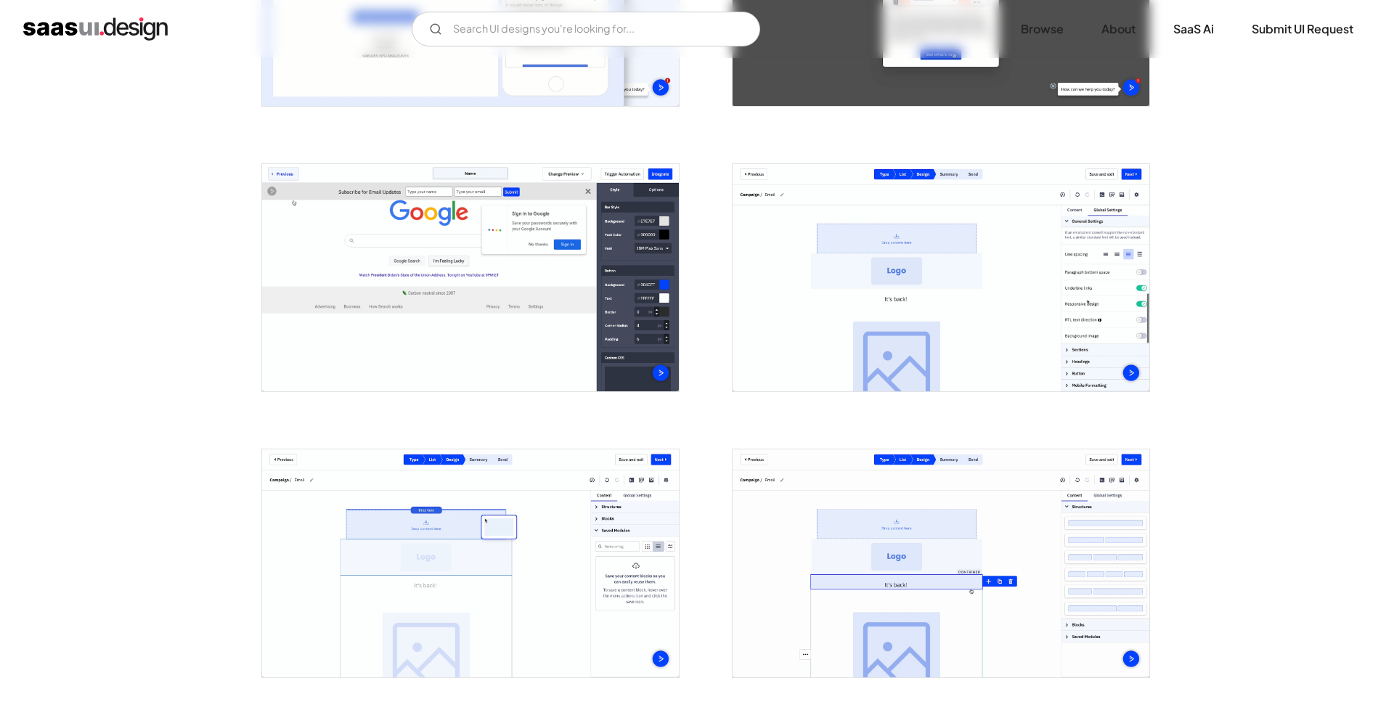
scroll to position [1185, 0]
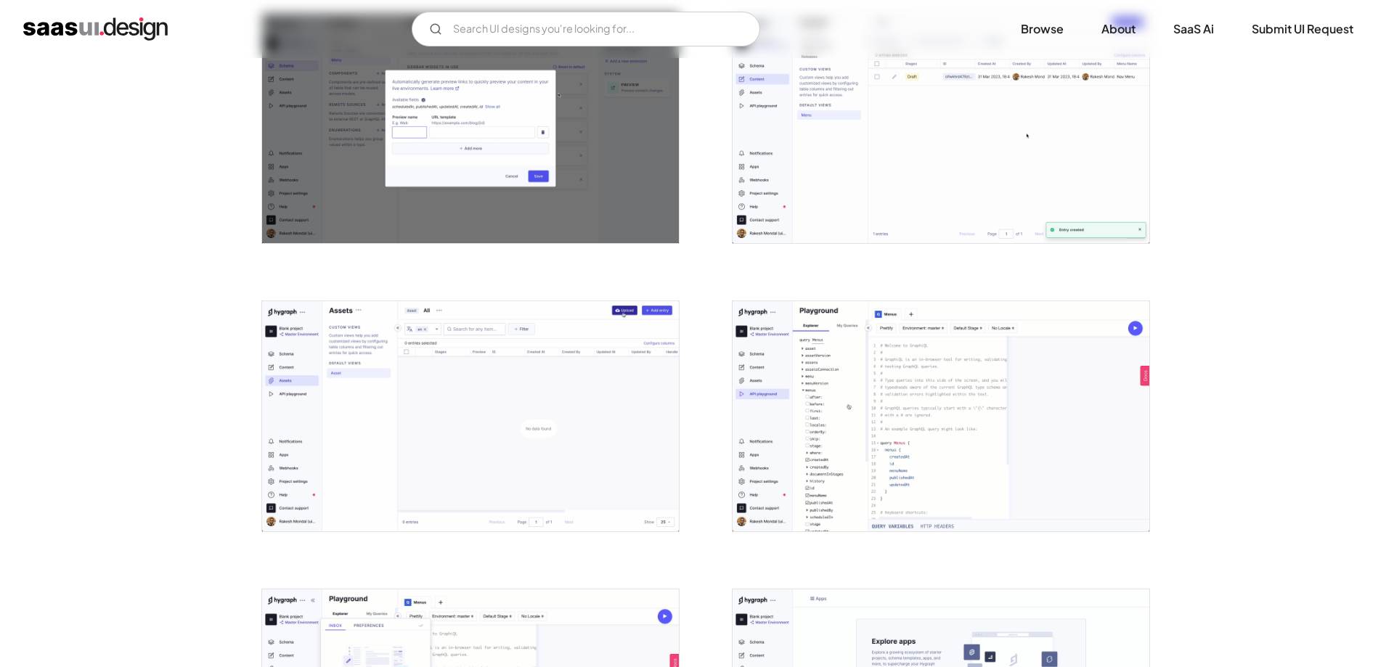
scroll to position [1999, 0]
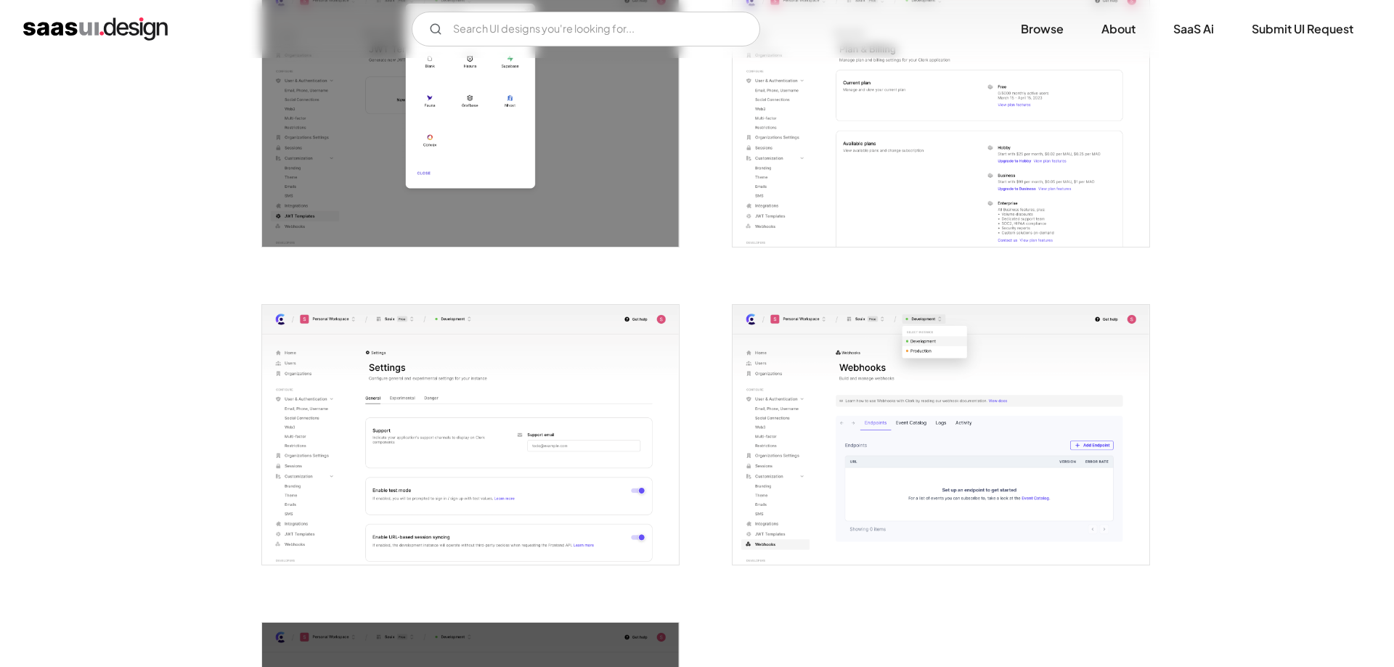
scroll to position [3221, 0]
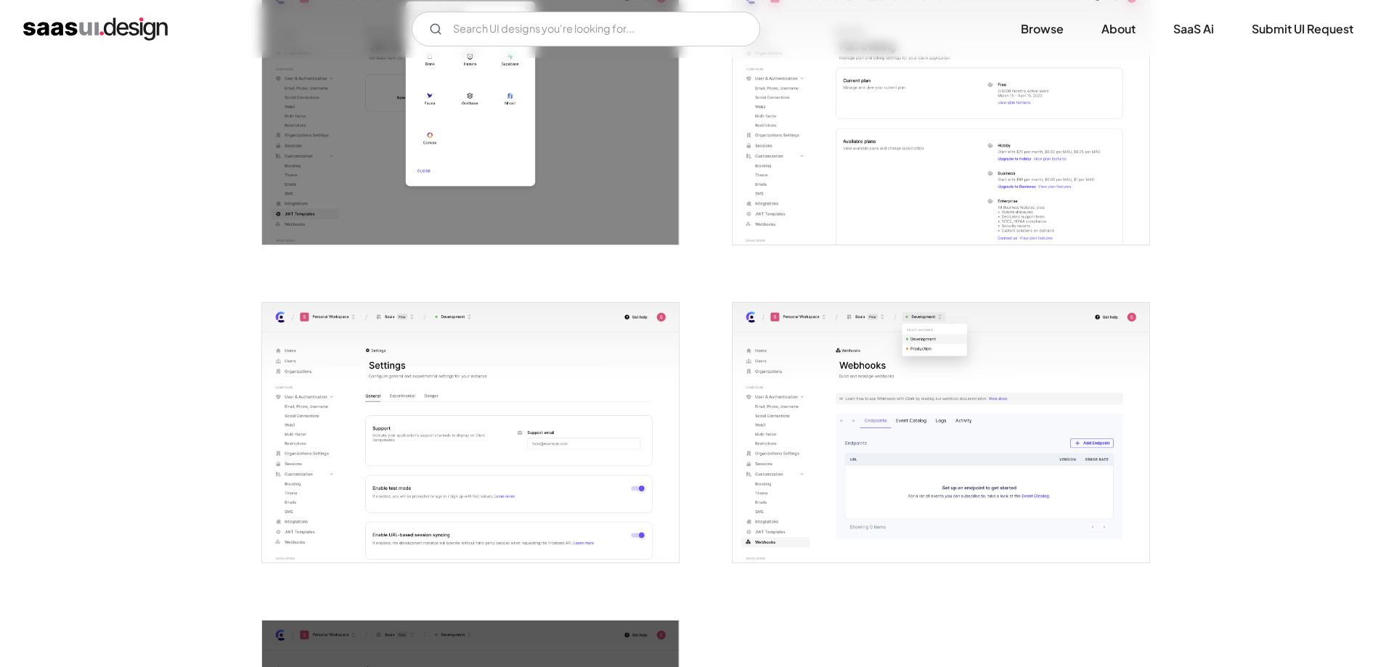
click at [922, 420] on img "open lightbox" at bounding box center [940, 433] width 417 height 261
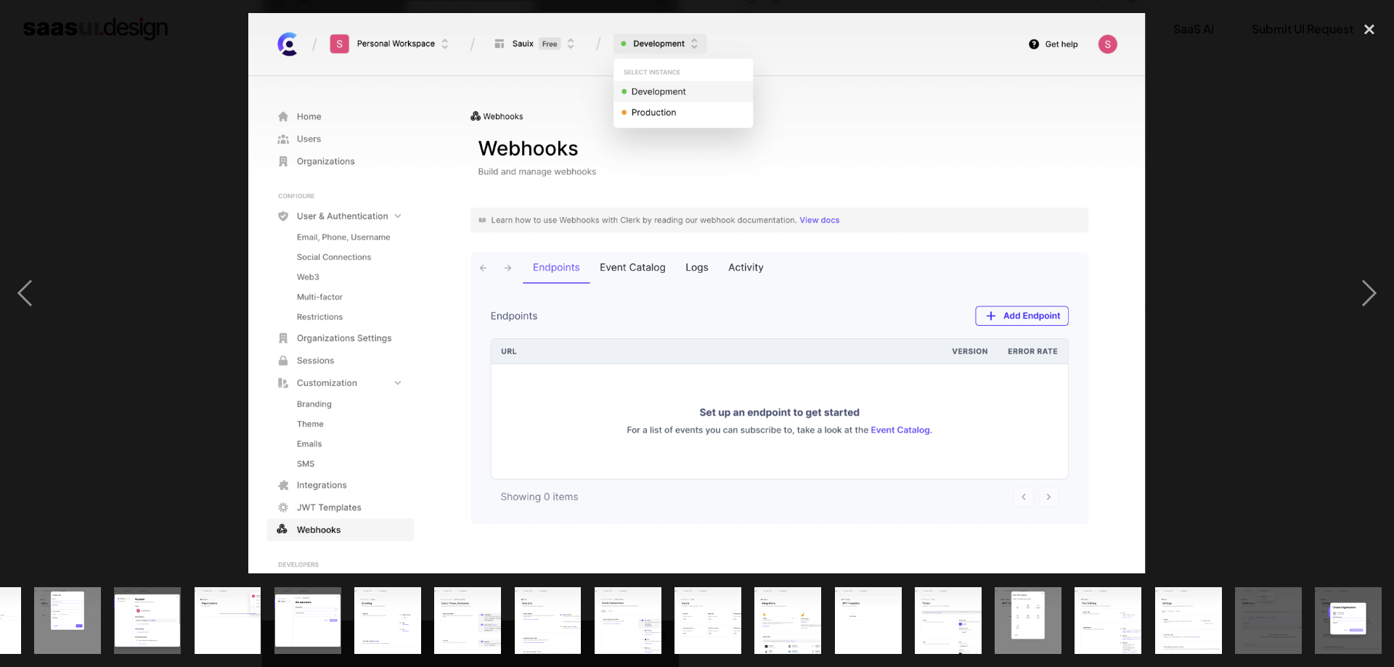
scroll to position [0, 461]
click at [1384, 30] on div "close lightbox" at bounding box center [1368, 29] width 49 height 32
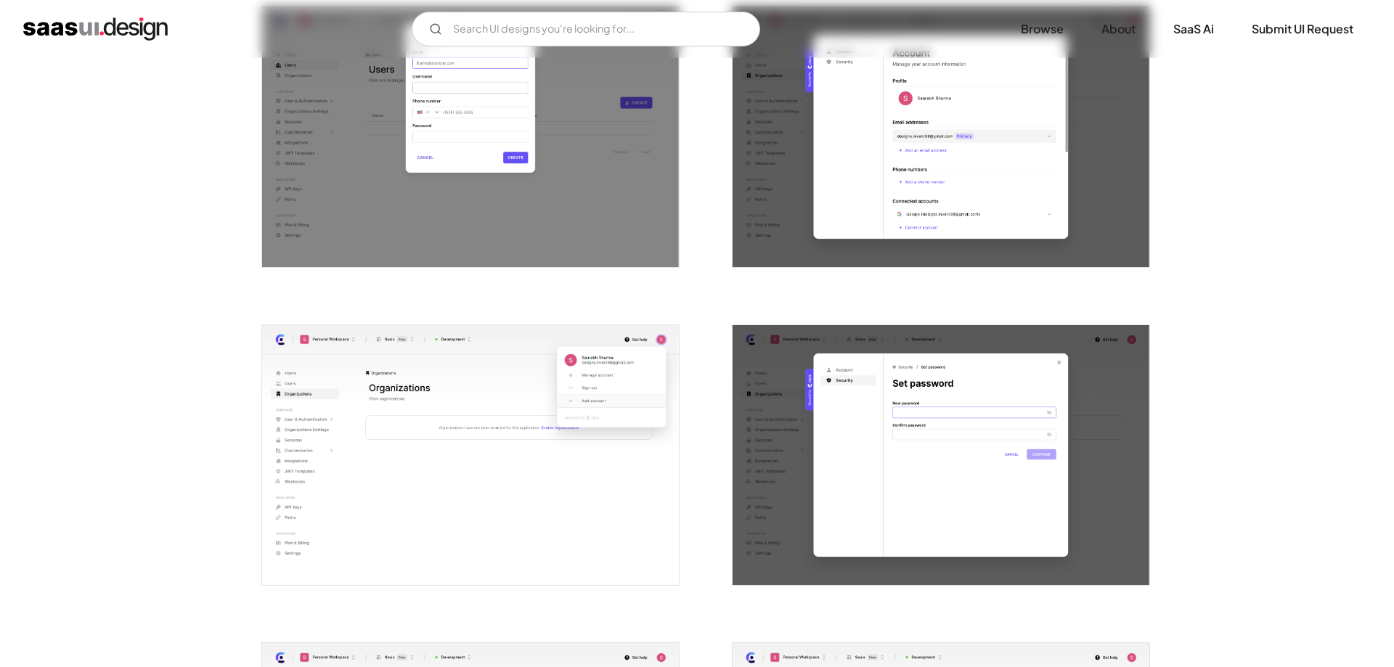
scroll to position [1074, 0]
